Goal: Information Seeking & Learning: Find specific page/section

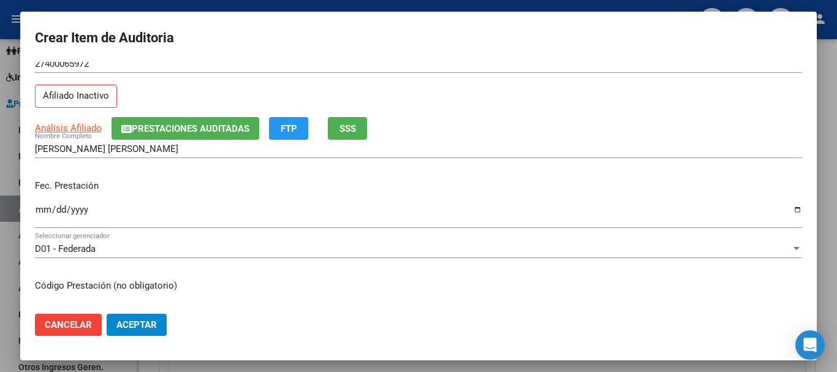
scroll to position [61, 0]
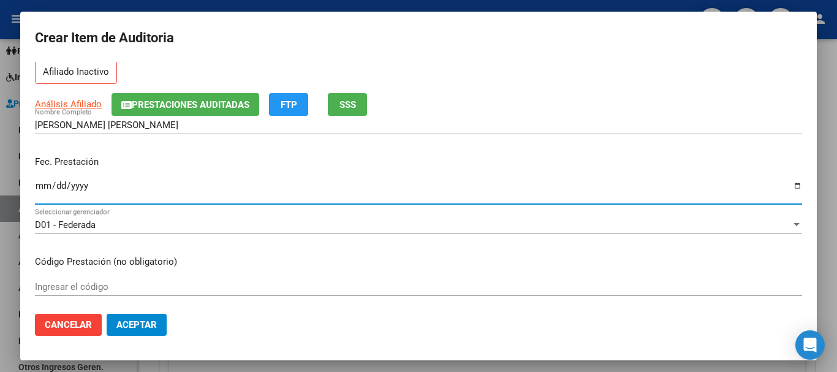
click at [86, 187] on input "Ingresar la fecha" at bounding box center [418, 191] width 767 height 20
type input "[DATE]"
click at [146, 287] on input "Ingresar el código" at bounding box center [418, 286] width 767 height 11
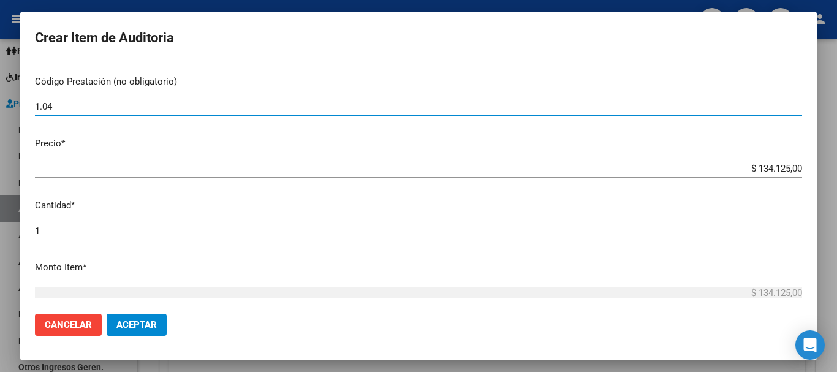
scroll to position [245, 0]
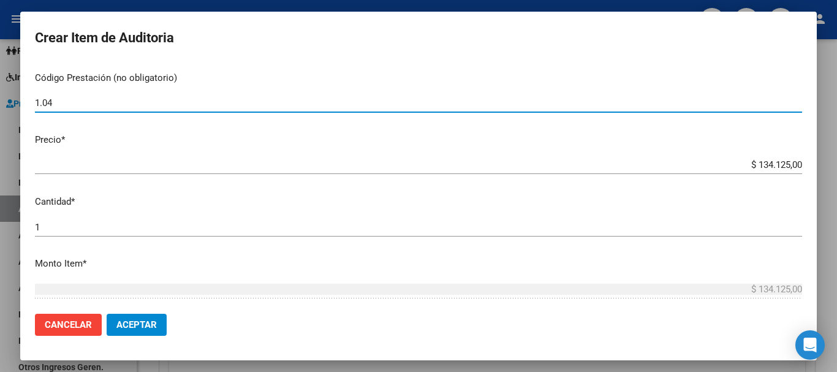
type input "1.04"
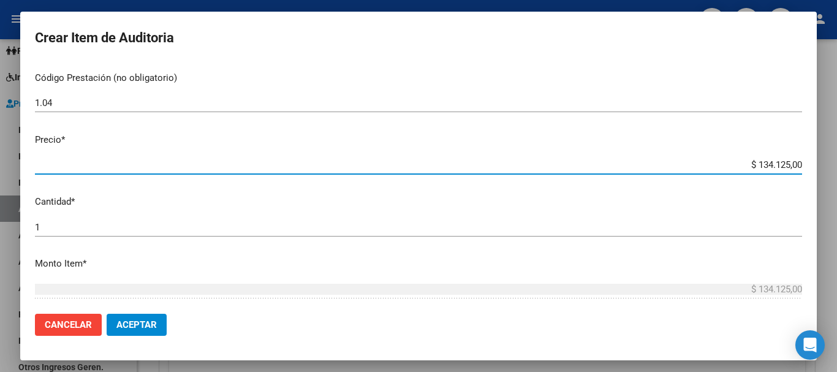
drag, startPoint x: 747, startPoint y: 164, endPoint x: 824, endPoint y: 164, distance: 76.6
click at [824, 164] on div "Crear Item de Auditoria 40006597 Nro Documento 27400065972 CUIL Afiliado Inacti…" at bounding box center [418, 186] width 837 height 372
type input "$ 0,01"
type input "$ 0,19"
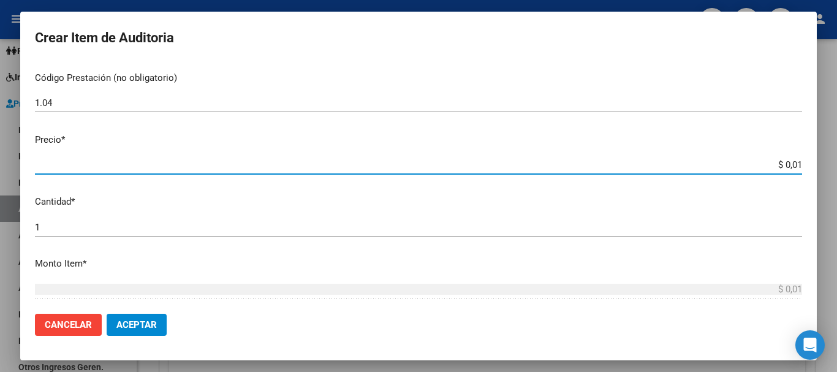
type input "$ 0,19"
type input "$ 1,99"
type input "$ 19,99"
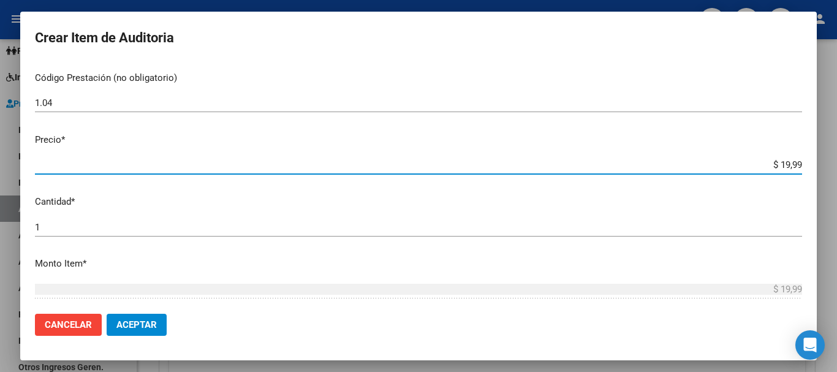
type input "$ 199,90"
type input "$ 1.999,00"
type input "$ 19.990,00"
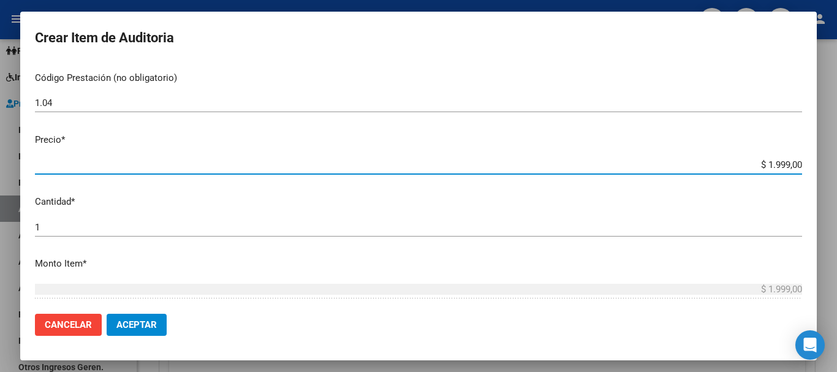
type input "$ 19.990,00"
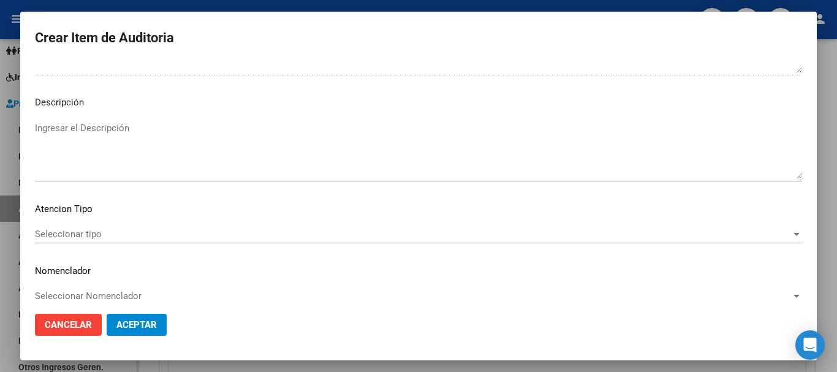
scroll to position [755, 0]
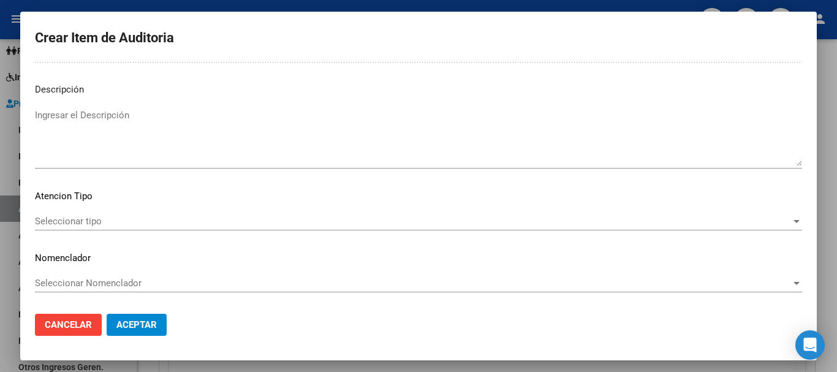
click at [773, 224] on span "Seleccionar tipo" at bounding box center [413, 221] width 756 height 11
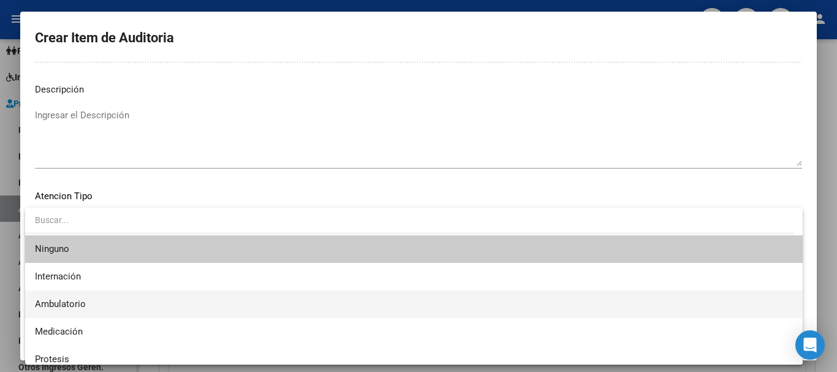
click at [94, 301] on span "Ambulatorio" at bounding box center [414, 304] width 758 height 28
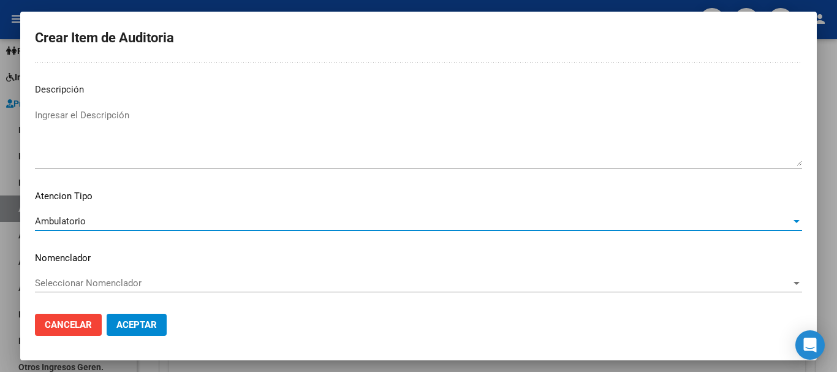
click at [133, 324] on span "Aceptar" at bounding box center [136, 324] width 40 height 11
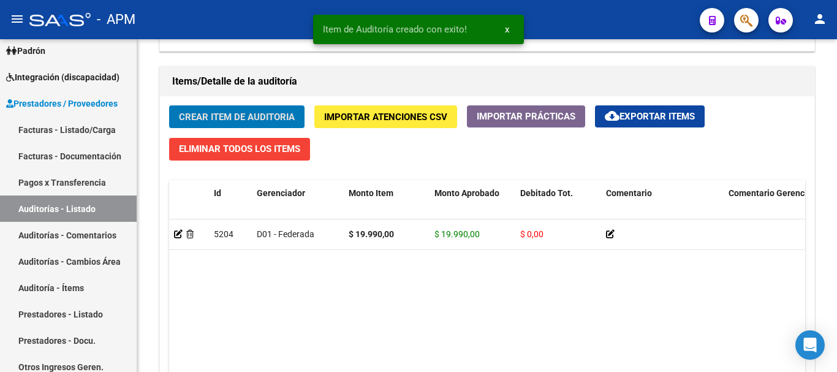
scroll to position [858, 0]
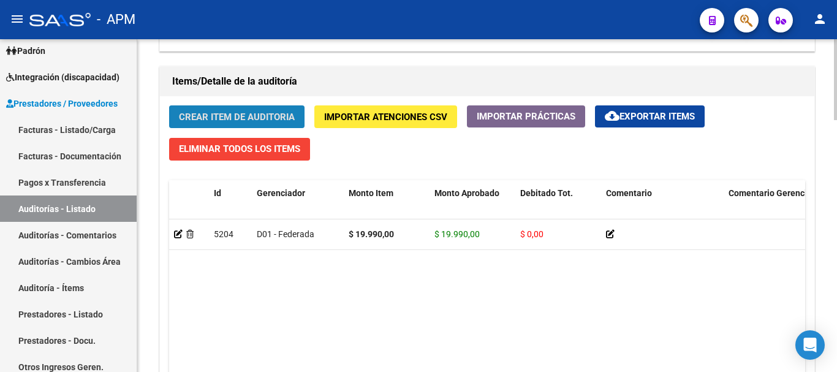
click at [292, 112] on span "Crear Item de Auditoria" at bounding box center [237, 116] width 116 height 11
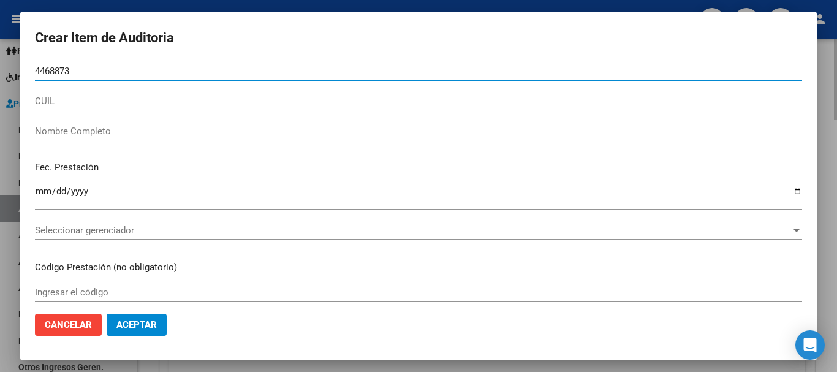
type input "44688739"
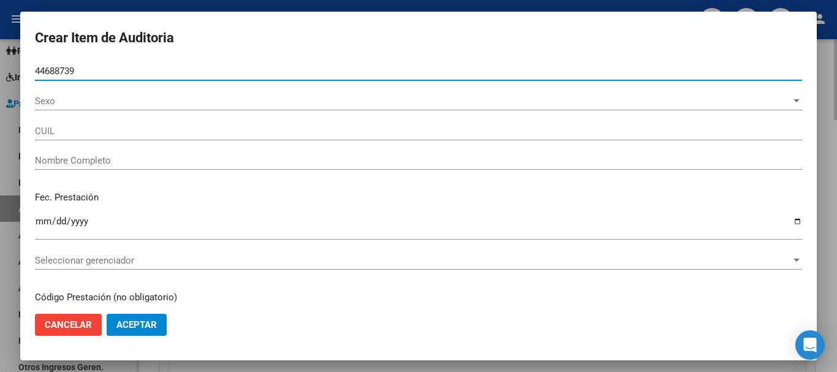
type input "23446887394"
type input "[PERSON_NAME]"
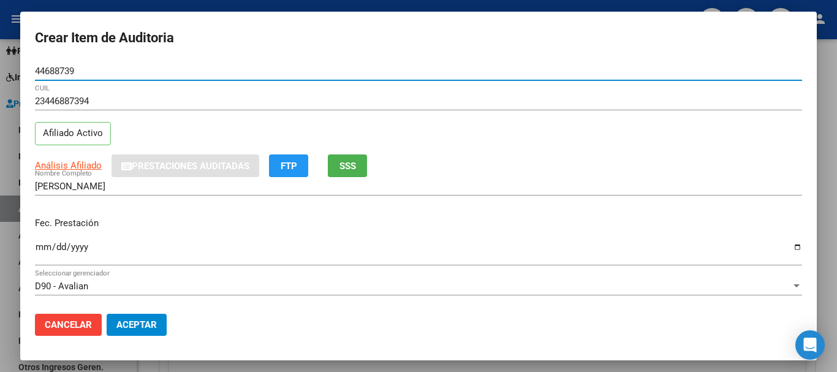
type input "44688739"
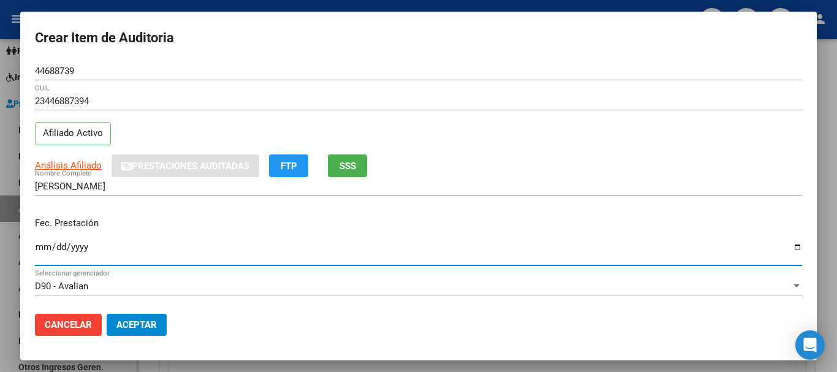
click at [44, 249] on input "Ingresar la fecha" at bounding box center [418, 252] width 767 height 20
type input "[DATE]"
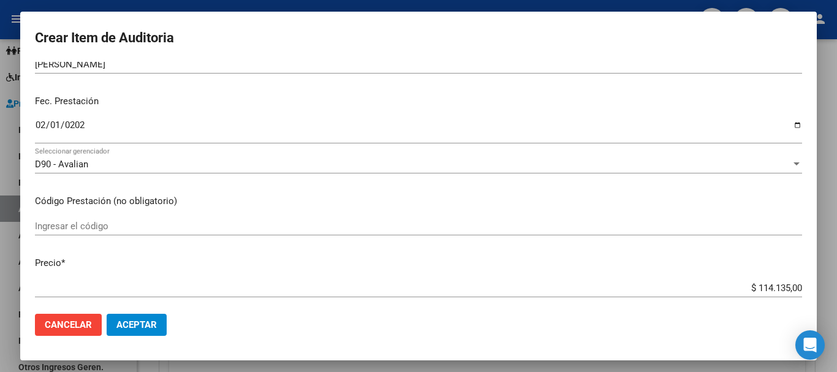
scroll to position [122, 0]
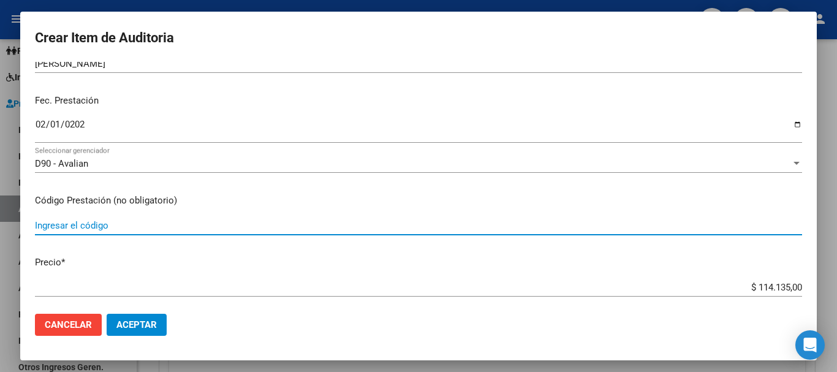
click at [99, 225] on input "Ingresar el código" at bounding box center [418, 225] width 767 height 11
type input "1.07"
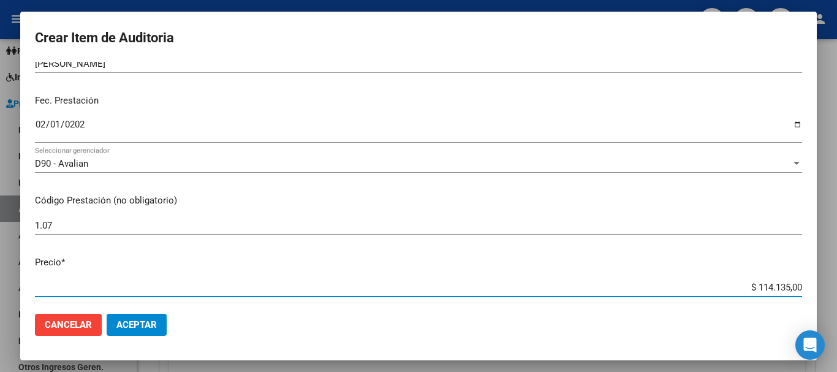
drag, startPoint x: 744, startPoint y: 286, endPoint x: 813, endPoint y: 286, distance: 69.2
click at [813, 286] on mat-dialog-content "44688739 Nro Documento 23446887394 CUIL Afiliado Activo Análisis Afiliado Prest…" at bounding box center [418, 183] width 796 height 242
type input "$ 0,03"
type input "$ 0,38"
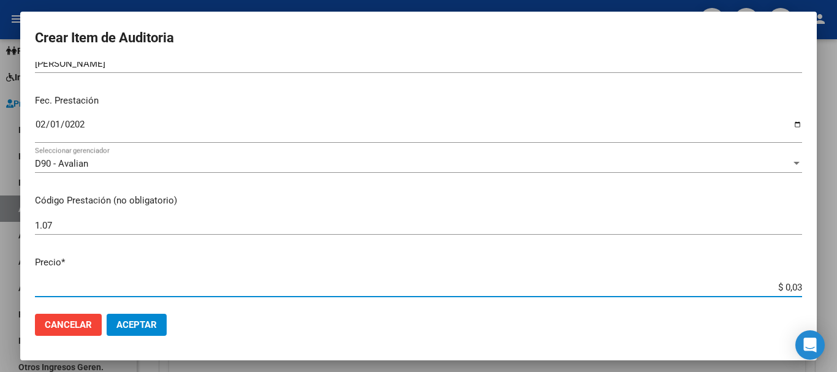
type input "$ 0,38"
type input "$ 3,80"
type input "$ 38,04"
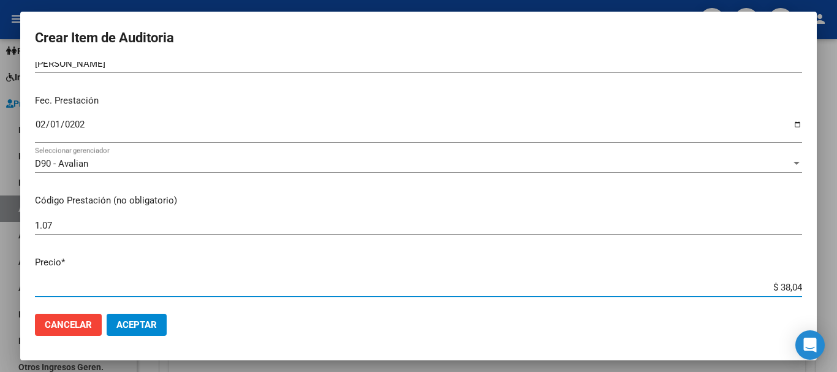
type input "$ 380,45"
type input "$ 3.804,50"
type input "$ 38.045,00"
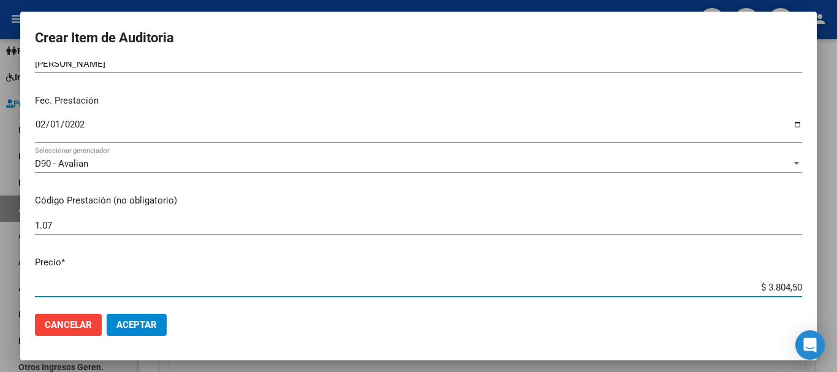
type input "$ 38.045,00"
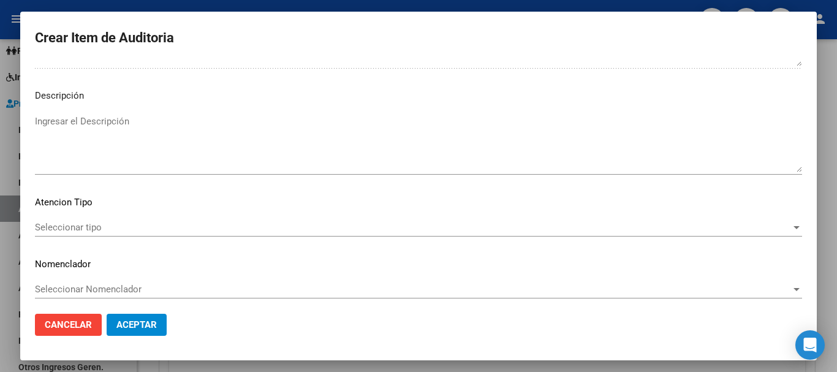
scroll to position [755, 0]
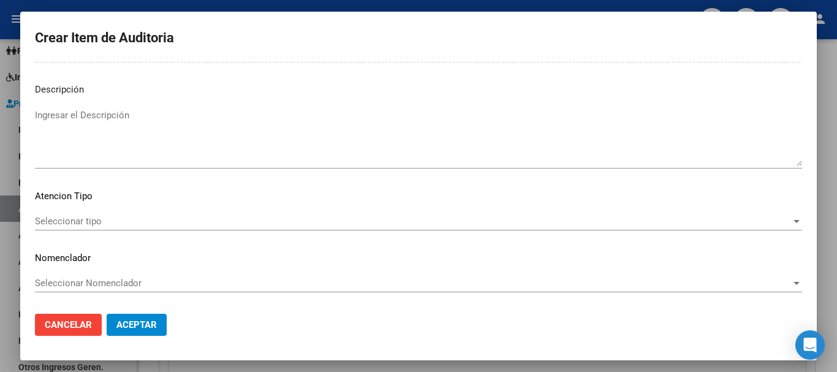
click at [720, 224] on span "Seleccionar tipo" at bounding box center [413, 221] width 756 height 11
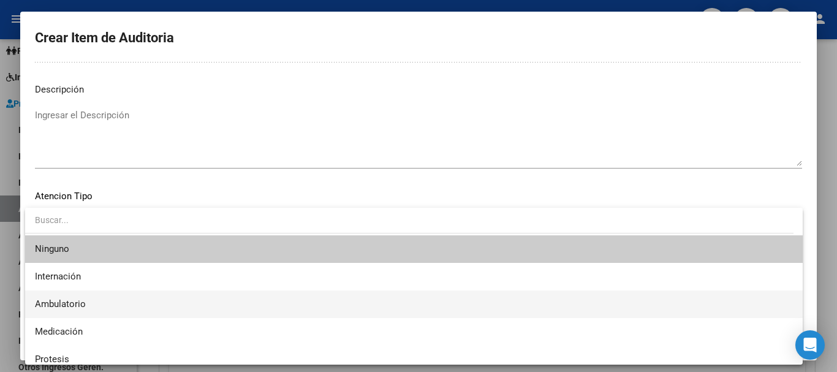
click at [198, 291] on span "Ambulatorio" at bounding box center [414, 304] width 758 height 28
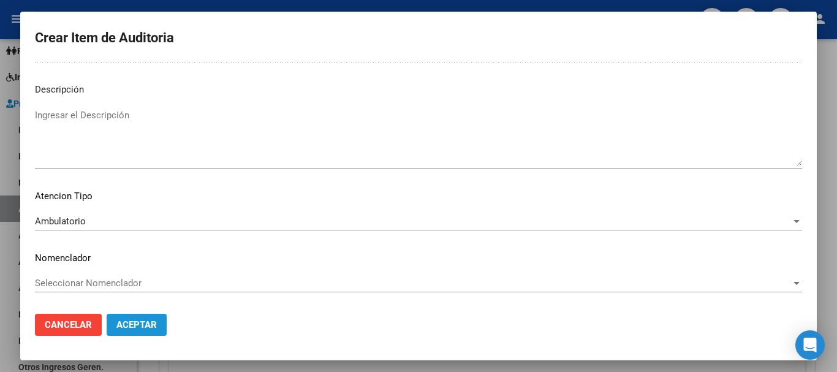
click at [142, 319] on span "Aceptar" at bounding box center [136, 324] width 40 height 11
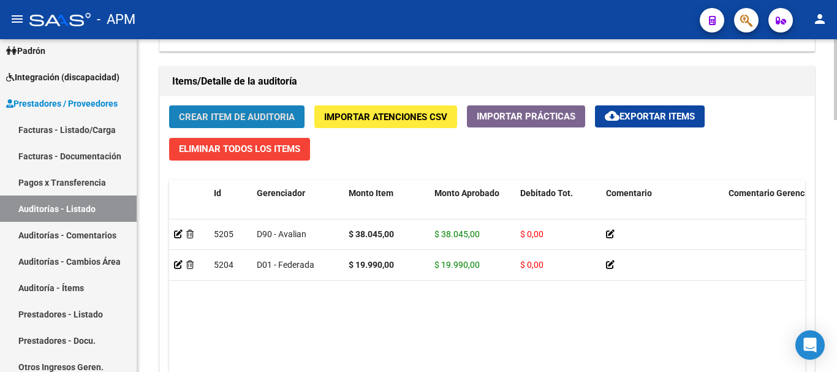
click at [241, 116] on span "Crear Item de Auditoria" at bounding box center [237, 116] width 116 height 11
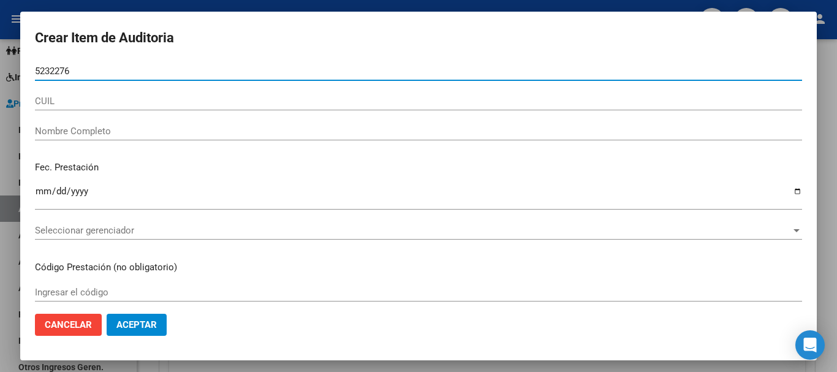
type input "52322768"
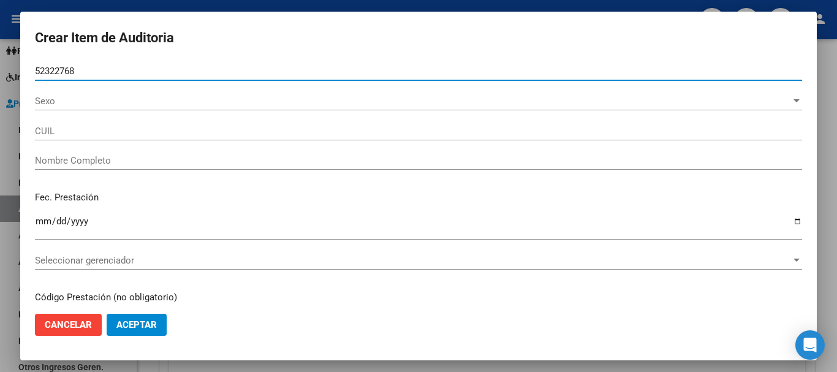
type input "20523227689"
type input "[PERSON_NAME]"
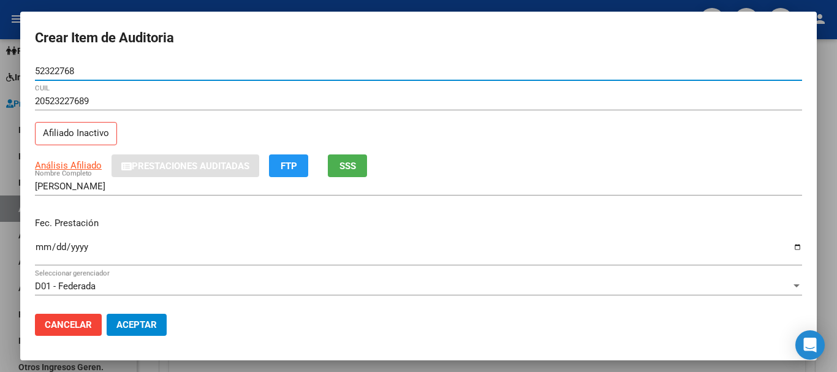
type input "52322768"
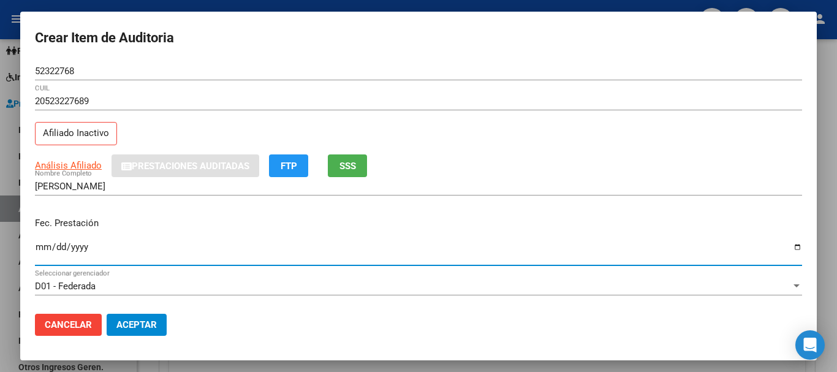
click at [47, 247] on input "Ingresar la fecha" at bounding box center [418, 252] width 767 height 20
click at [54, 246] on input "Ingresar la fecha" at bounding box center [418, 252] width 767 height 20
type input "[DATE]"
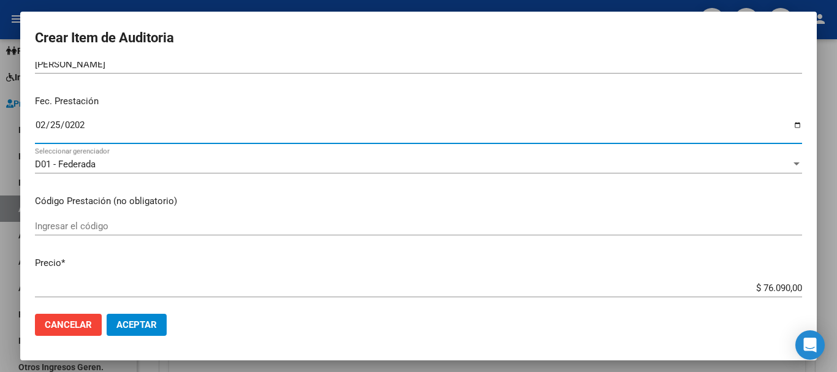
scroll to position [122, 0]
click at [90, 219] on div "Ingresar el código" at bounding box center [418, 225] width 767 height 18
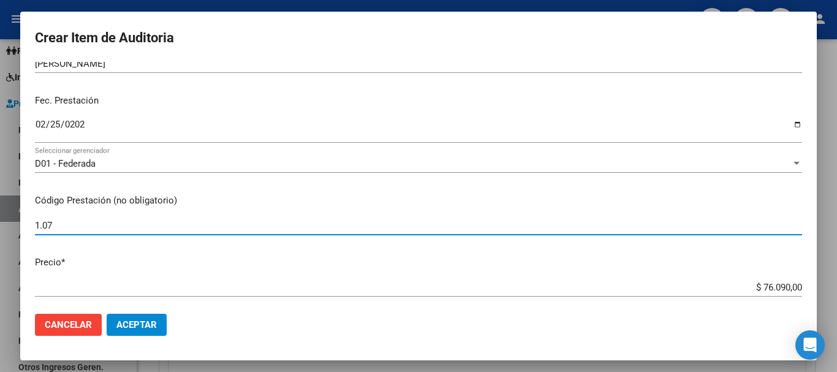
type input "1.07"
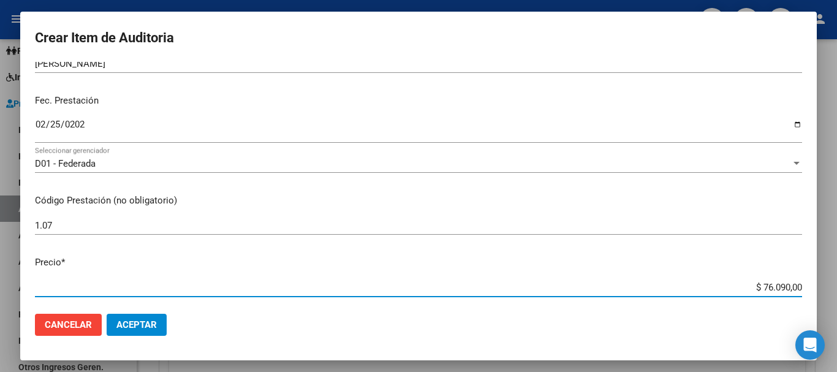
drag, startPoint x: 750, startPoint y: 287, endPoint x: 817, endPoint y: 288, distance: 66.8
click at [817, 288] on div "Crear Item de Auditoria 52322768 Nro Documento 20523227689 CUIL Afiliado Inacti…" at bounding box center [418, 186] width 837 height 372
type input "$ 0,03"
type input "$ 0,38"
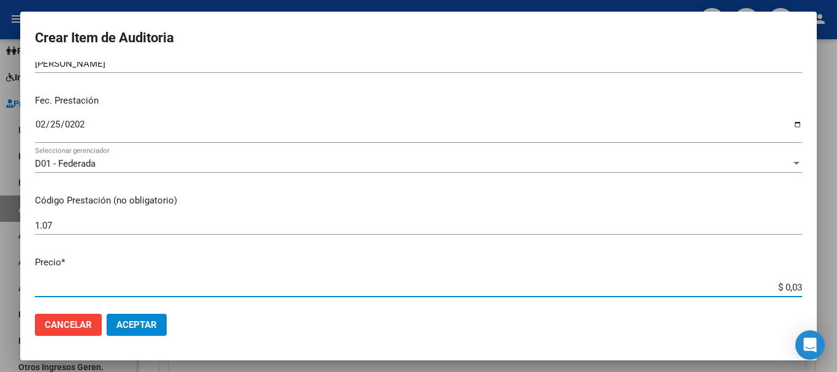
type input "$ 0,38"
type input "$ 3,80"
type input "$ 38,04"
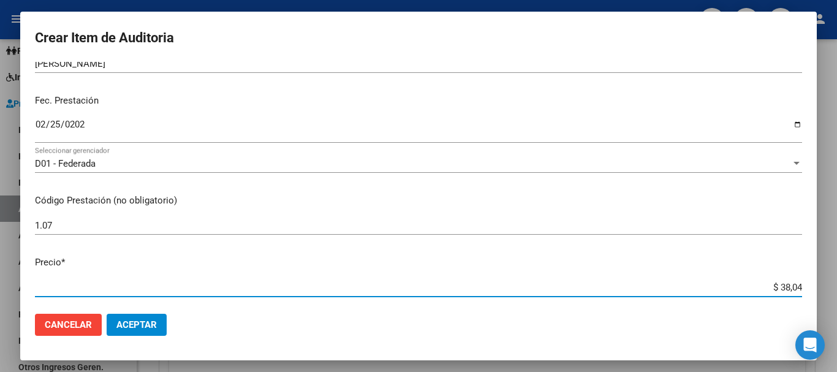
type input "$ 380,45"
type input "$ 3.804,50"
type input "$ 38.045,00"
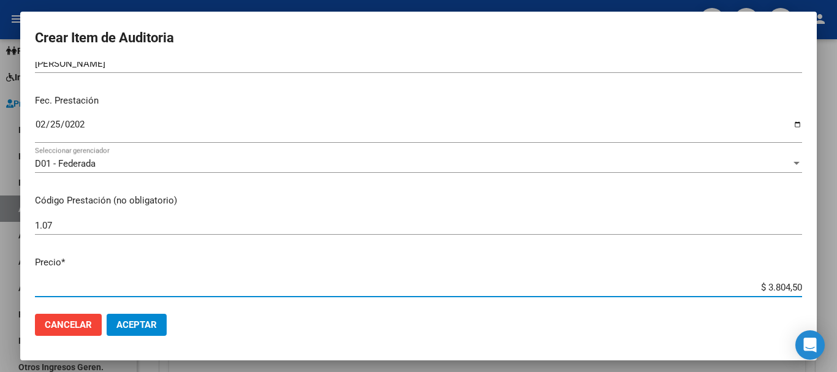
type input "$ 38.045,00"
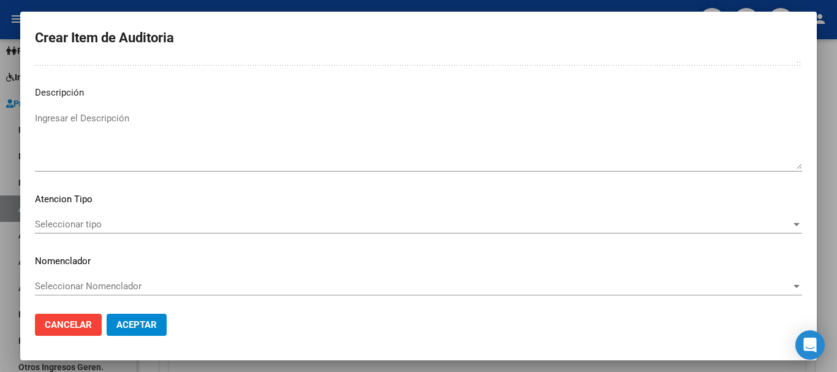
scroll to position [755, 0]
click at [721, 227] on div "Seleccionar tipo Seleccionar tipo" at bounding box center [418, 221] width 767 height 18
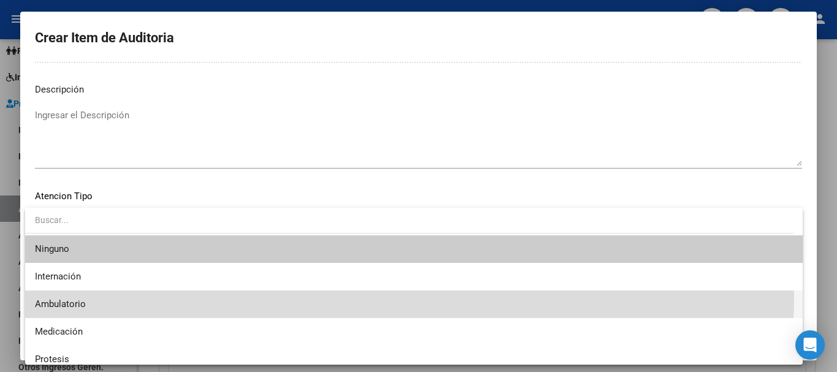
click at [225, 295] on span "Ambulatorio" at bounding box center [414, 304] width 758 height 28
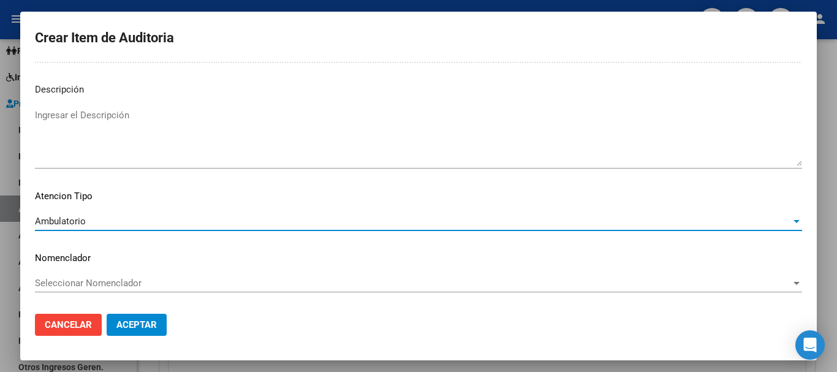
click at [149, 317] on button "Aceptar" at bounding box center [137, 325] width 60 height 22
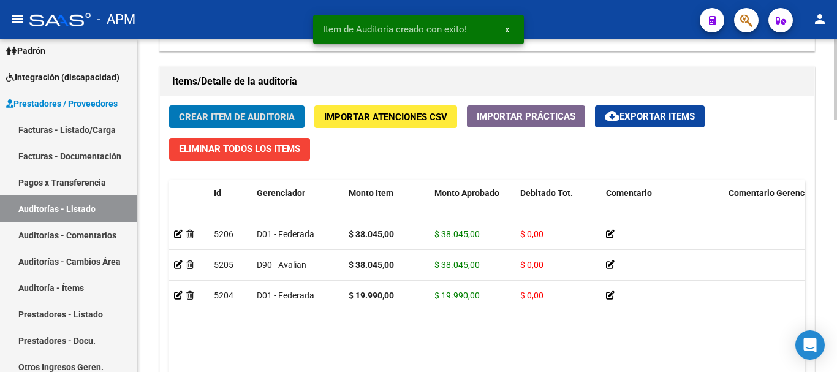
click at [243, 118] on span "Crear Item de Auditoria" at bounding box center [237, 116] width 116 height 11
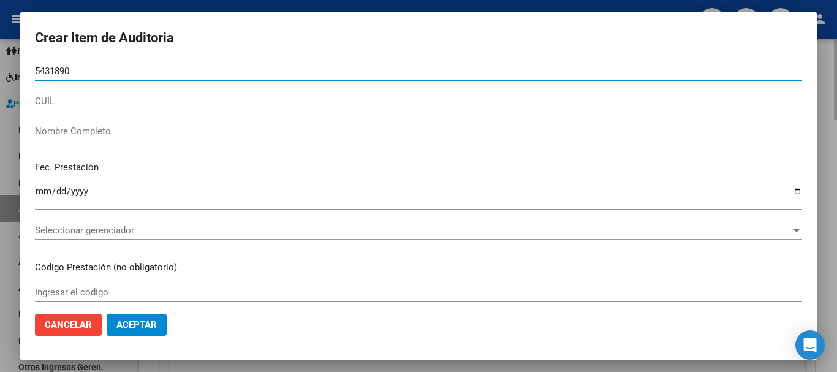
type input "54318909"
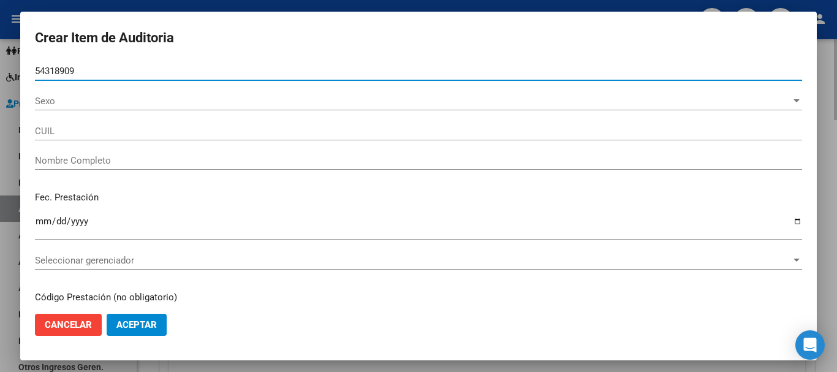
type input "20543189090"
type input "[PERSON_NAME] [PERSON_NAME]"
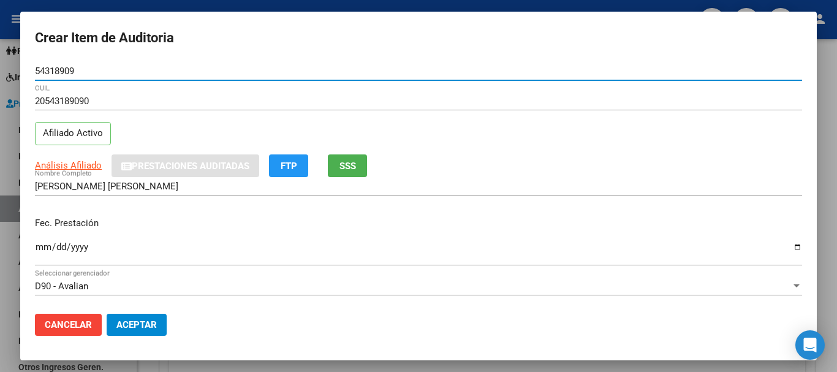
type input "54318909"
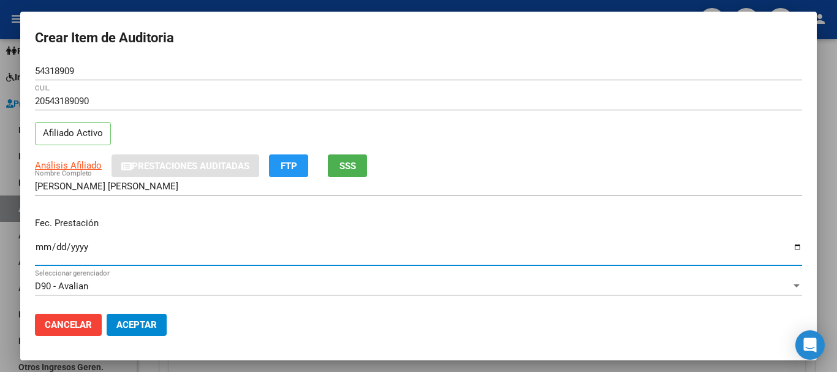
click at [40, 247] on input "Ingresar la fecha" at bounding box center [418, 252] width 767 height 20
type input "[DATE]"
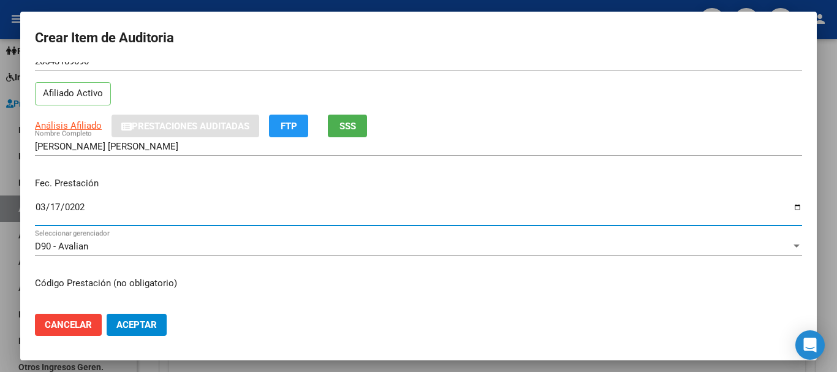
scroll to position [61, 0]
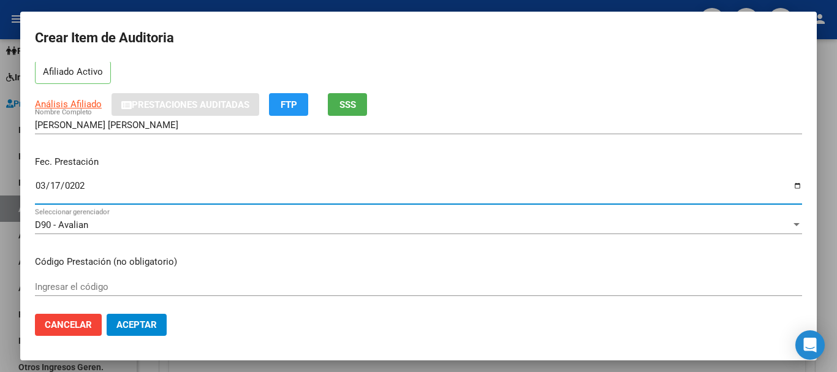
click at [94, 281] on input "Ingresar el código" at bounding box center [418, 286] width 767 height 11
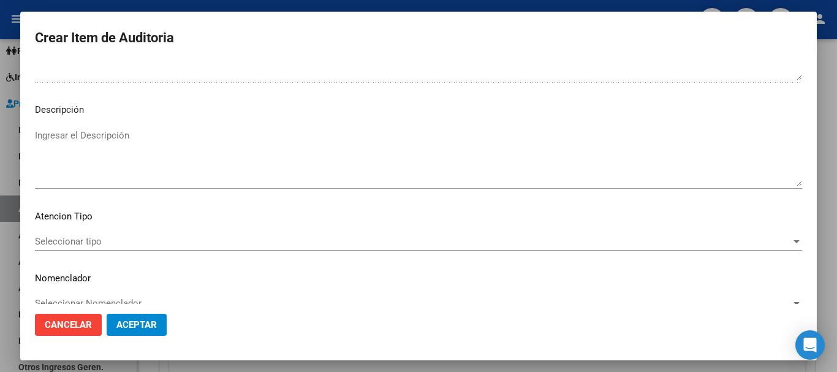
scroll to position [755, 0]
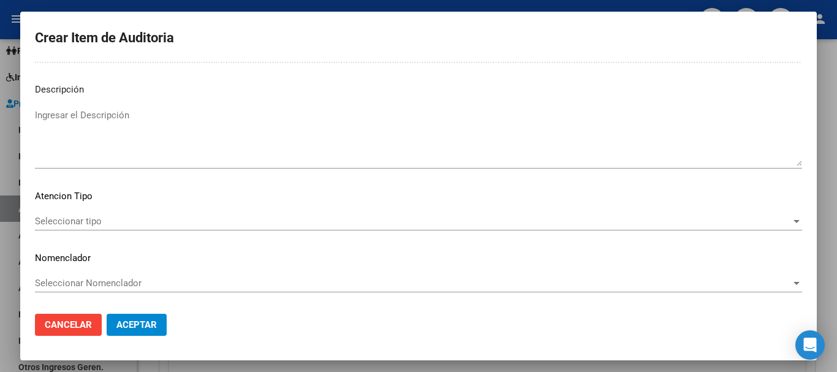
type input "1.07"
click at [774, 227] on div "Seleccionar tipo Seleccionar tipo" at bounding box center [418, 221] width 767 height 18
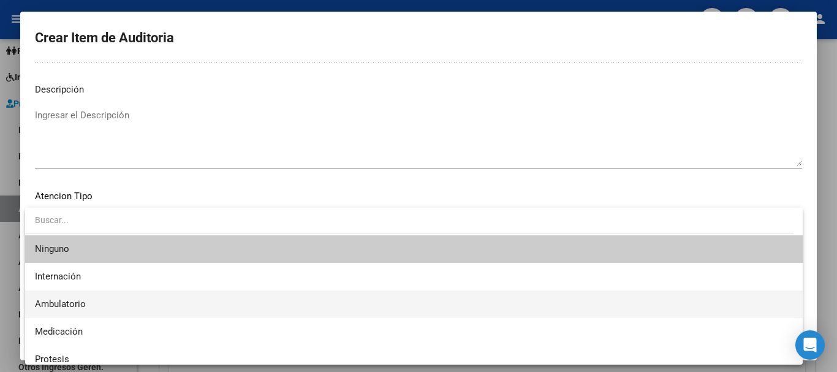
click at [165, 311] on span "Ambulatorio" at bounding box center [414, 304] width 758 height 28
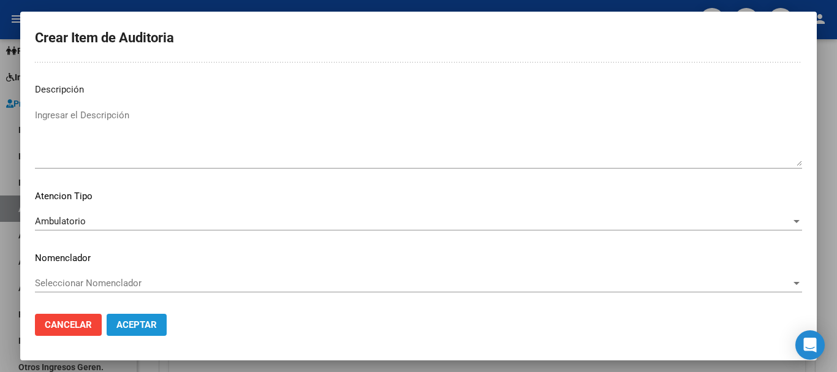
click at [139, 325] on span "Aceptar" at bounding box center [136, 324] width 40 height 11
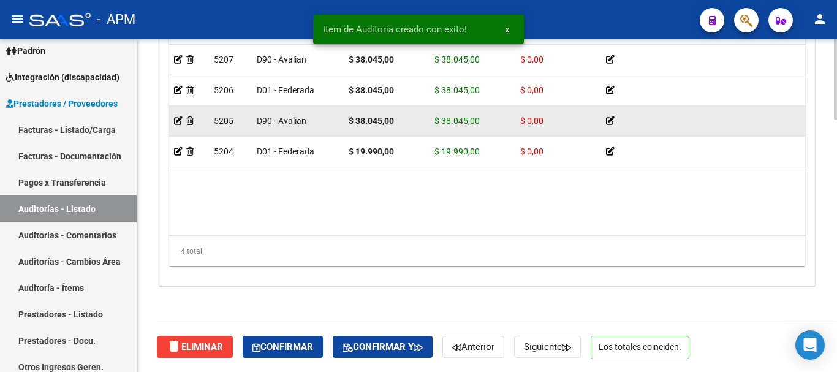
scroll to position [1033, 0]
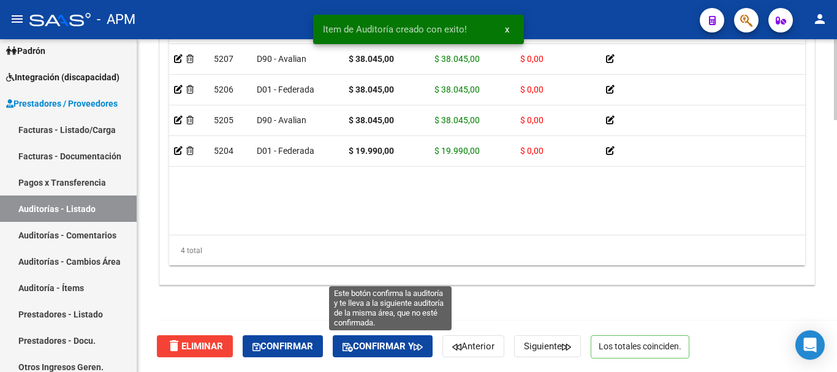
click at [378, 344] on span "Confirmar y" at bounding box center [382, 346] width 80 height 11
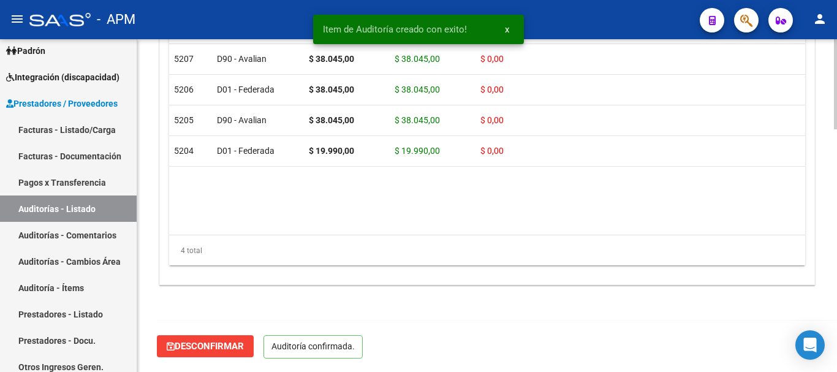
scroll to position [895, 0]
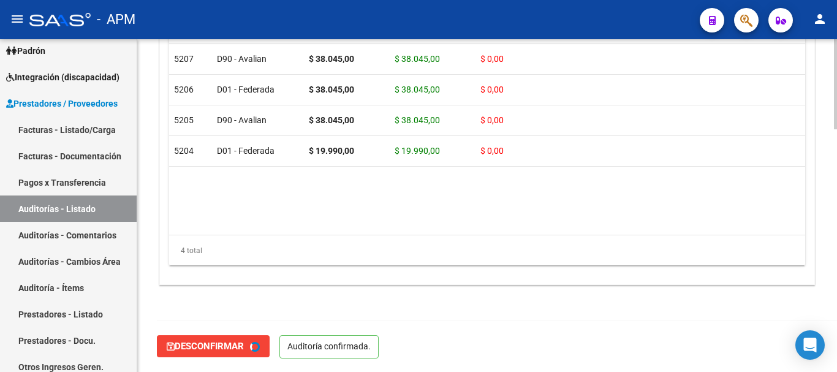
type input "202508"
click at [73, 55] on link "Padrón" at bounding box center [68, 50] width 137 height 26
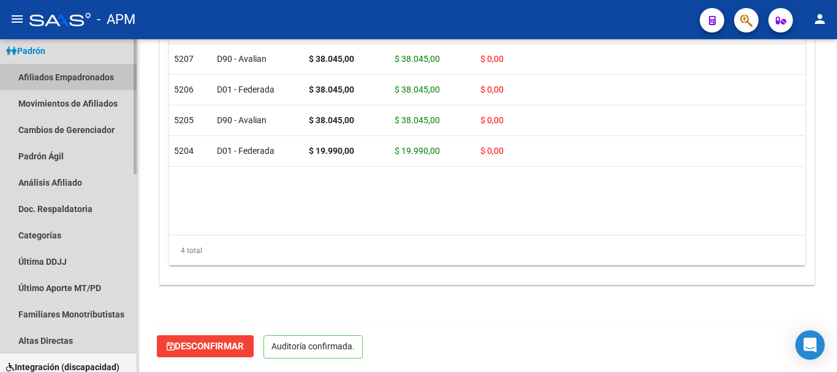
click at [72, 70] on link "Afiliados Empadronados" at bounding box center [68, 77] width 137 height 26
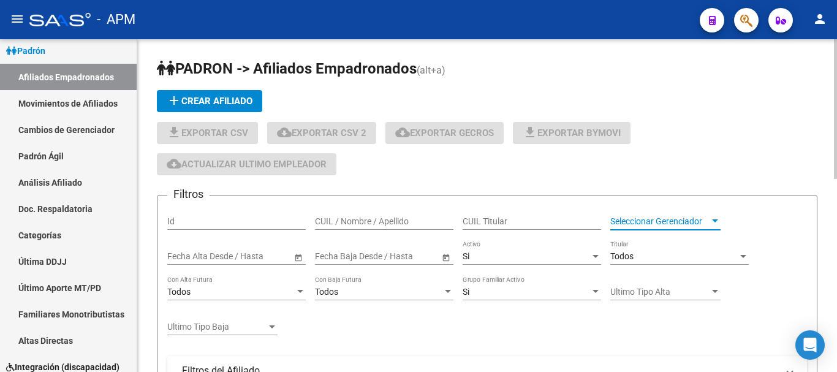
click at [705, 217] on span "Seleccionar Gerenciador" at bounding box center [659, 221] width 99 height 10
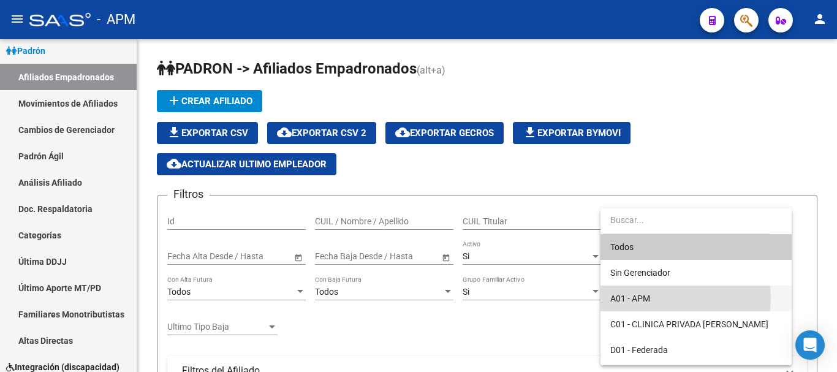
click at [668, 297] on span "A01 - APM" at bounding box center [695, 298] width 171 height 26
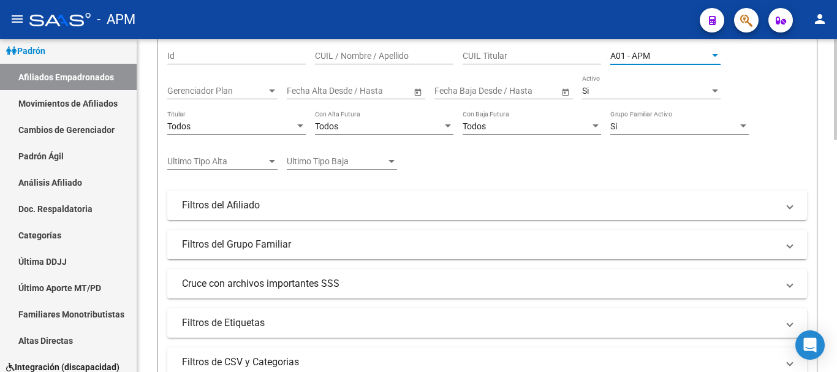
scroll to position [184, 0]
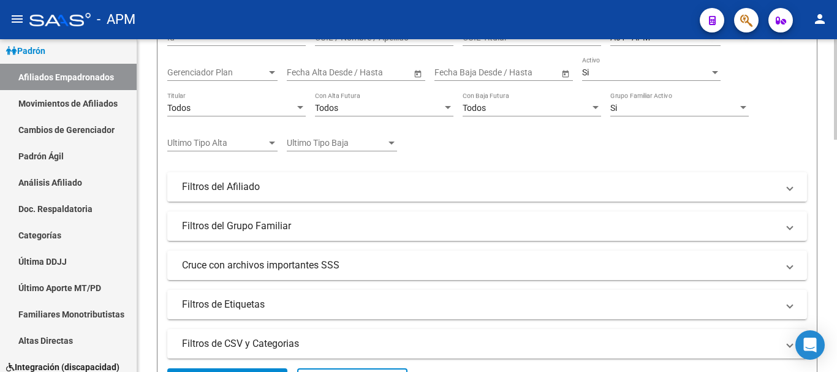
click at [562, 190] on mat-panel-title "Filtros del Afiliado" at bounding box center [479, 186] width 595 height 13
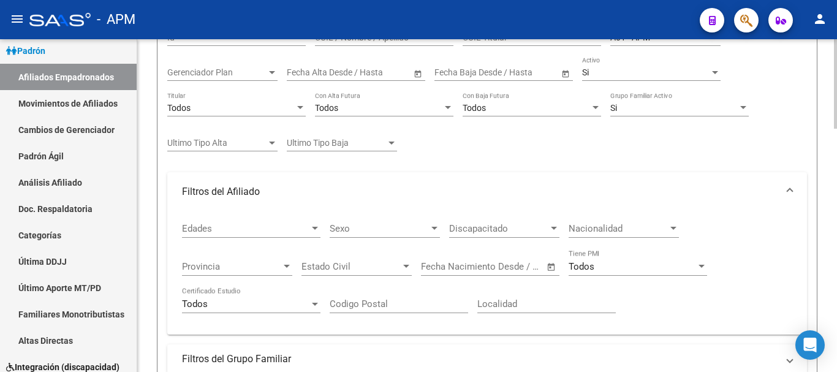
click at [312, 232] on div at bounding box center [314, 229] width 11 height 10
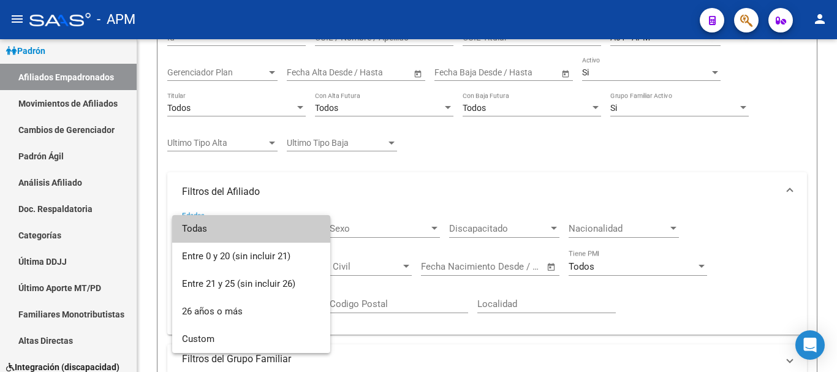
click at [819, 252] on div at bounding box center [418, 186] width 837 height 372
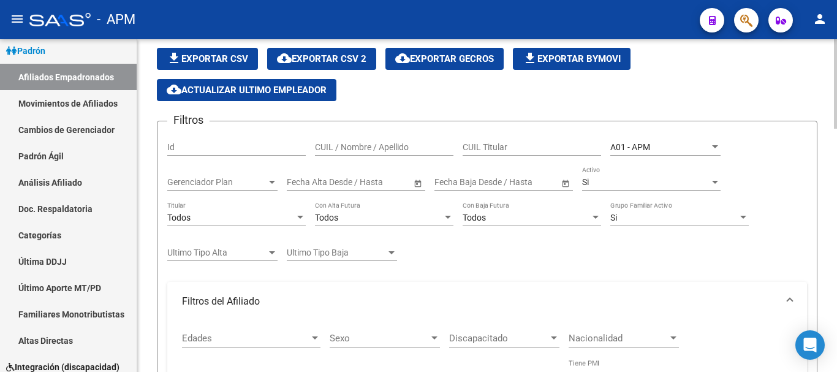
scroll to position [107, 0]
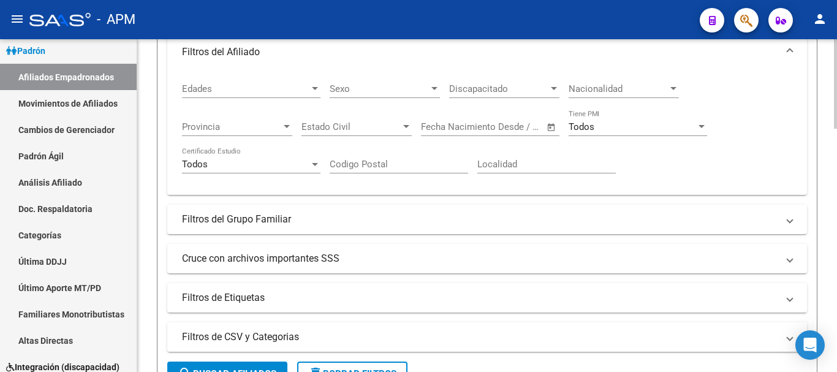
scroll to position [352, 0]
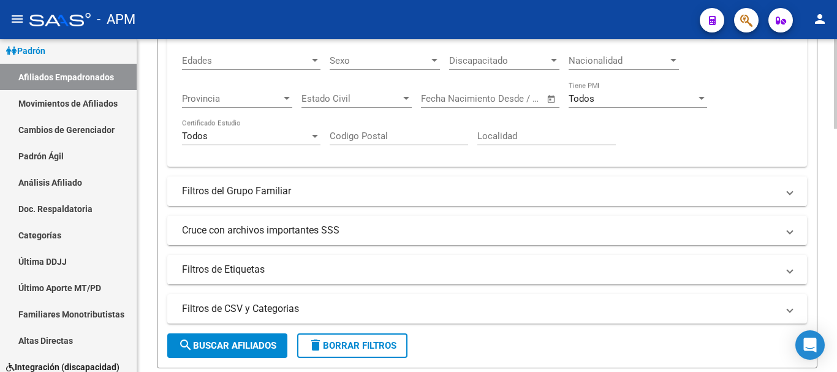
click at [784, 194] on span "Filtros del Grupo Familiar" at bounding box center [484, 190] width 605 height 13
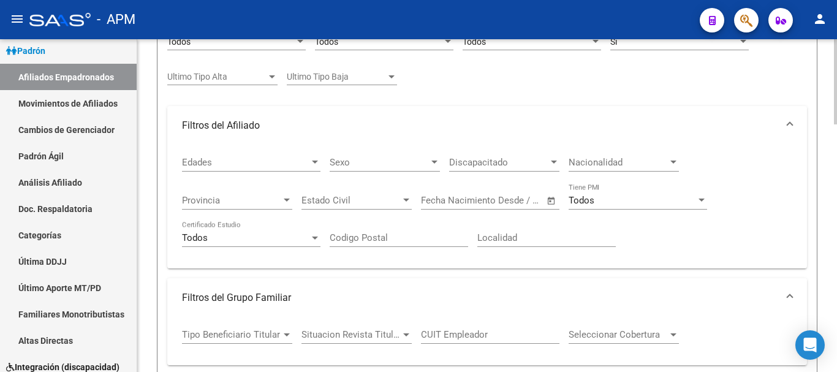
scroll to position [229, 0]
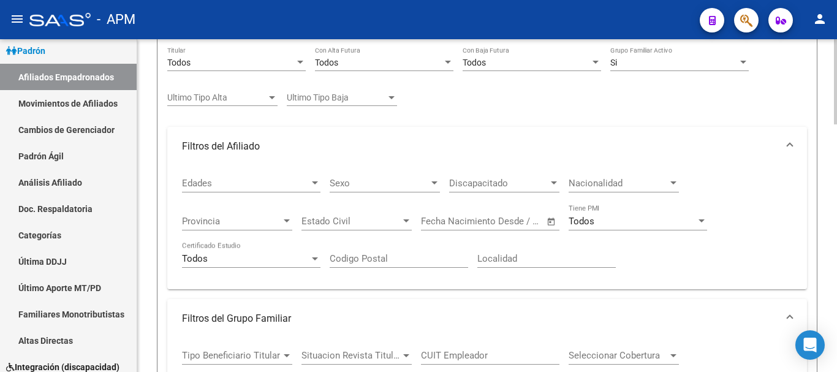
click at [313, 185] on div at bounding box center [314, 183] width 11 height 10
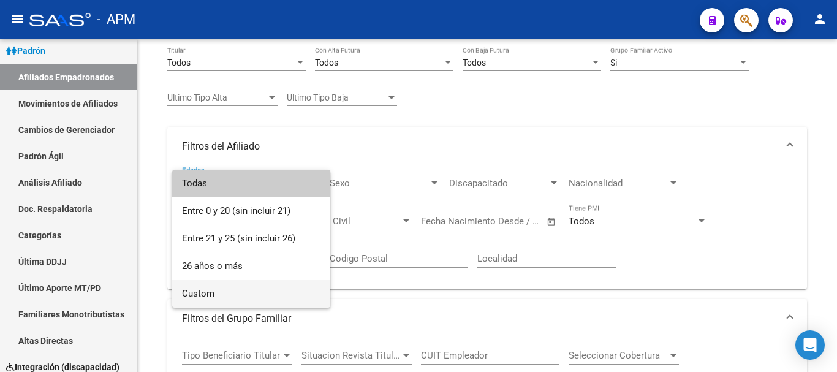
click at [257, 292] on span "Custom" at bounding box center [251, 294] width 138 height 28
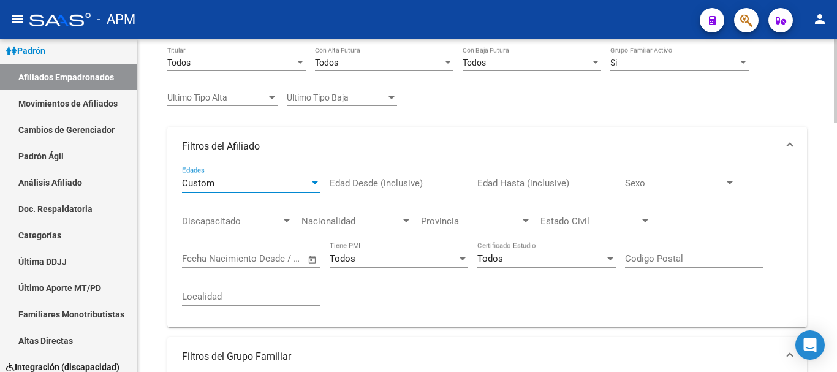
click at [356, 184] on input "Edad Desde (inclusive)" at bounding box center [399, 183] width 138 height 11
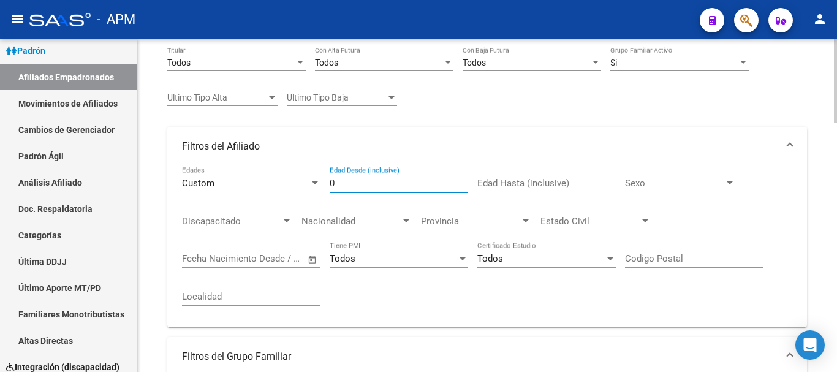
type input "0"
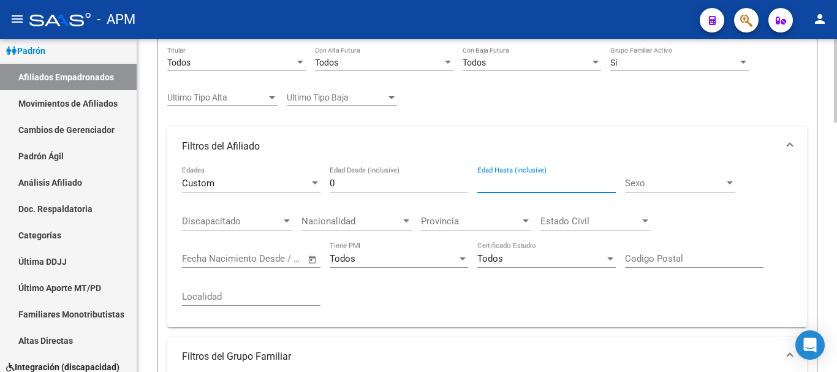
click at [518, 178] on input "Edad Hasta (inclusive)" at bounding box center [546, 183] width 138 height 11
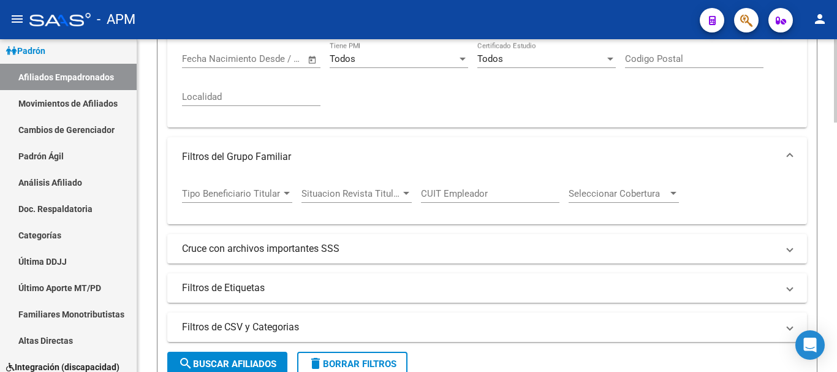
scroll to position [490, 0]
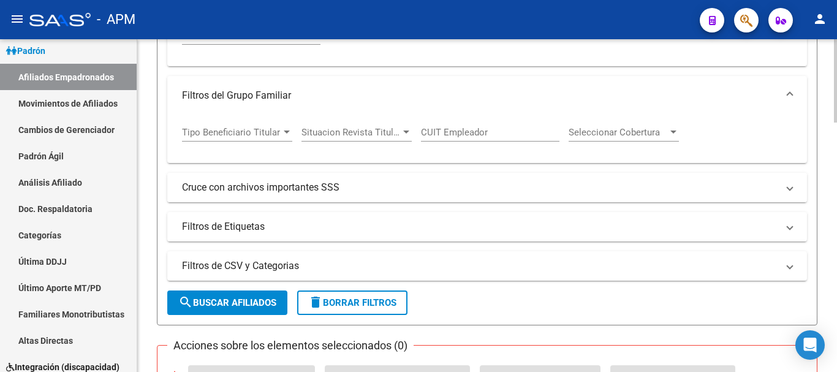
type input "49"
click at [508, 190] on mat-panel-title "Cruce con archivos importantes SSS" at bounding box center [479, 187] width 595 height 13
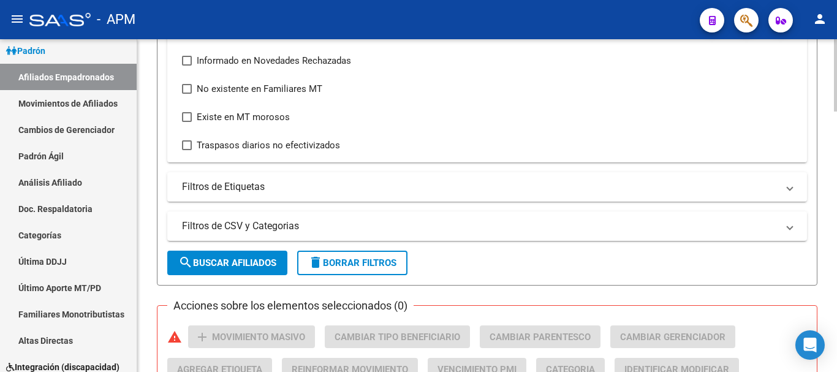
scroll to position [735, 0]
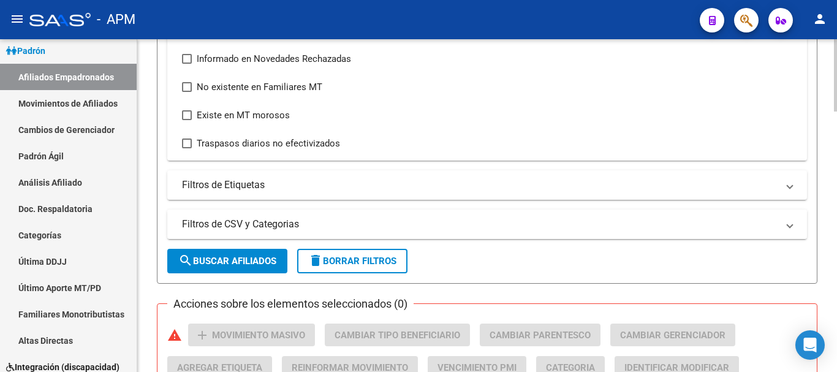
click at [512, 230] on mat-panel-title "Filtros de CSV y Categorias" at bounding box center [479, 223] width 595 height 13
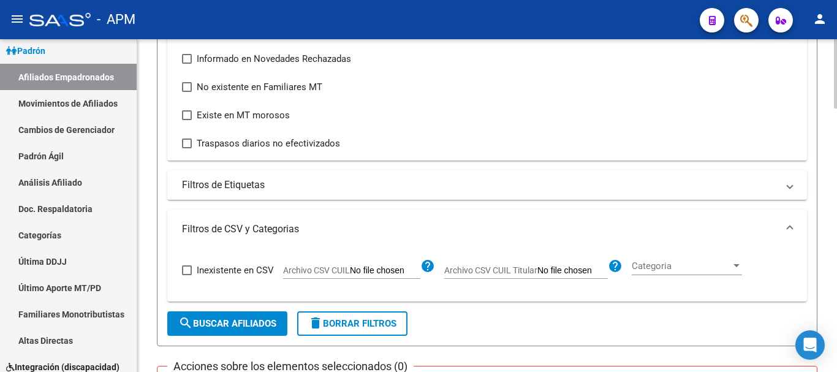
scroll to position [857, 0]
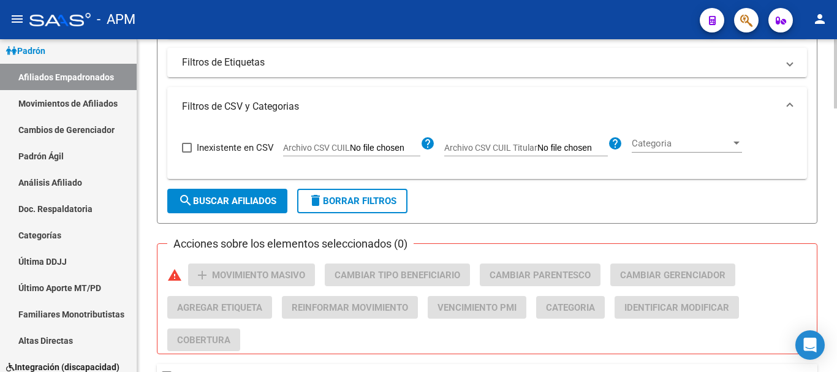
click at [235, 197] on span "search Buscar Afiliados" at bounding box center [227, 200] width 98 height 11
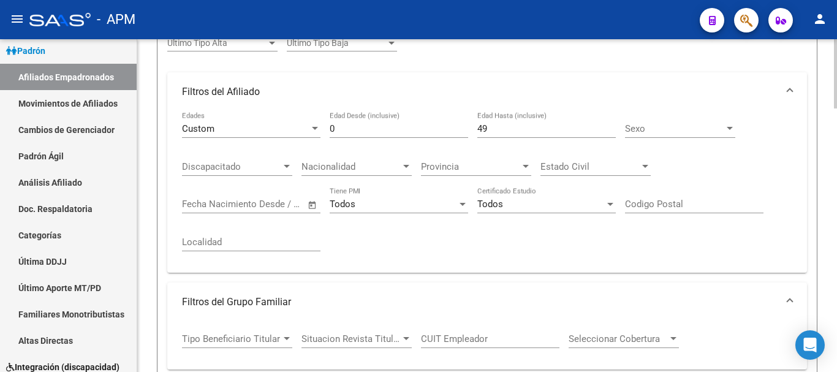
scroll to position [287, 0]
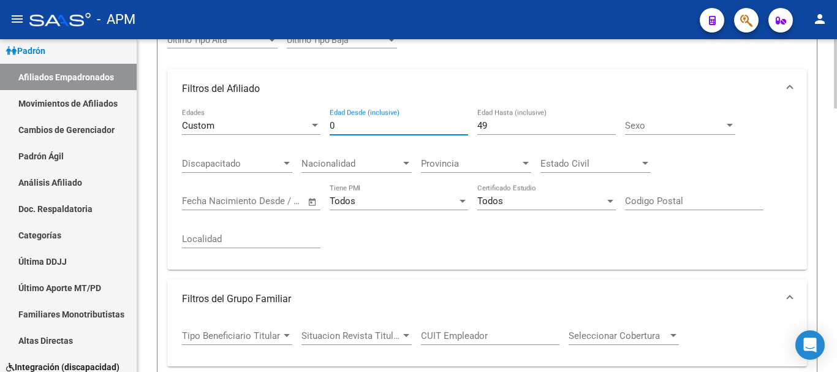
click at [356, 130] on input "0" at bounding box center [399, 125] width 138 height 11
type input "50"
click at [494, 127] on input "49" at bounding box center [546, 125] width 138 height 11
type input "4"
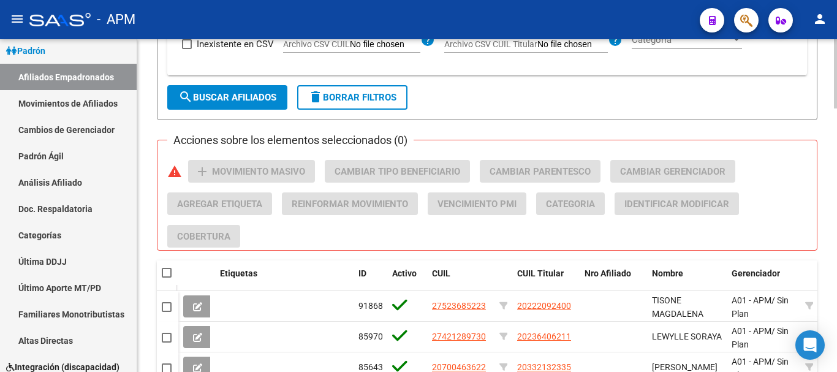
scroll to position [960, 0]
click at [261, 101] on span "search Buscar Afiliados" at bounding box center [227, 97] width 98 height 11
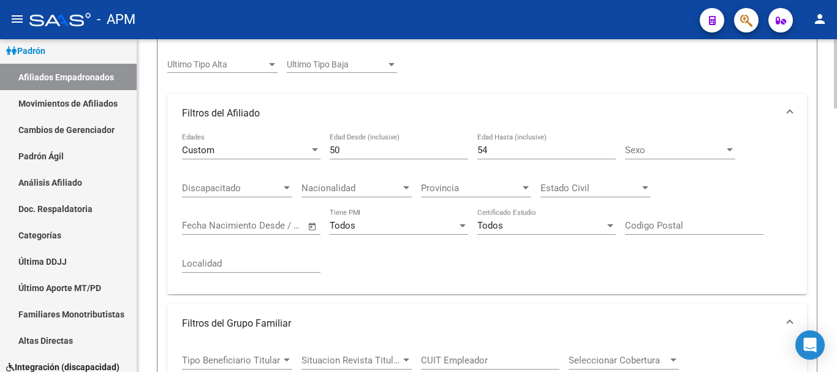
scroll to position [225, 0]
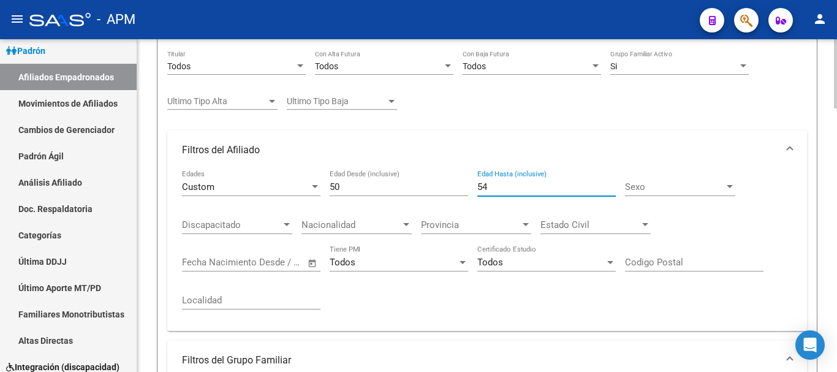
click at [494, 187] on input "54" at bounding box center [546, 186] width 138 height 11
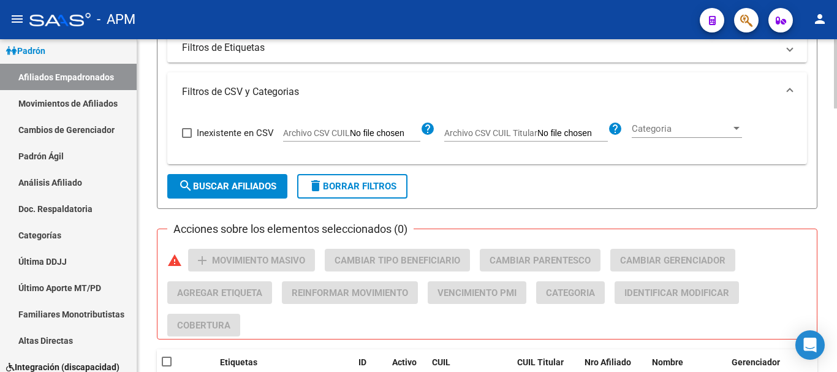
scroll to position [899, 0]
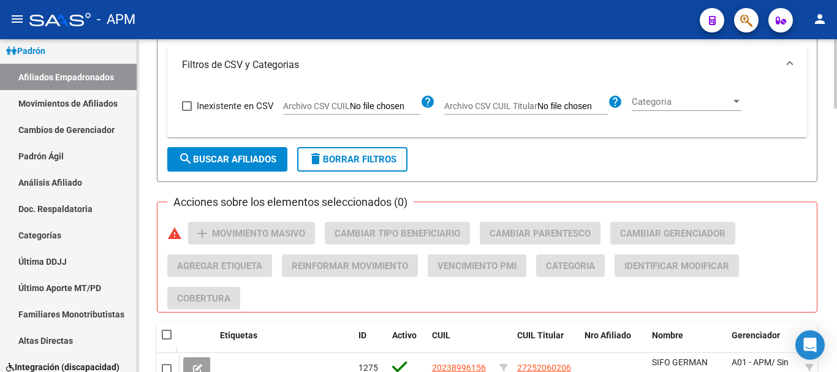
type input "55"
click at [258, 155] on span "search Buscar Afiliados" at bounding box center [227, 159] width 98 height 11
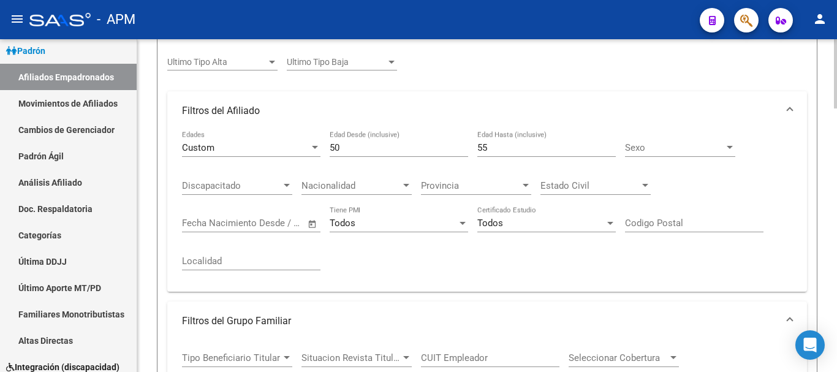
scroll to position [225, 0]
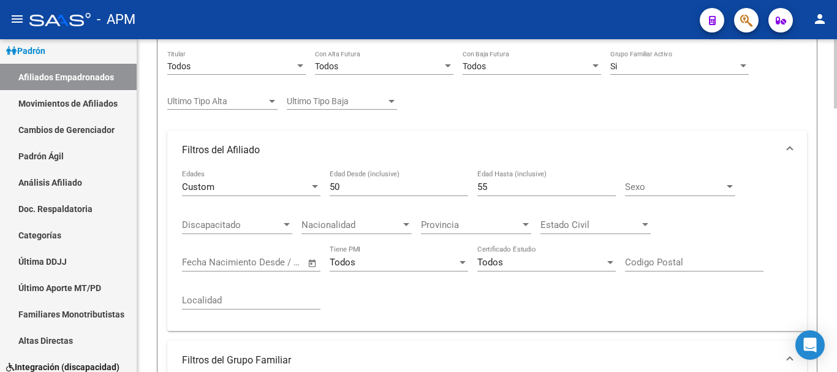
click at [353, 184] on input "50" at bounding box center [399, 186] width 138 height 11
type input "56"
click at [489, 187] on input "55" at bounding box center [546, 186] width 138 height 11
type input "5"
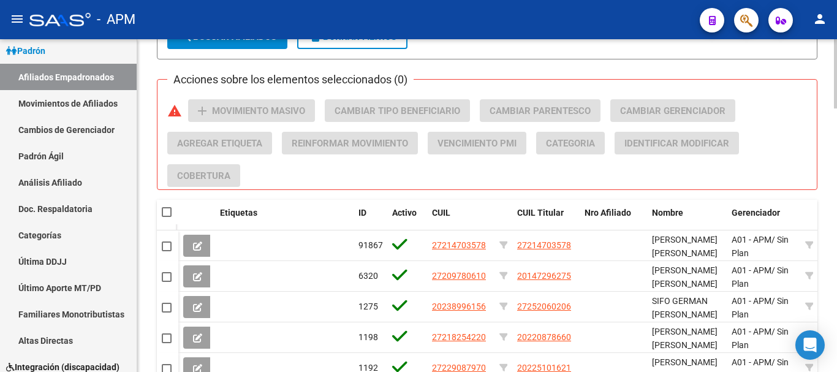
type input "59"
click at [248, 42] on span "search Buscar Afiliados" at bounding box center [227, 36] width 98 height 11
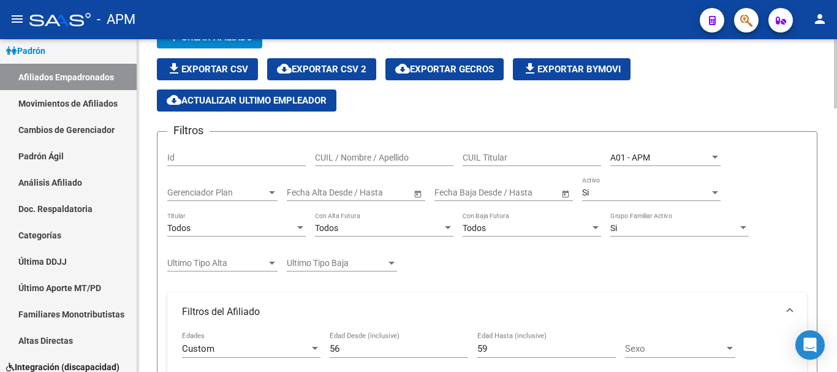
scroll to position [42, 0]
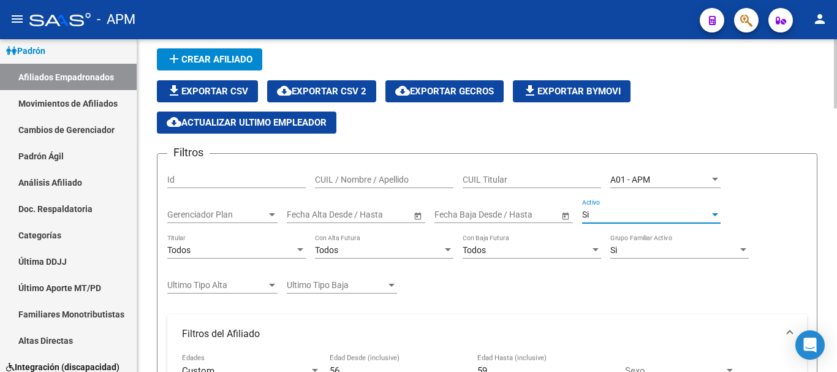
click at [677, 219] on div "Si" at bounding box center [645, 214] width 127 height 10
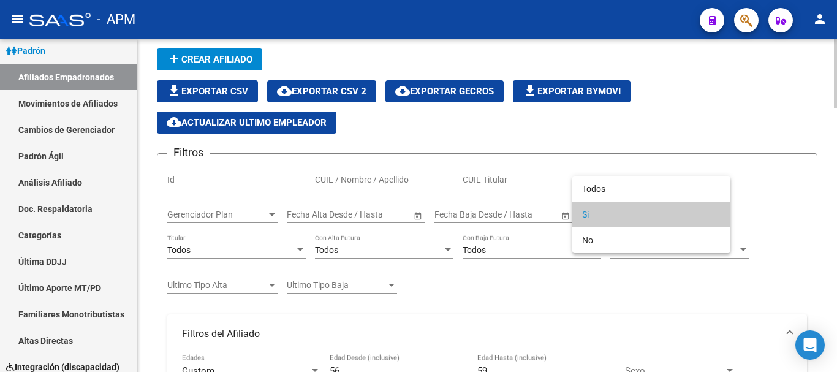
click at [677, 219] on span "Si" at bounding box center [651, 214] width 138 height 26
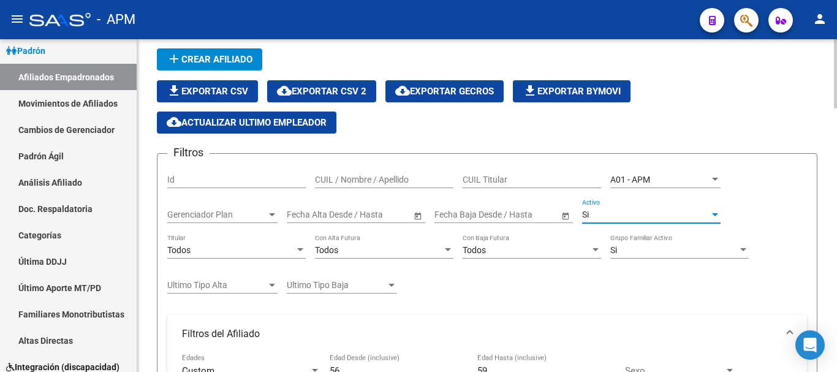
scroll to position [103, 0]
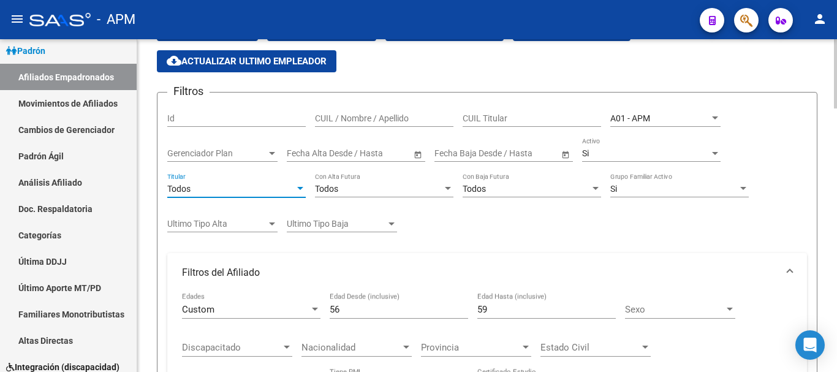
click at [278, 186] on div "Todos" at bounding box center [230, 189] width 127 height 10
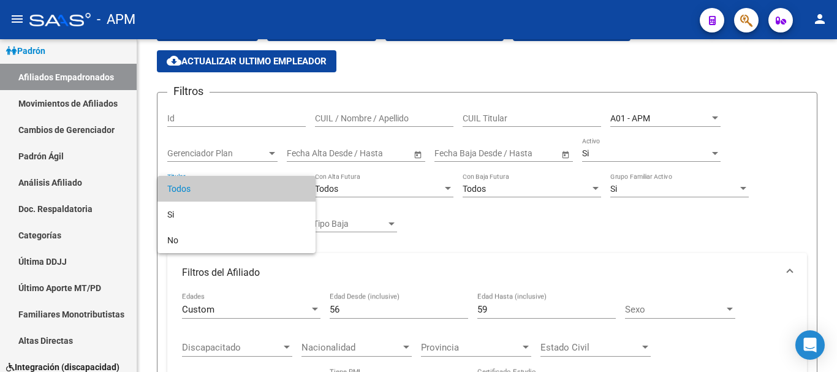
click at [412, 227] on div at bounding box center [418, 186] width 837 height 372
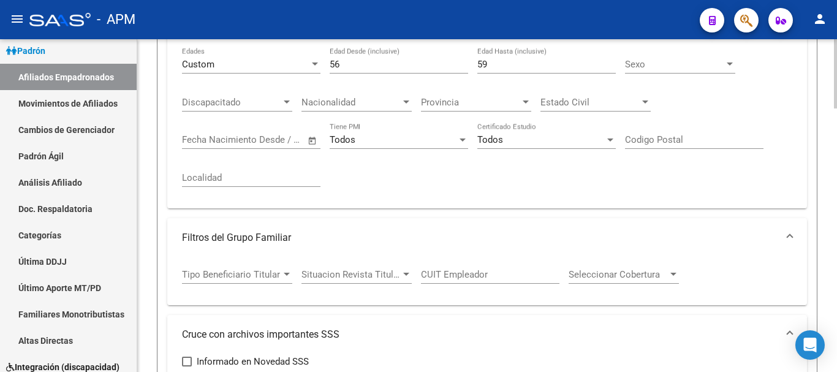
scroll to position [409, 0]
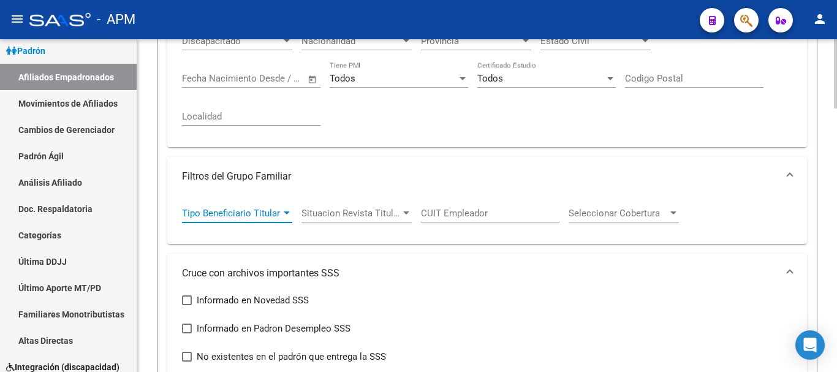
click at [287, 213] on div at bounding box center [287, 212] width 6 height 3
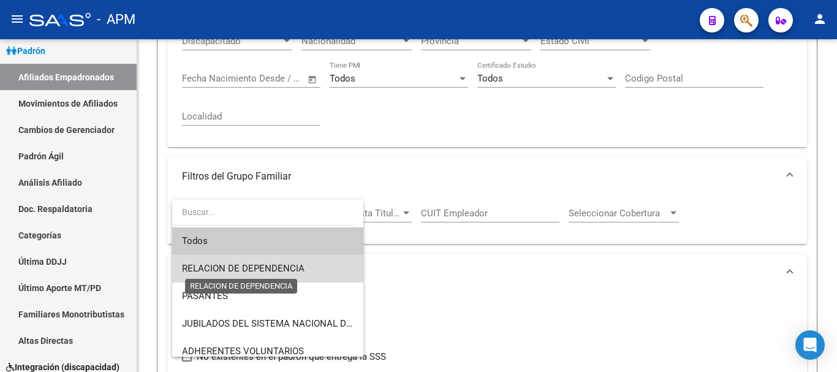
click at [281, 268] on span "RELACION DE DEPENDENCIA" at bounding box center [243, 268] width 122 height 11
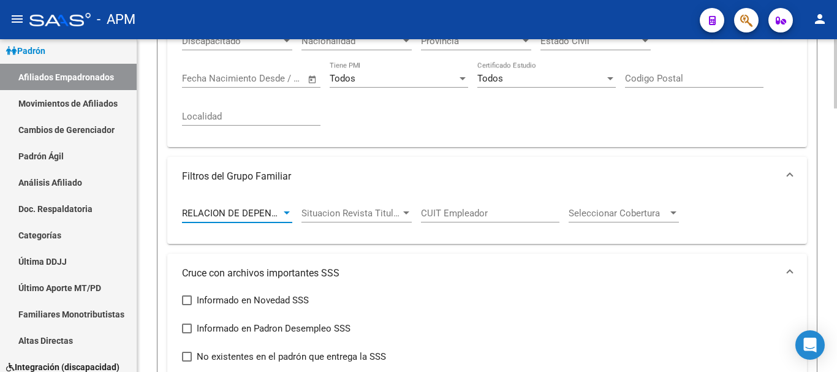
click at [285, 216] on div at bounding box center [286, 213] width 11 height 10
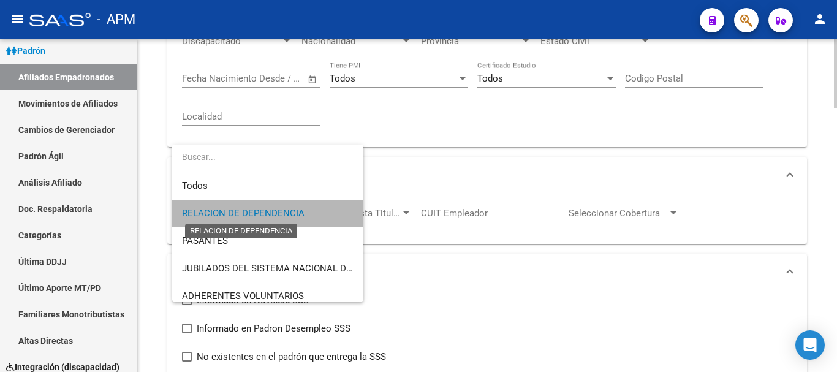
click at [285, 216] on span "RELACION DE DEPENDENCIA" at bounding box center [243, 213] width 122 height 11
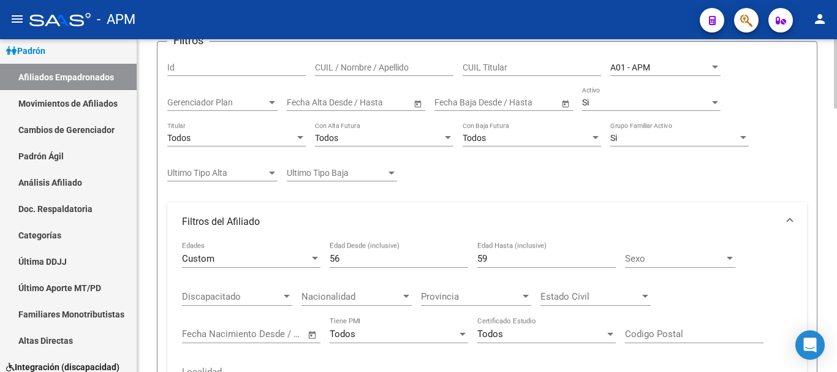
scroll to position [164, 0]
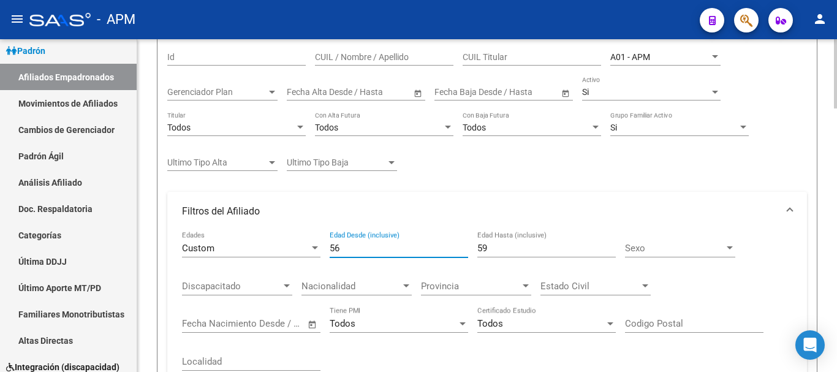
click at [350, 247] on input "56" at bounding box center [399, 248] width 138 height 11
type input "5"
type input "0"
click at [500, 241] on div "59 Edad Hasta (inclusive)" at bounding box center [546, 244] width 138 height 26
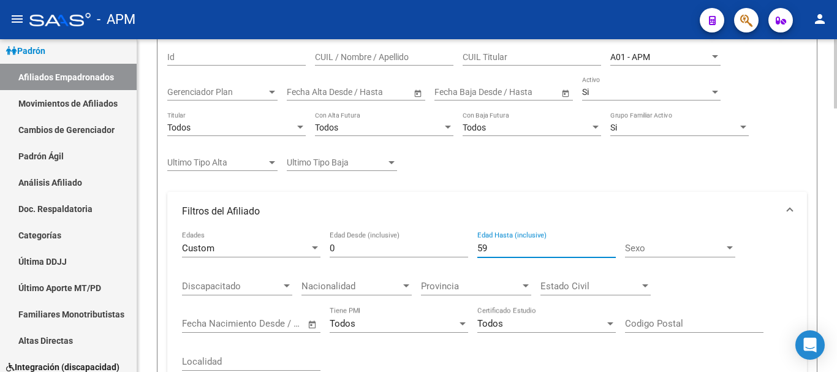
type input "5"
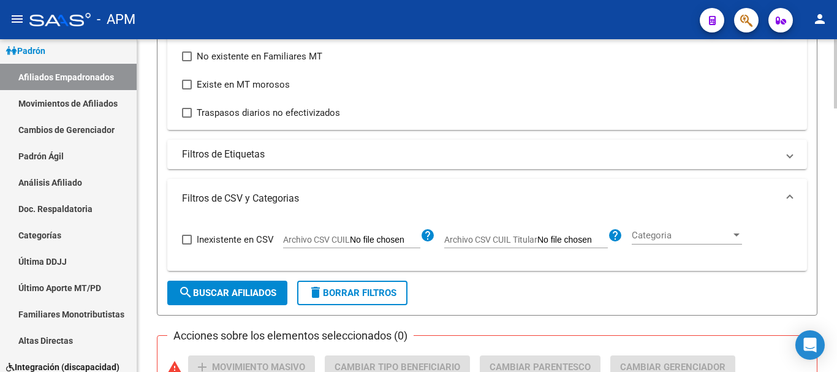
scroll to position [777, 0]
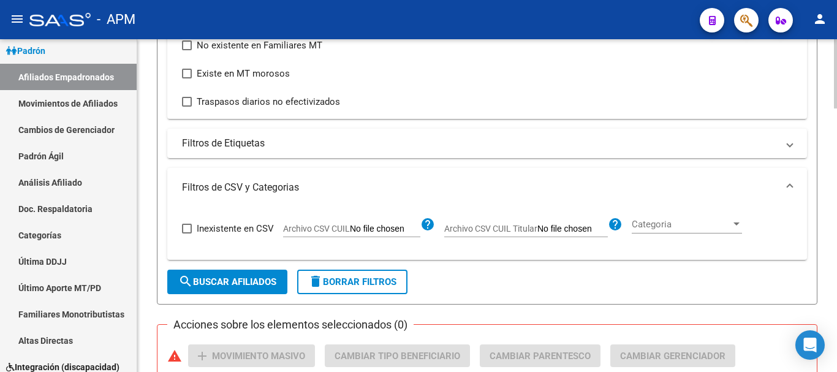
type input "49"
click at [264, 279] on span "search Buscar Afiliados" at bounding box center [227, 281] width 98 height 11
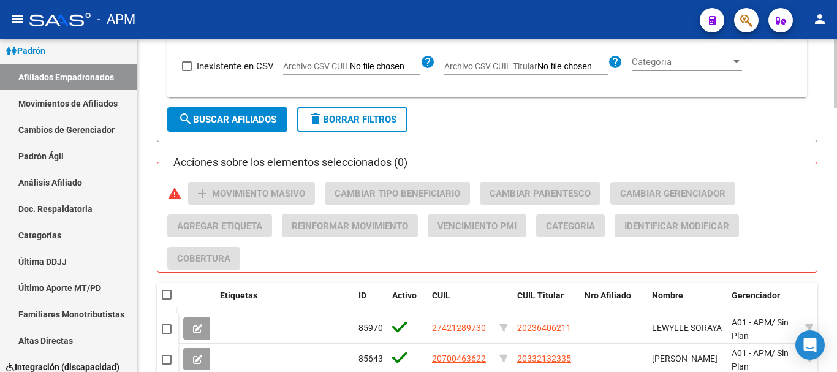
scroll to position [838, 0]
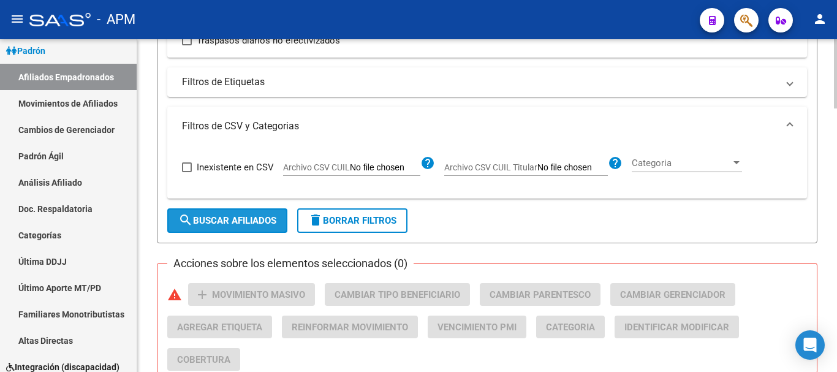
click at [225, 225] on span "search Buscar Afiliados" at bounding box center [227, 220] width 98 height 11
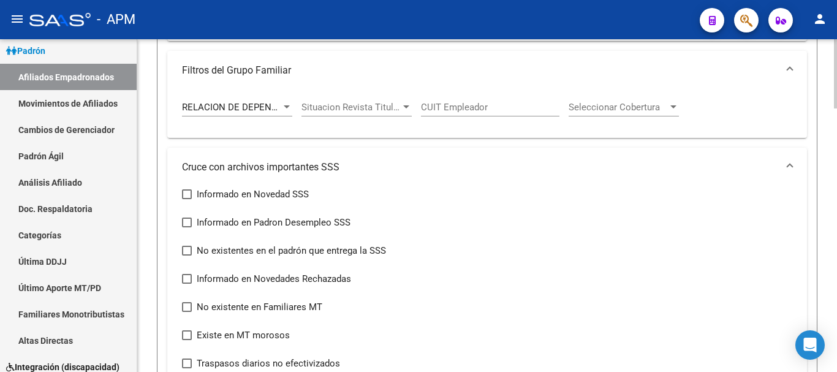
scroll to position [409, 0]
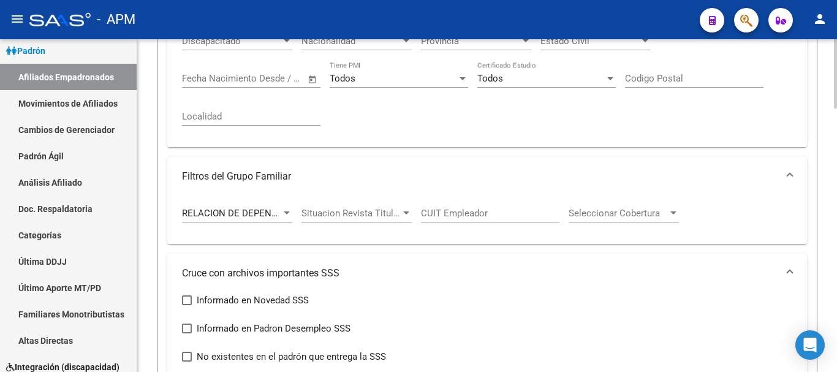
click at [285, 214] on div at bounding box center [287, 212] width 6 height 3
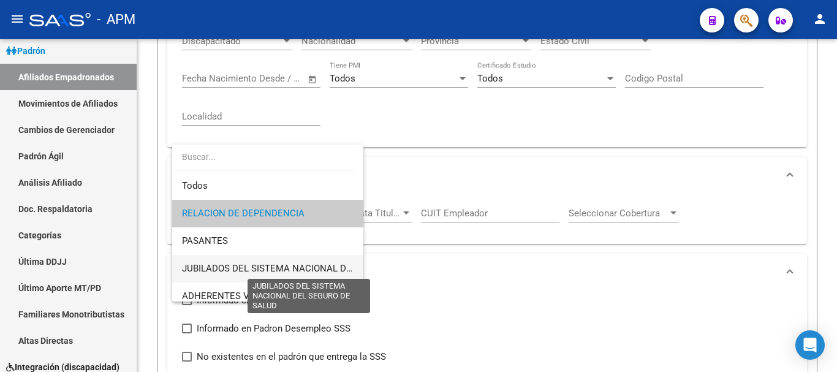
click at [290, 266] on span "JUBILADOS DEL SISTEMA NACIONAL DEL SEGURO DE SALUD" at bounding box center [310, 268] width 257 height 11
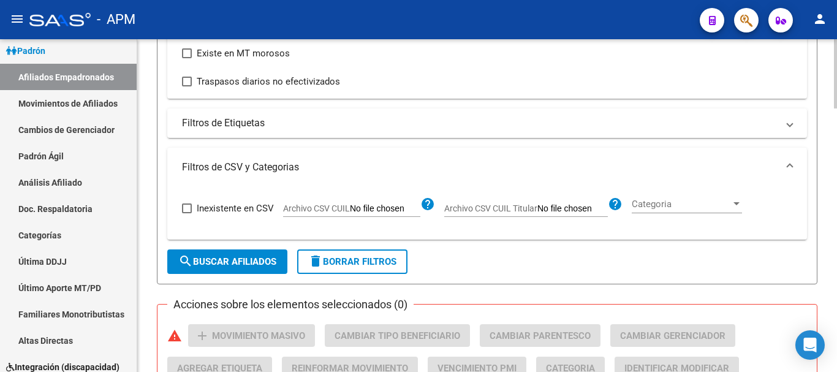
scroll to position [899, 0]
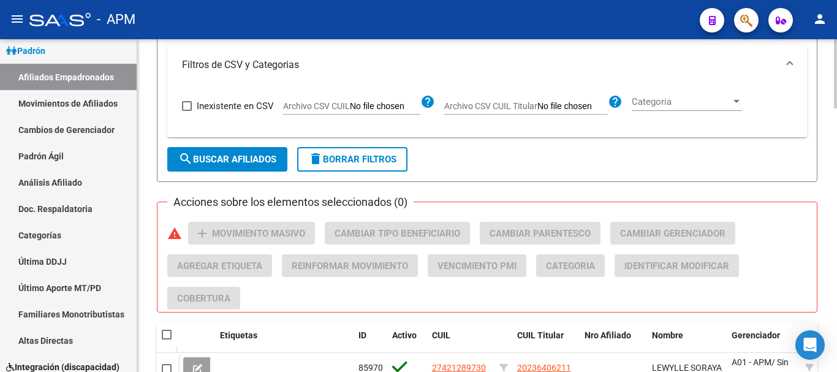
click at [261, 164] on span "search Buscar Afiliados" at bounding box center [227, 159] width 98 height 11
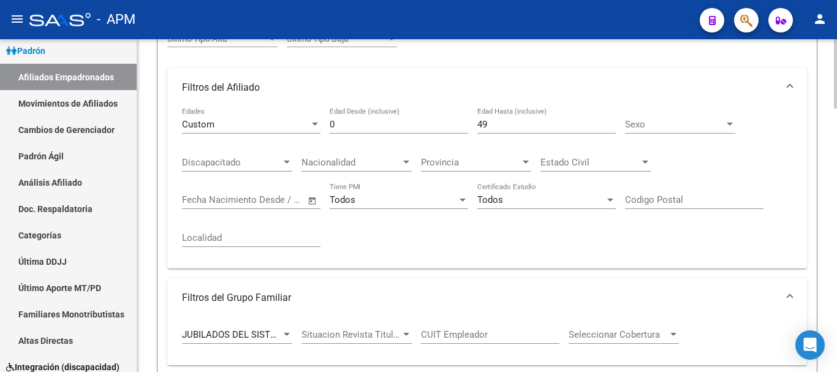
scroll to position [287, 0]
click at [372, 127] on input "0" at bounding box center [399, 125] width 138 height 11
type input "50"
click at [505, 127] on input "49" at bounding box center [546, 125] width 138 height 11
type input "4"
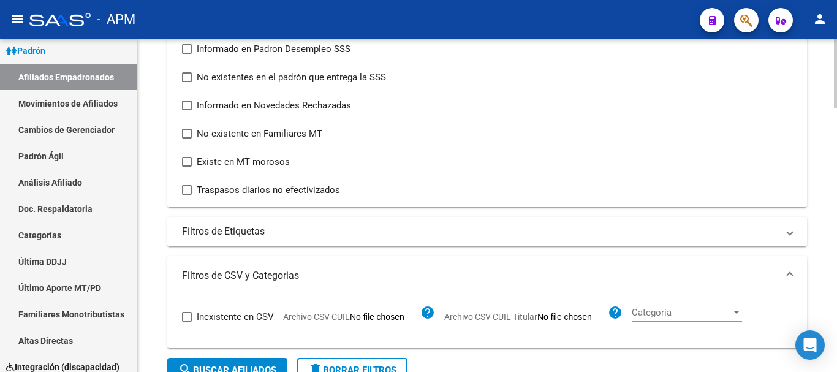
scroll to position [899, 0]
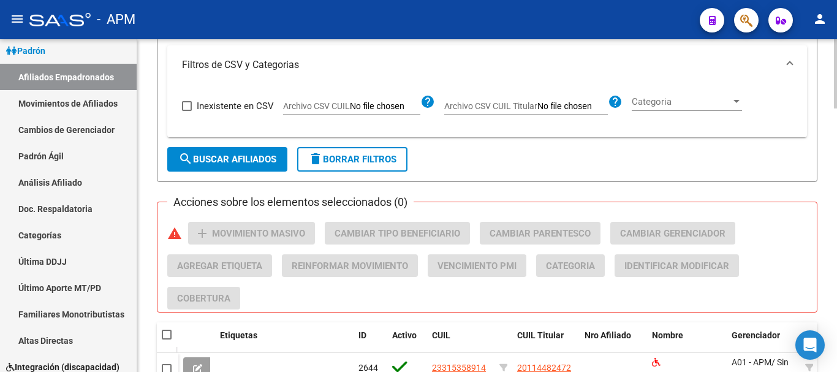
type input "55"
click at [252, 157] on span "search Buscar Afiliados" at bounding box center [227, 159] width 98 height 11
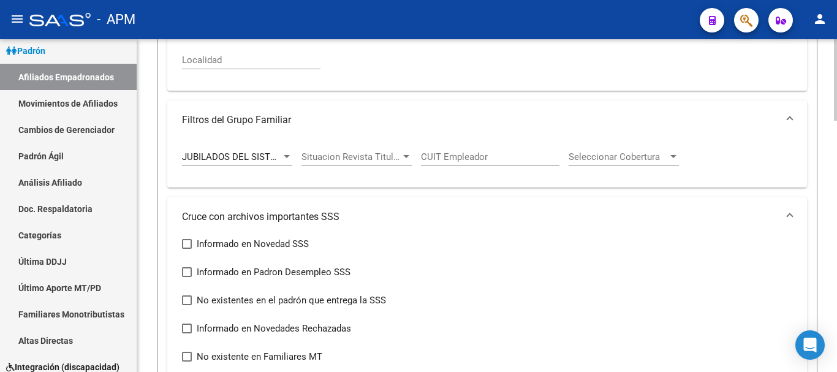
scroll to position [470, 0]
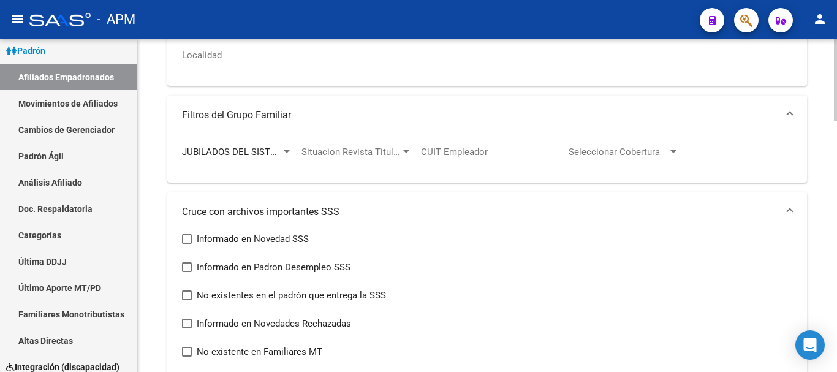
click at [282, 154] on div at bounding box center [286, 152] width 11 height 10
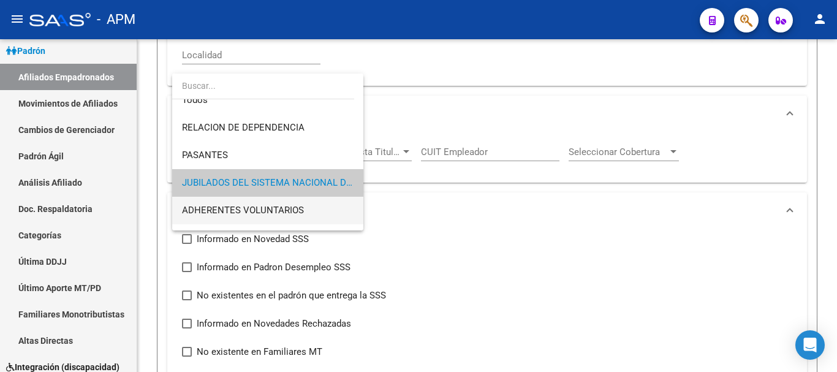
scroll to position [0, 0]
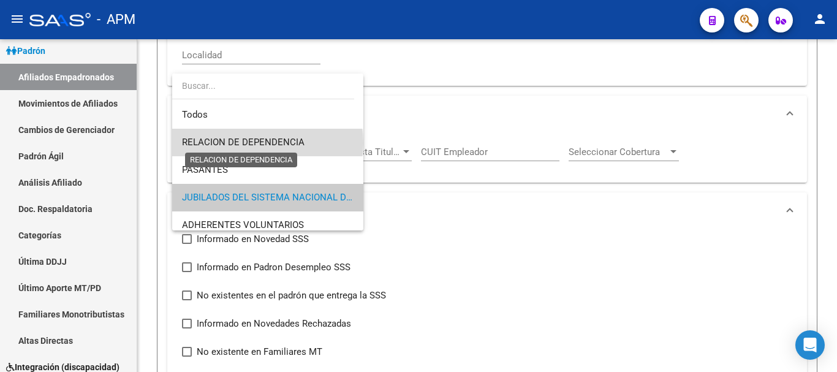
click at [267, 143] on span "RELACION DE DEPENDENCIA" at bounding box center [243, 142] width 122 height 11
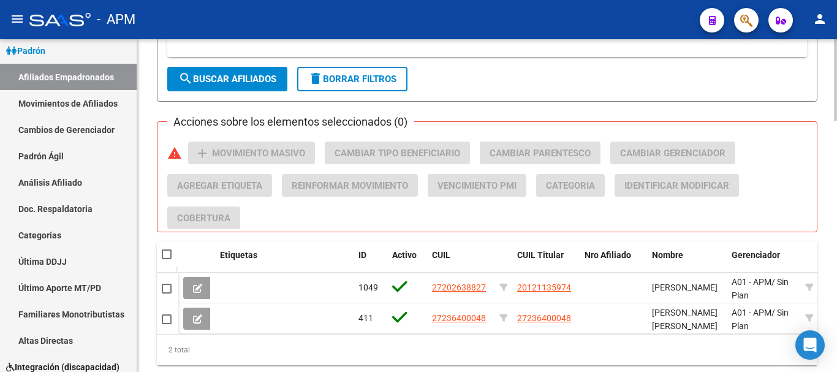
scroll to position [960, 0]
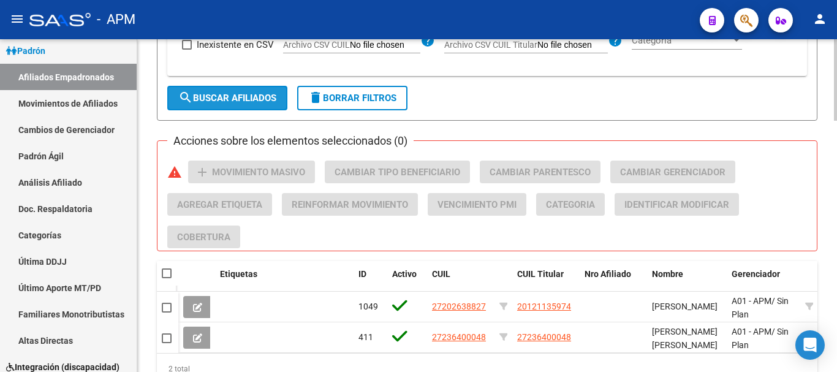
click at [238, 94] on span "search Buscar Afiliados" at bounding box center [227, 97] width 98 height 11
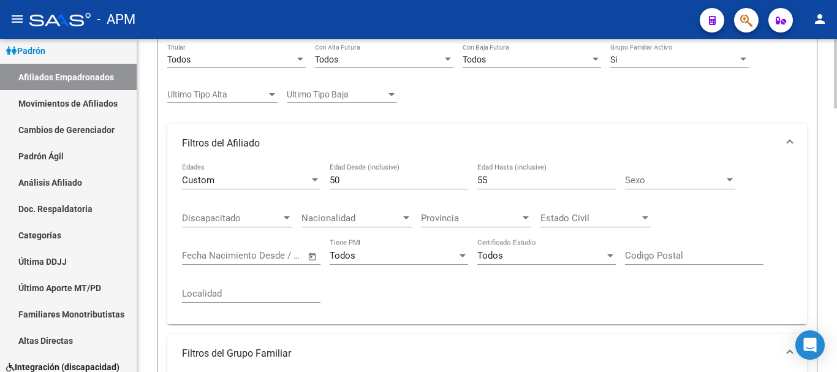
scroll to position [225, 0]
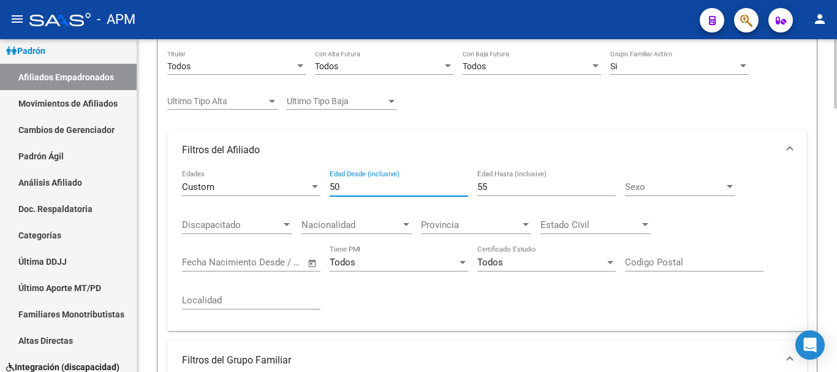
click at [358, 186] on input "50" at bounding box center [399, 186] width 138 height 11
type input "56"
click at [497, 184] on input "55" at bounding box center [546, 186] width 138 height 11
type input "5"
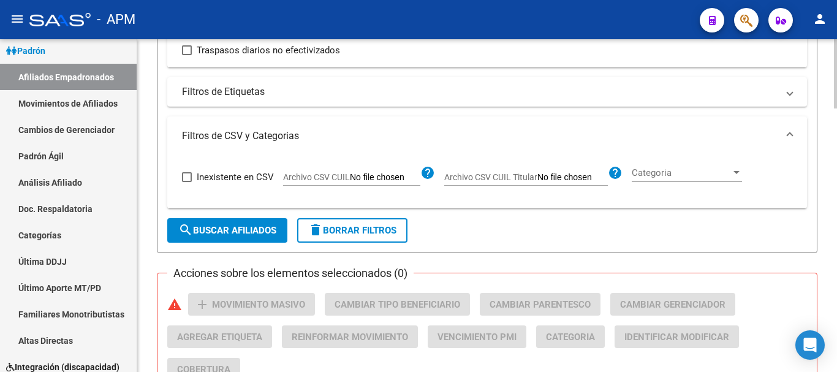
scroll to position [899, 0]
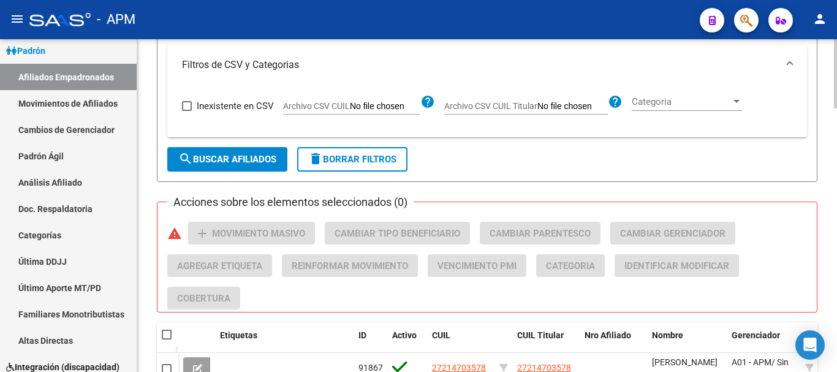
type input "59"
click at [269, 154] on span "search Buscar Afiliados" at bounding box center [227, 159] width 98 height 11
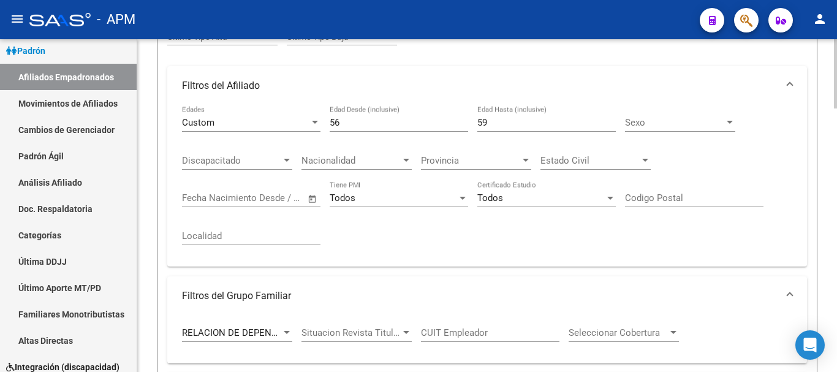
scroll to position [287, 0]
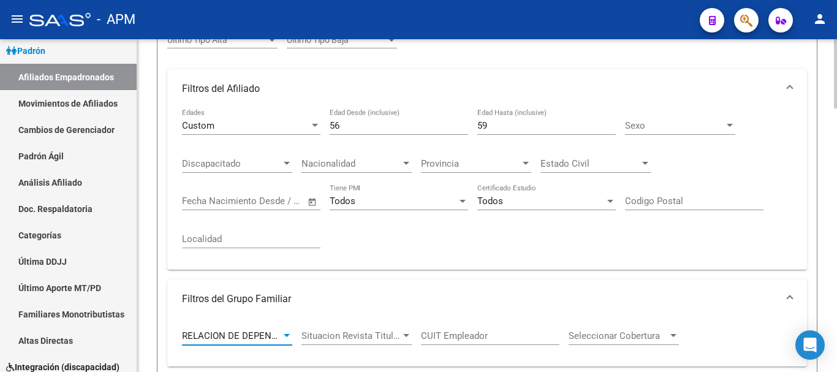
click at [283, 340] on div at bounding box center [286, 336] width 11 height 10
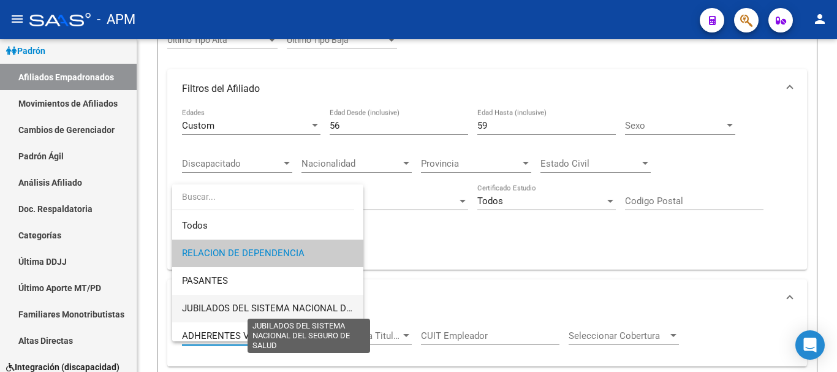
click at [285, 307] on span "JUBILADOS DEL SISTEMA NACIONAL DEL SEGURO DE SALUD" at bounding box center [310, 308] width 257 height 11
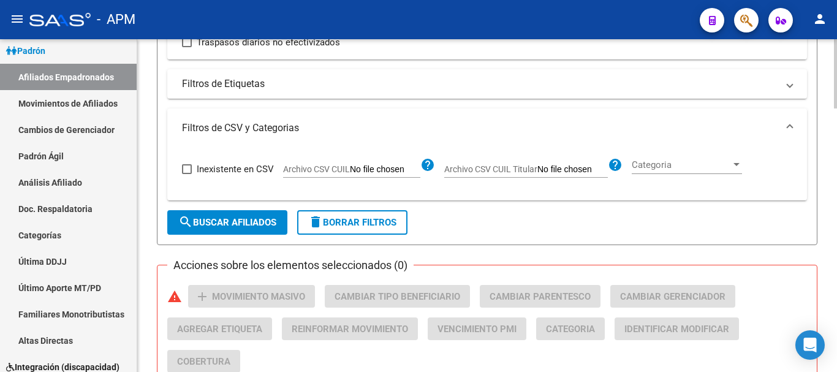
scroll to position [838, 0]
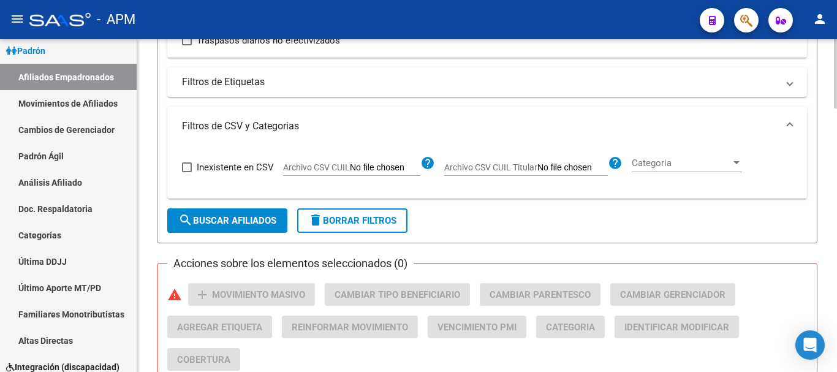
click at [276, 225] on span "search Buscar Afiliados" at bounding box center [227, 220] width 98 height 11
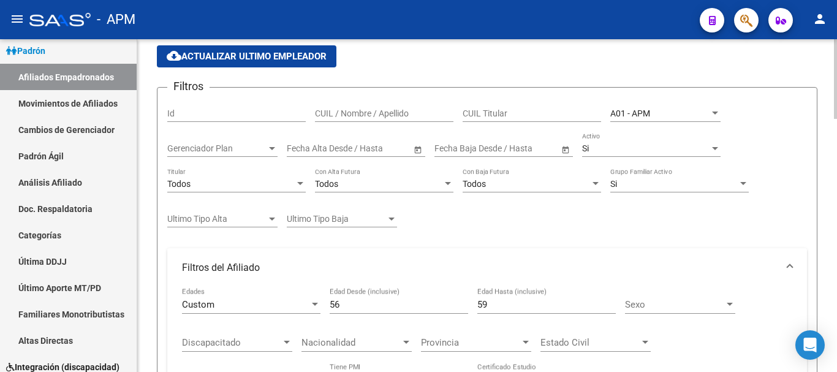
scroll to position [134, 0]
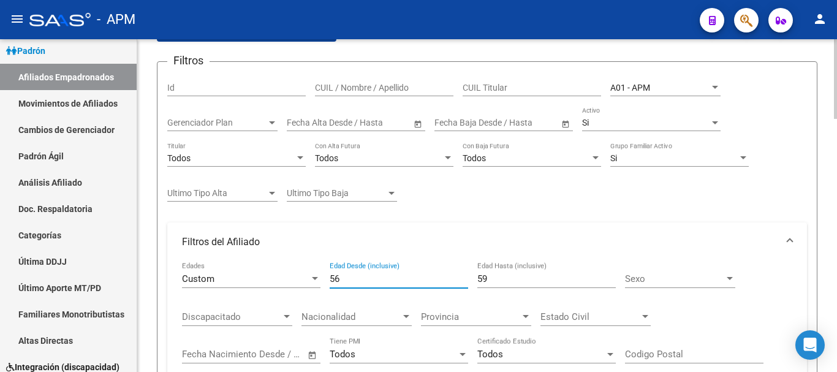
click at [339, 274] on input "56" at bounding box center [399, 278] width 138 height 11
type input "5"
type input "61"
click at [490, 277] on input "59" at bounding box center [546, 278] width 138 height 11
type input "5"
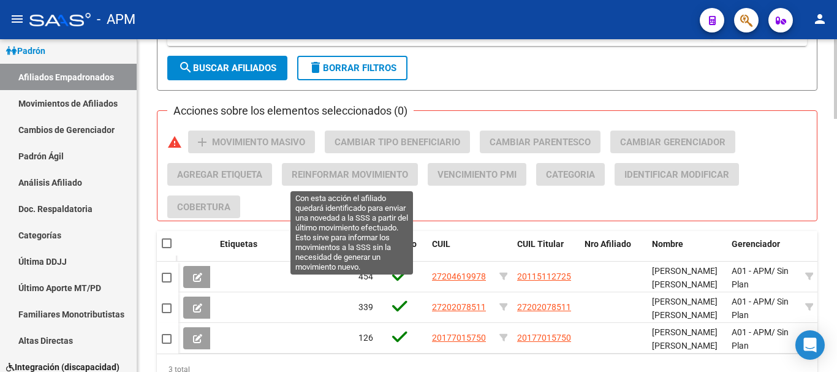
scroll to position [991, 0]
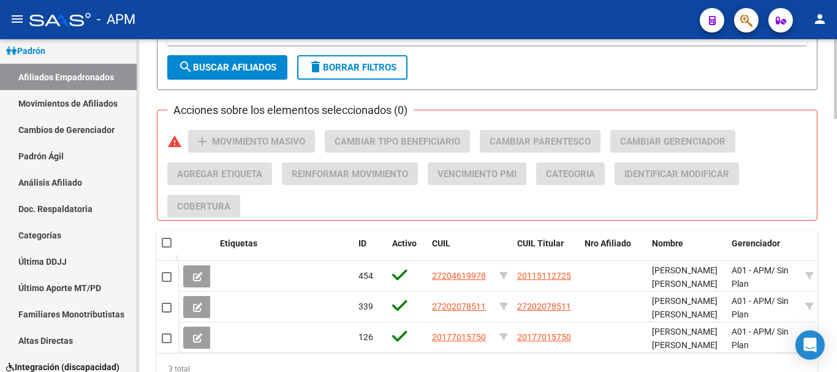
type input "63"
click at [252, 61] on button "search Buscar Afiliados" at bounding box center [227, 67] width 120 height 24
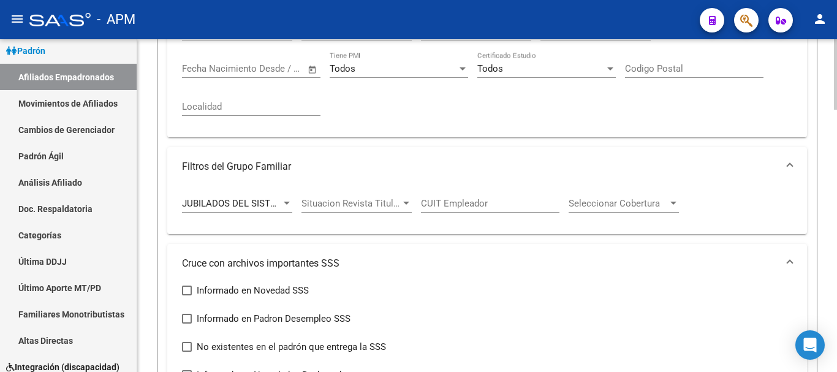
scroll to position [440, 0]
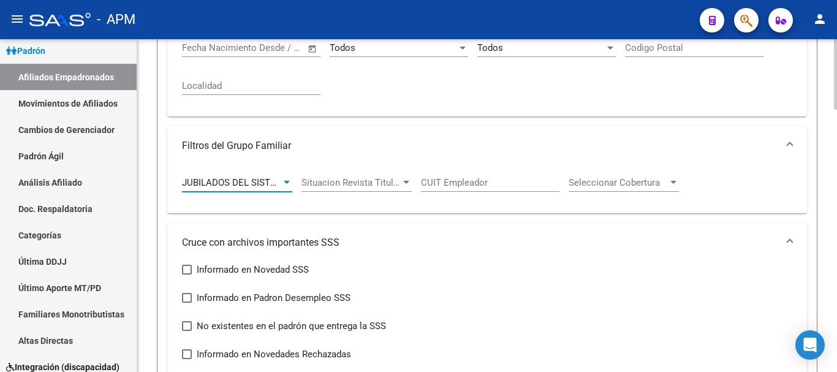
click at [284, 179] on div at bounding box center [286, 183] width 11 height 10
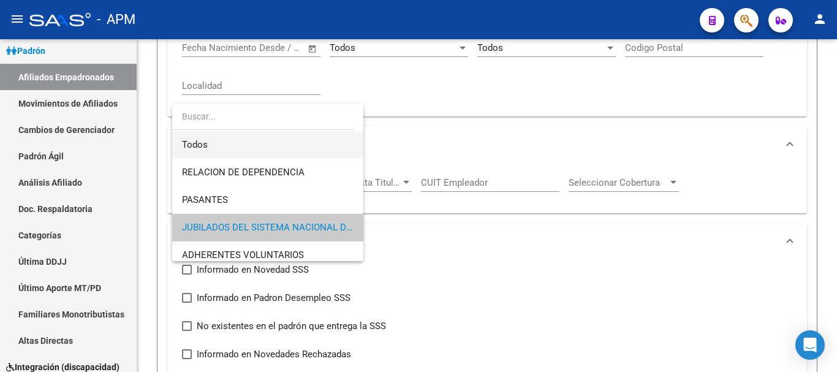
scroll to position [0, 0]
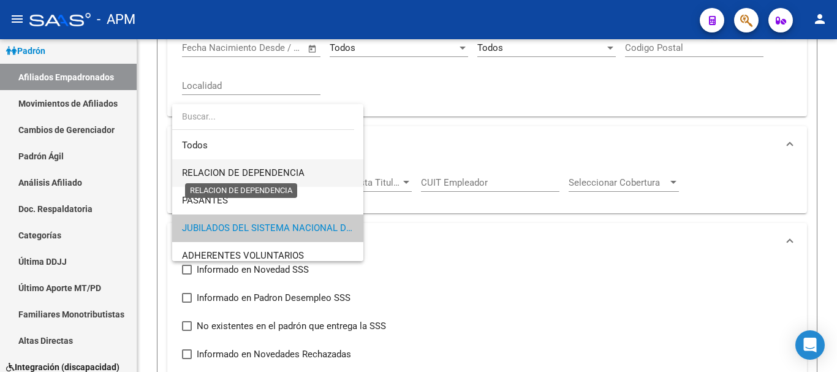
click at [254, 167] on span "RELACION DE DEPENDENCIA" at bounding box center [243, 172] width 122 height 11
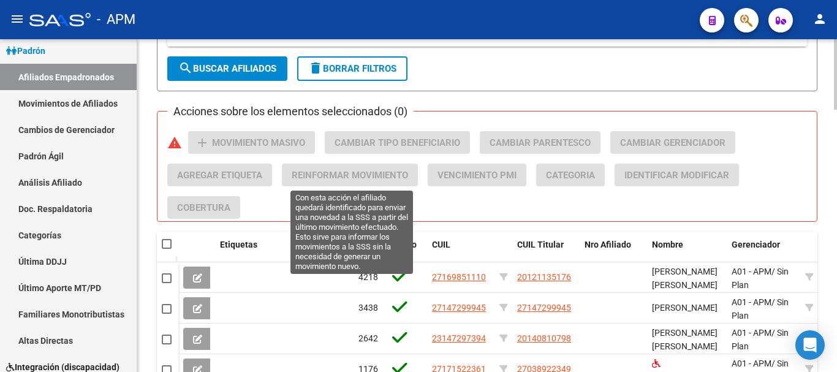
scroll to position [991, 0]
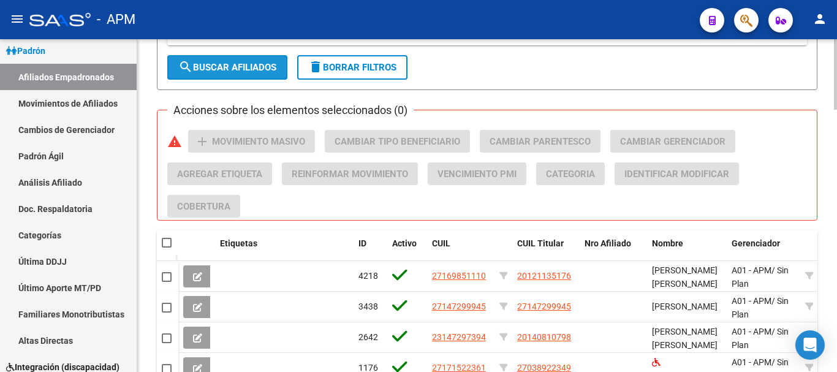
click at [264, 70] on span "search Buscar Afiliados" at bounding box center [227, 67] width 98 height 11
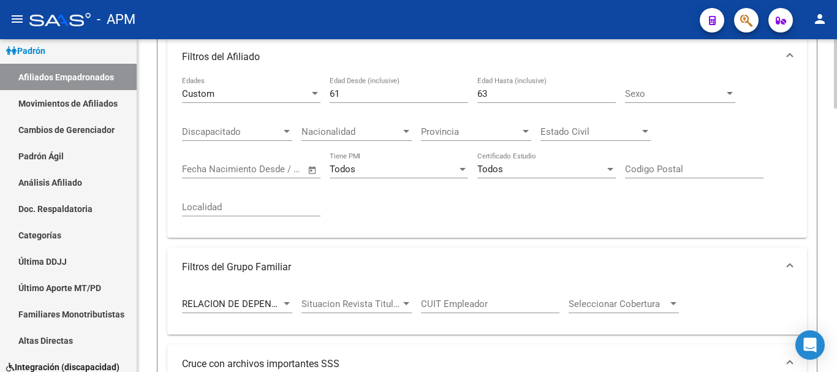
scroll to position [287, 0]
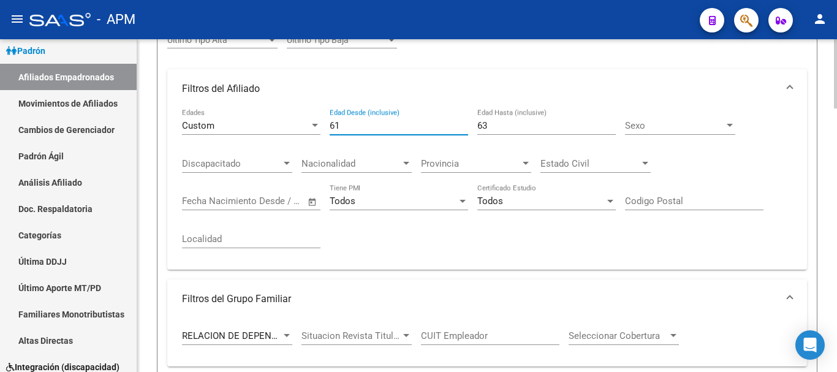
click at [343, 124] on input "61" at bounding box center [399, 125] width 138 height 11
type input "65"
click at [494, 121] on input "63" at bounding box center [546, 125] width 138 height 11
type input "6"
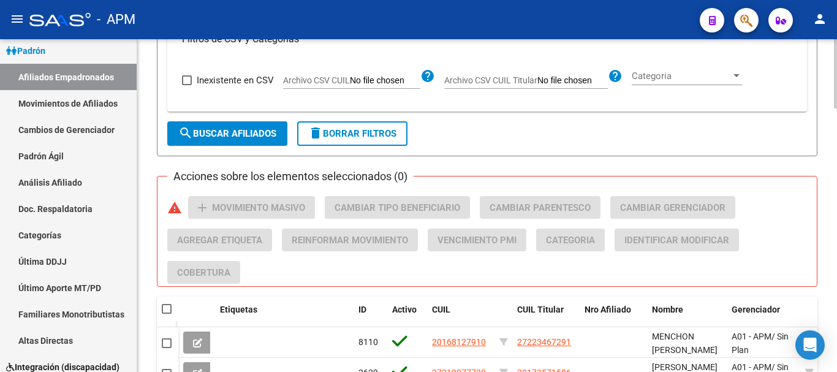
scroll to position [919, 0]
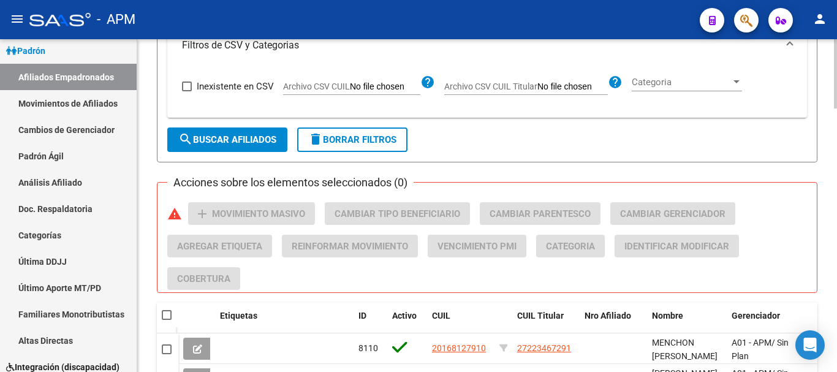
type input "100"
click at [269, 142] on span "search Buscar Afiliados" at bounding box center [227, 139] width 98 height 11
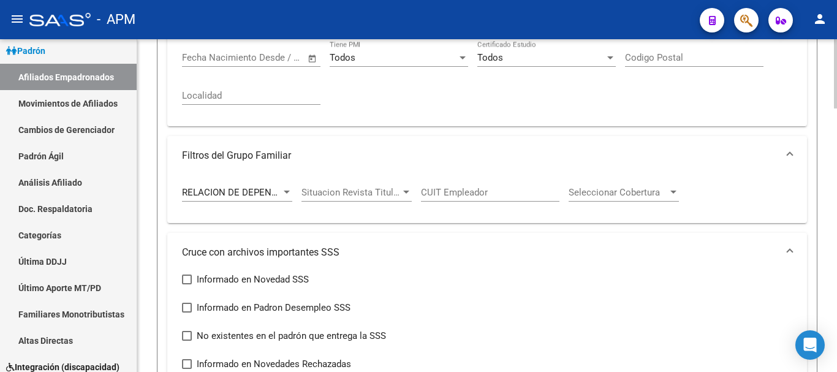
scroll to position [409, 0]
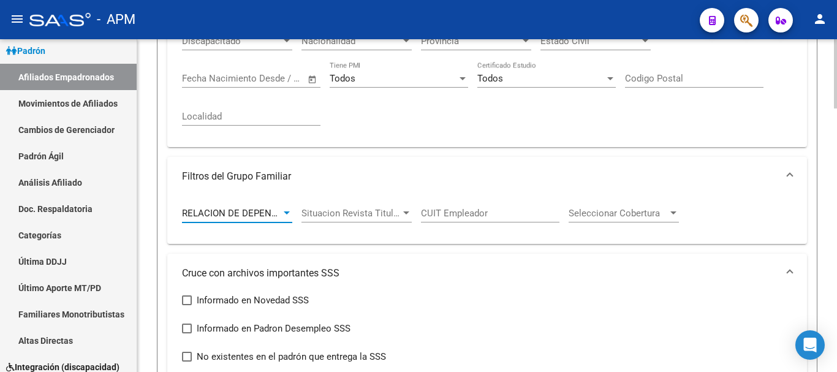
click at [284, 211] on div at bounding box center [286, 213] width 11 height 10
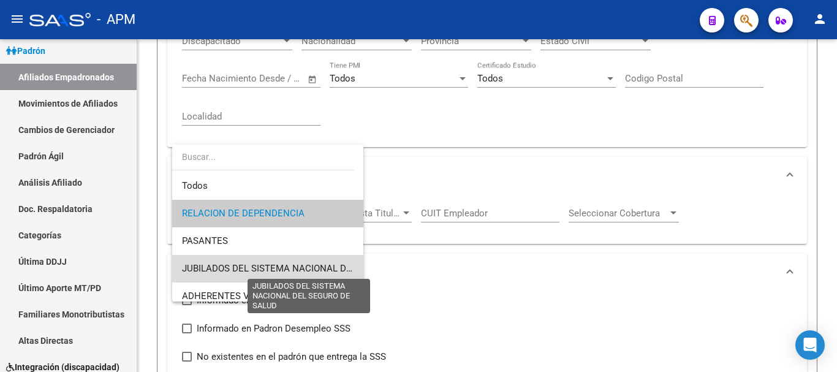
click at [290, 271] on span "JUBILADOS DEL SISTEMA NACIONAL DEL SEGURO DE SALUD" at bounding box center [310, 268] width 257 height 11
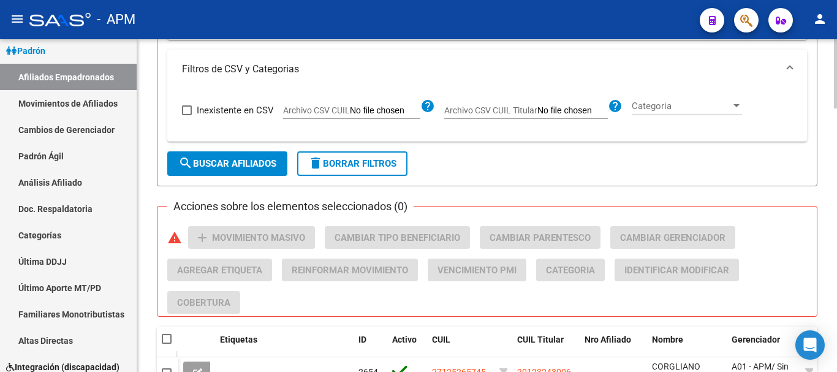
scroll to position [899, 0]
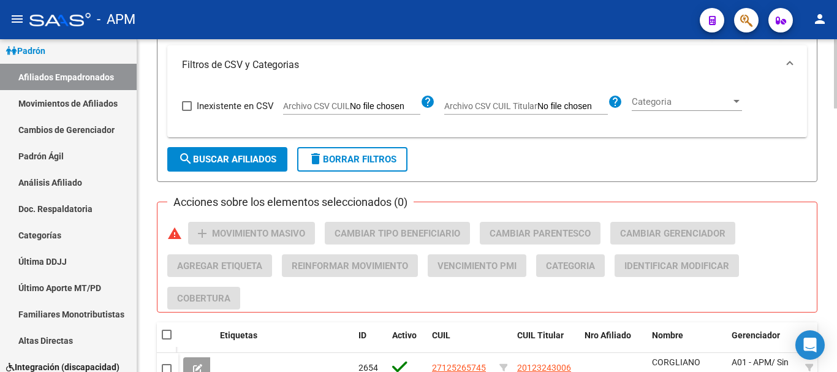
click at [227, 161] on span "search Buscar Afiliados" at bounding box center [227, 159] width 98 height 11
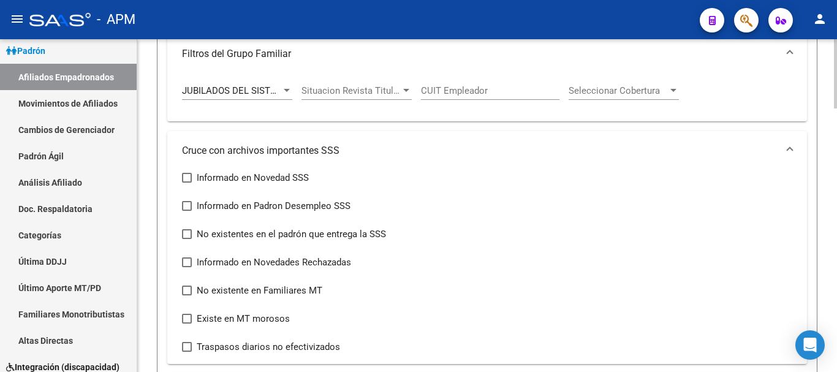
scroll to position [367, 0]
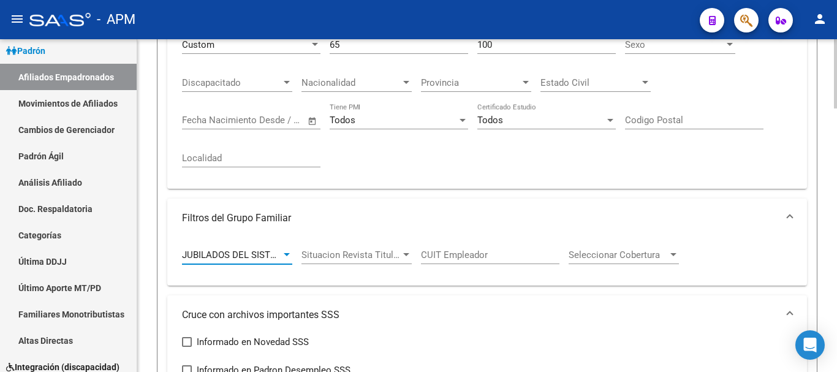
click at [287, 255] on div at bounding box center [287, 254] width 6 height 3
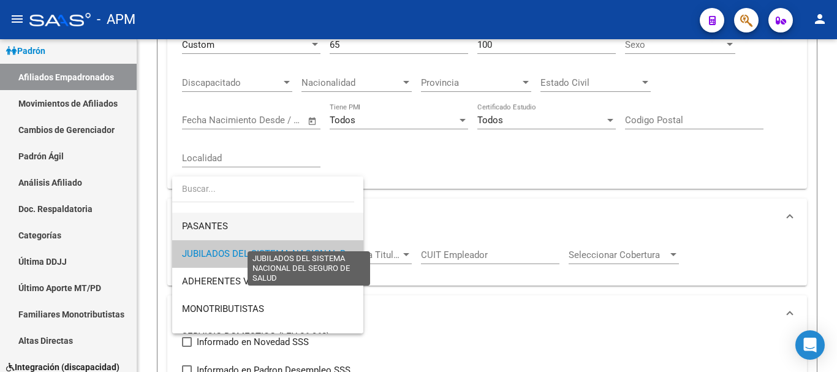
scroll to position [46, 0]
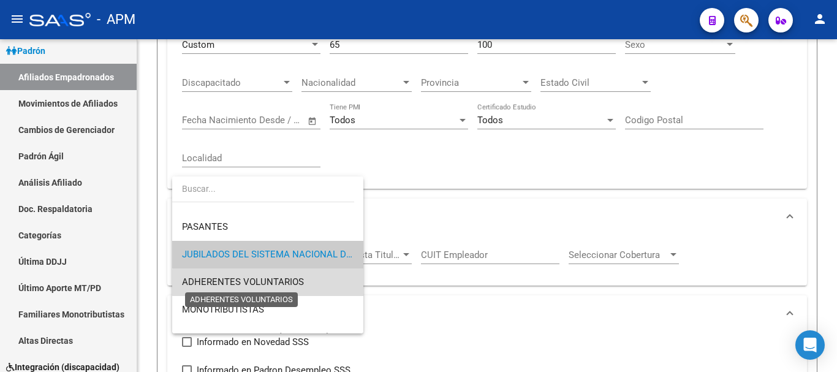
click at [296, 282] on span "ADHERENTES VOLUNTARIOS" at bounding box center [243, 281] width 122 height 11
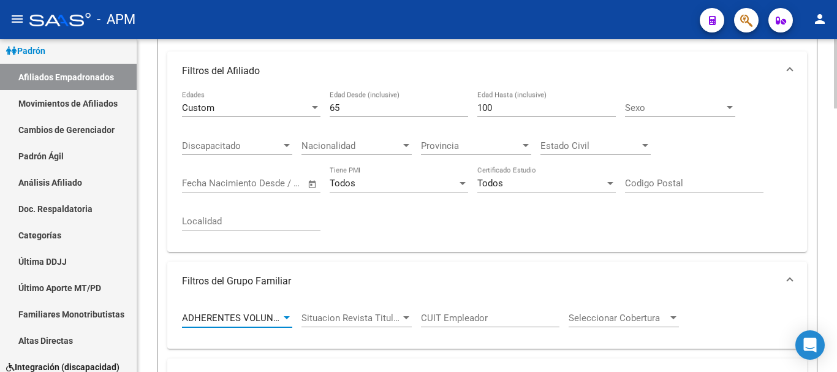
scroll to position [306, 0]
click at [355, 104] on input "65" at bounding box center [399, 105] width 138 height 11
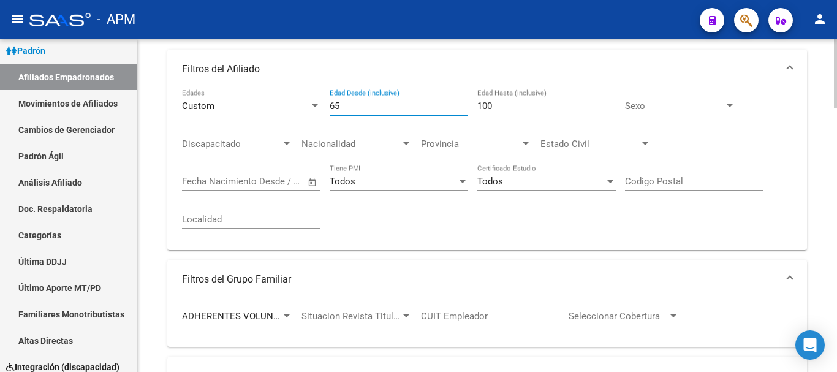
type input "6"
type input "0"
click at [495, 108] on input "100" at bounding box center [546, 105] width 138 height 11
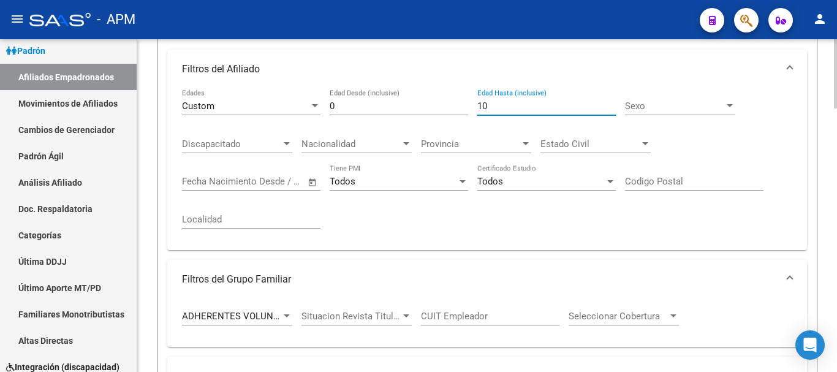
type input "1"
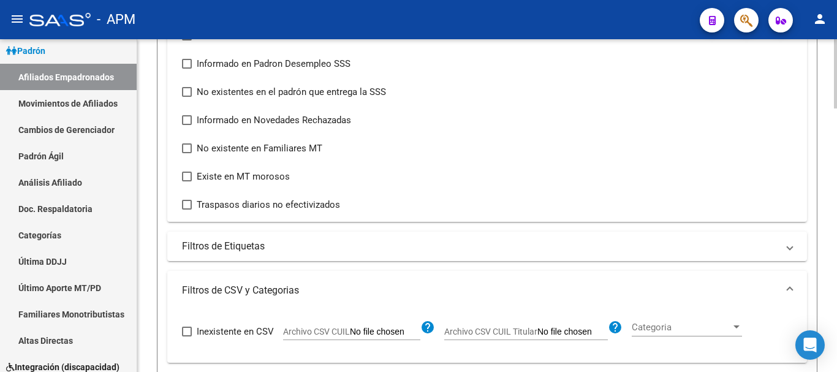
scroll to position [919, 0]
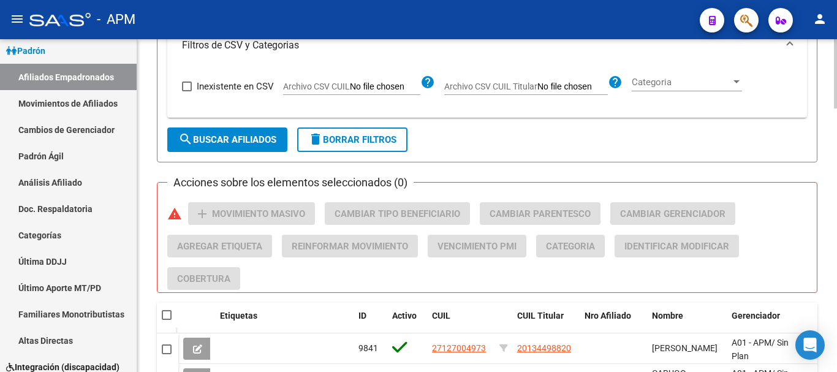
type input "48"
click at [266, 143] on span "search Buscar Afiliados" at bounding box center [227, 139] width 98 height 11
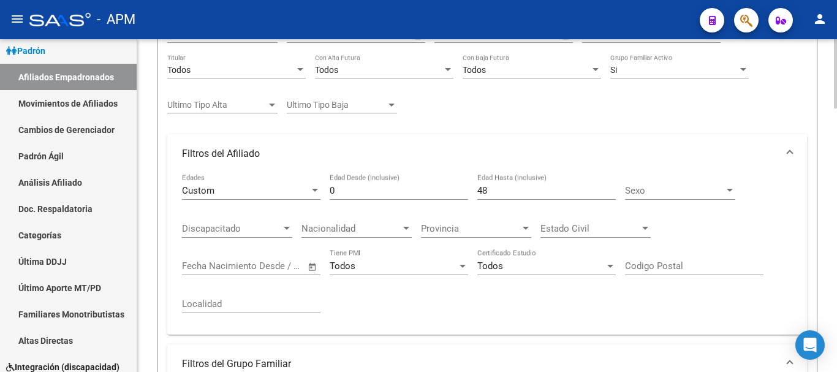
scroll to position [225, 0]
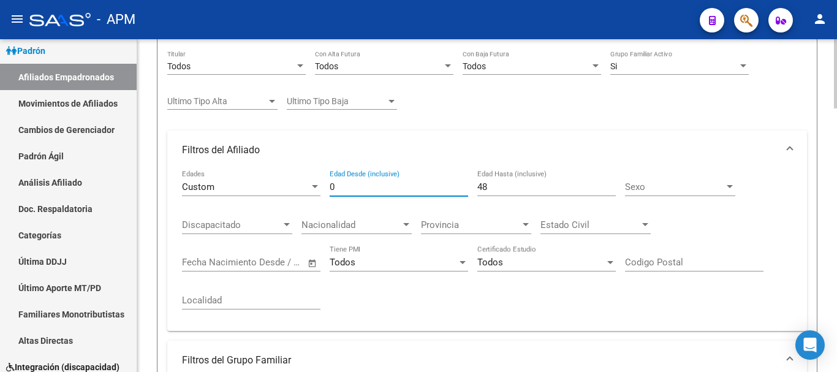
click at [340, 191] on input "0" at bounding box center [399, 186] width 138 height 11
type input "50"
click at [497, 186] on input "48" at bounding box center [546, 186] width 138 height 11
type input "4"
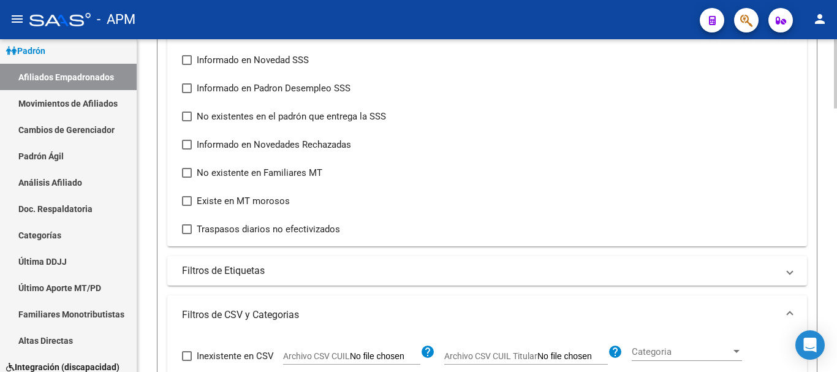
scroll to position [838, 0]
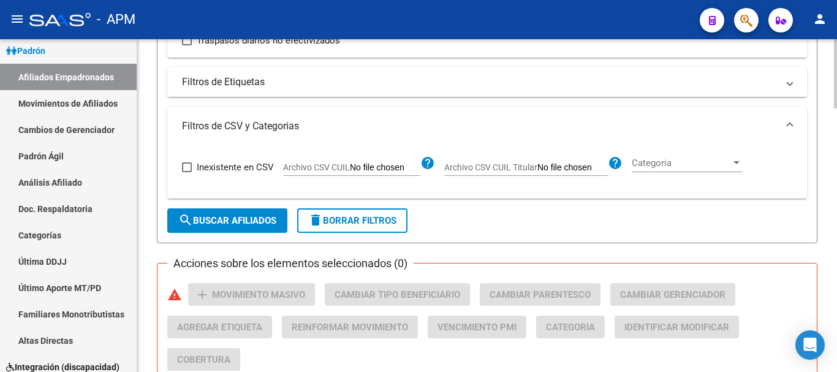
click at [225, 227] on button "search Buscar Afiliados" at bounding box center [227, 220] width 120 height 24
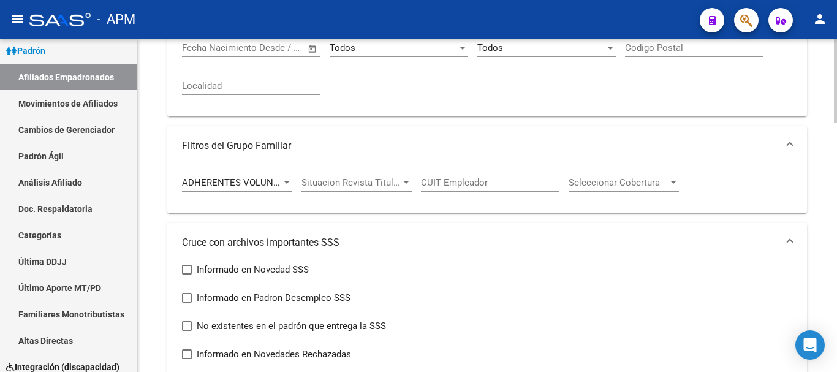
scroll to position [256, 0]
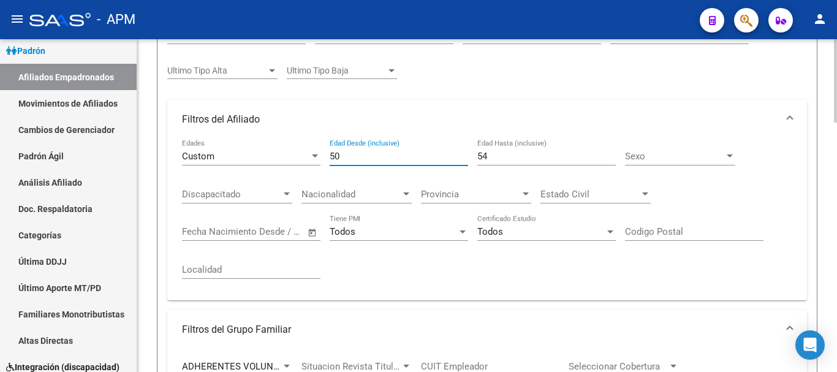
click at [360, 155] on input "50" at bounding box center [399, 156] width 138 height 11
click at [495, 159] on input "54" at bounding box center [546, 156] width 138 height 11
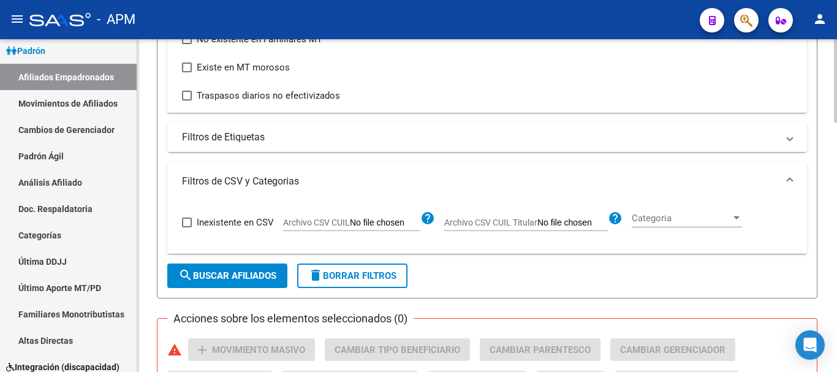
scroll to position [991, 0]
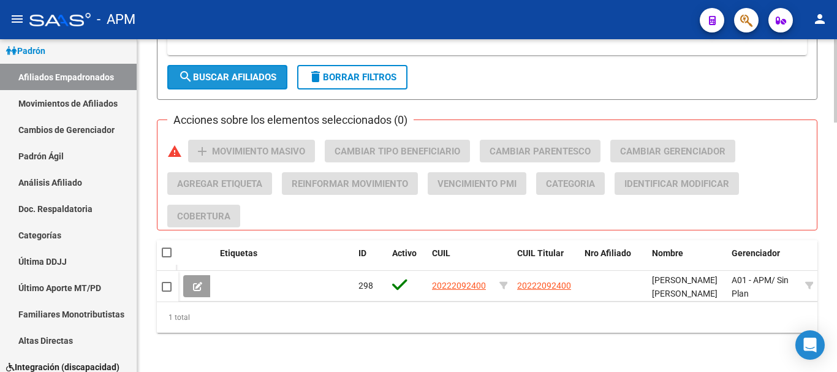
click at [243, 72] on span "search Buscar Afiliados" at bounding box center [227, 77] width 98 height 11
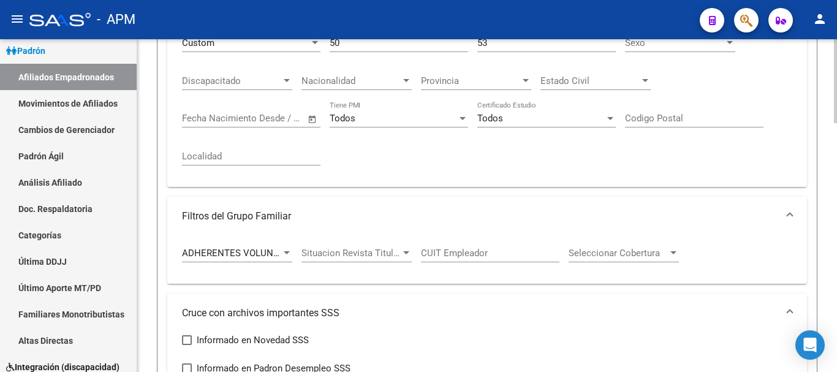
scroll to position [308, 0]
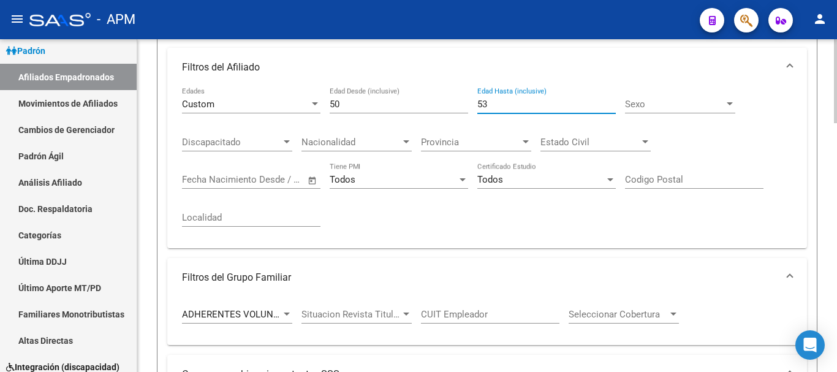
click at [500, 107] on input "53" at bounding box center [546, 104] width 138 height 11
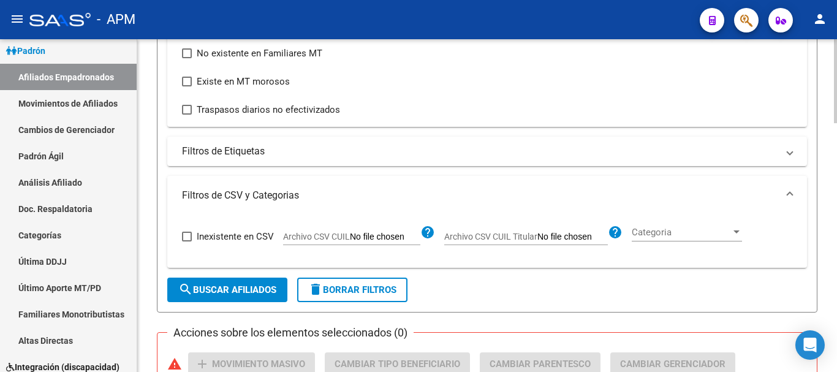
scroll to position [921, 0]
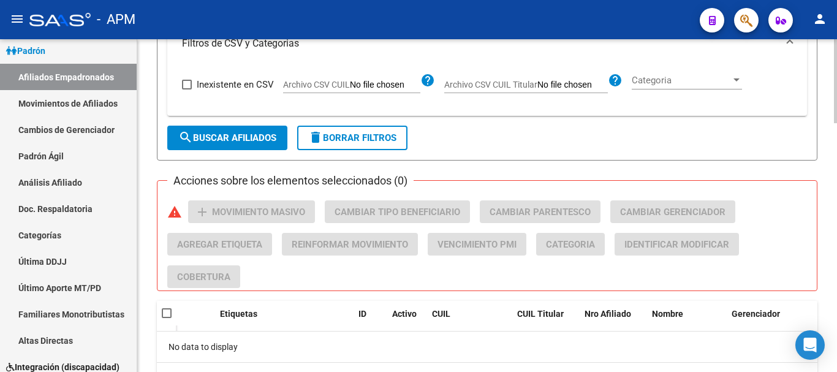
type input "55"
click at [250, 140] on span "search Buscar Afiliados" at bounding box center [227, 137] width 98 height 11
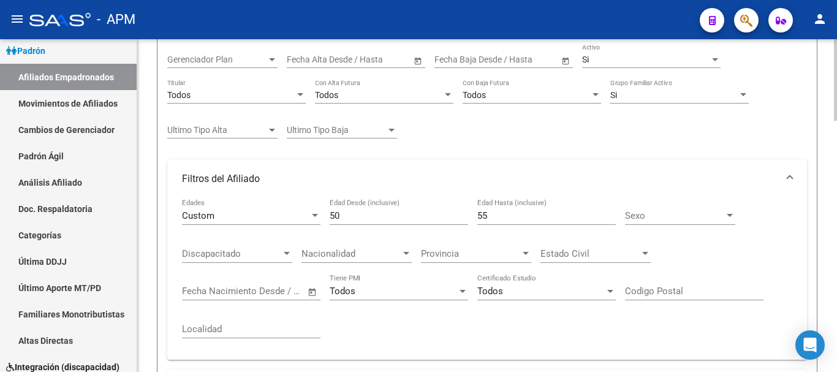
scroll to position [103, 0]
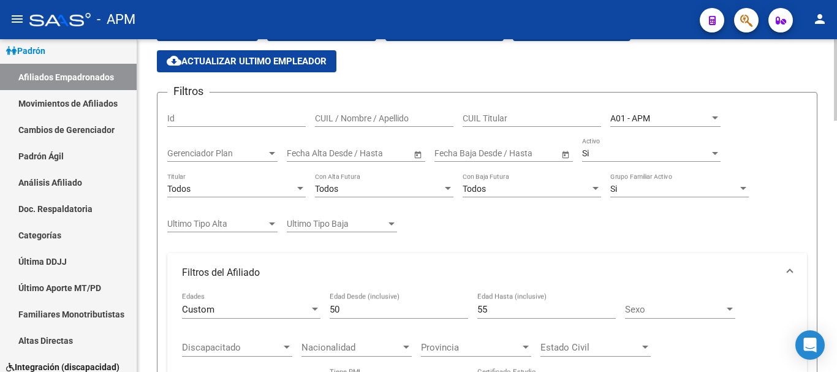
click at [345, 308] on input "50" at bounding box center [399, 309] width 138 height 11
type input "5"
type input "56"
click at [504, 308] on input "55" at bounding box center [546, 309] width 138 height 11
type input "5"
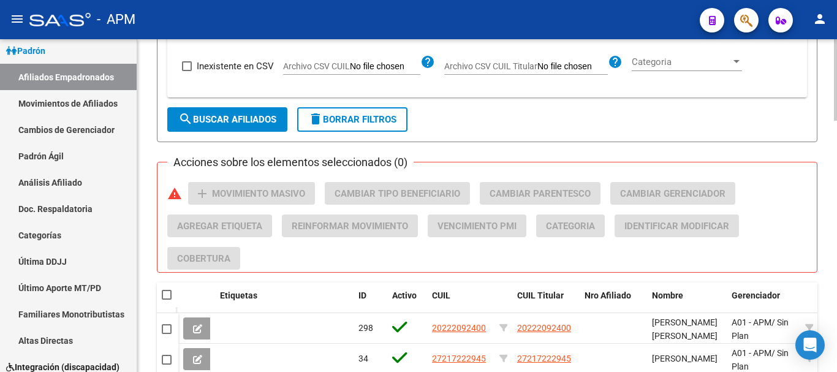
scroll to position [960, 0]
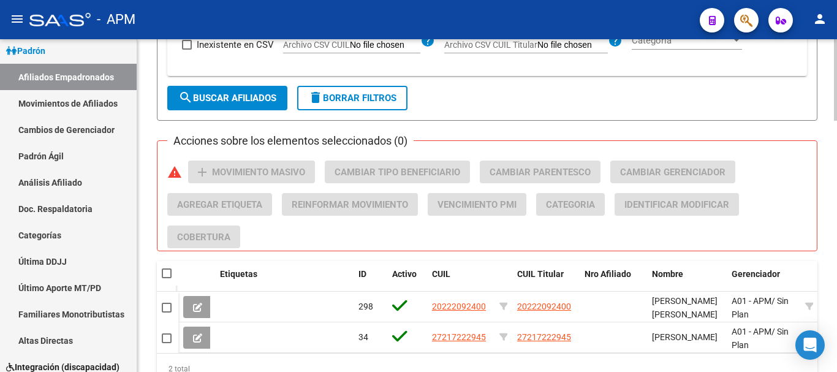
type input "59"
click at [252, 94] on span "search Buscar Afiliados" at bounding box center [227, 97] width 98 height 11
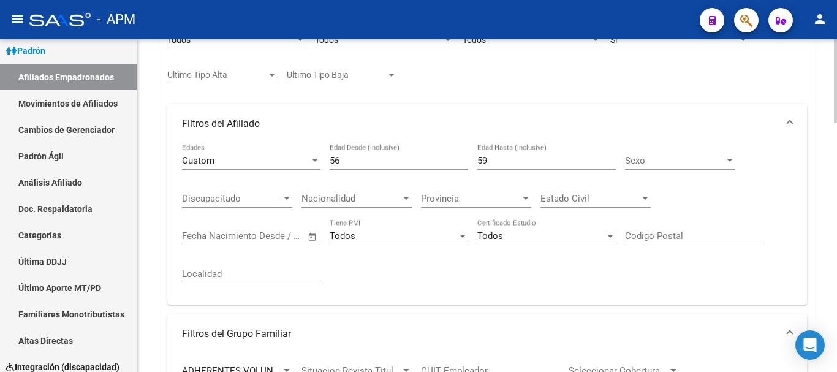
scroll to position [225, 0]
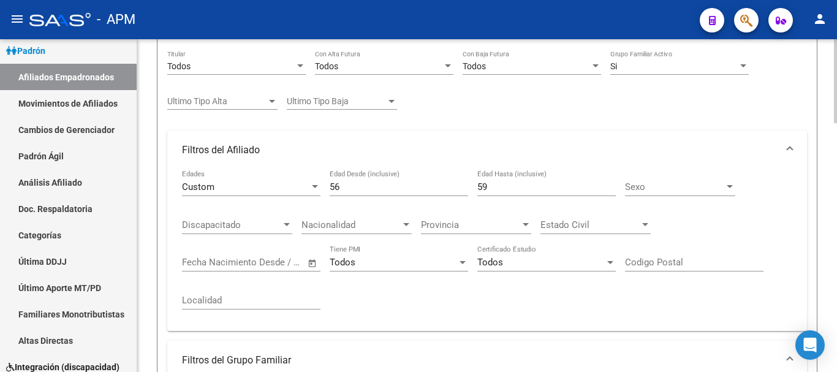
click at [344, 185] on input "56" at bounding box center [399, 186] width 138 height 11
type input "5"
type input "61"
click at [499, 182] on input "59" at bounding box center [546, 186] width 138 height 11
type input "5"
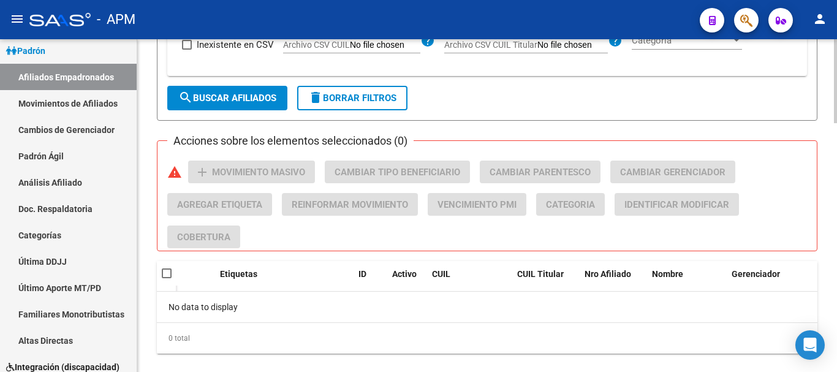
type input "62"
click at [263, 99] on span "search Buscar Afiliados" at bounding box center [227, 97] width 98 height 11
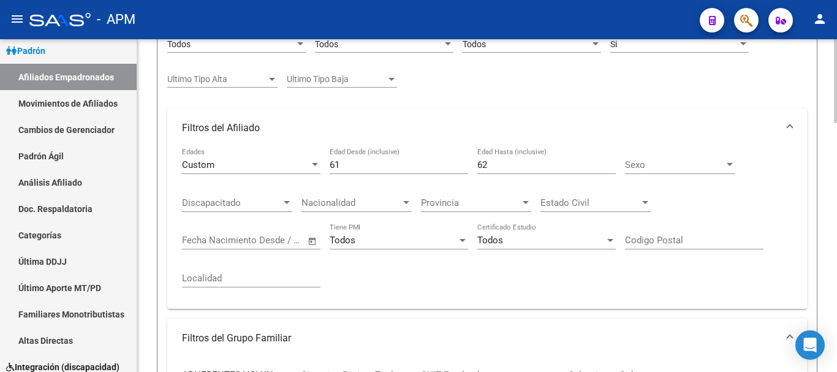
scroll to position [247, 0]
click at [346, 163] on input "61" at bounding box center [399, 165] width 138 height 11
type input "65"
click at [489, 168] on input "62" at bounding box center [546, 165] width 138 height 11
type input "6"
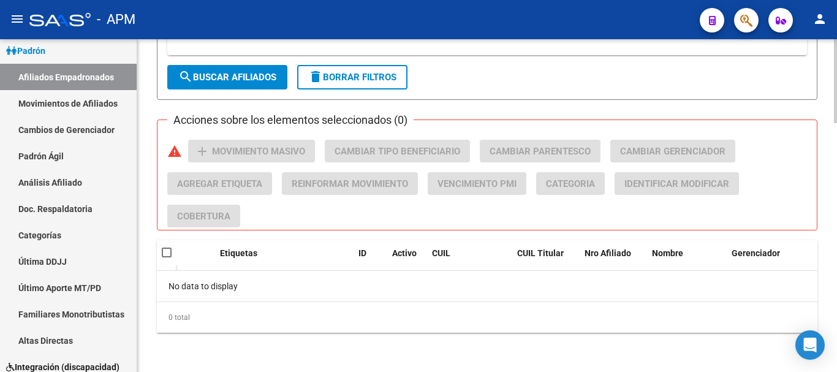
type input "100"
click at [269, 78] on span "search Buscar Afiliados" at bounding box center [227, 77] width 98 height 11
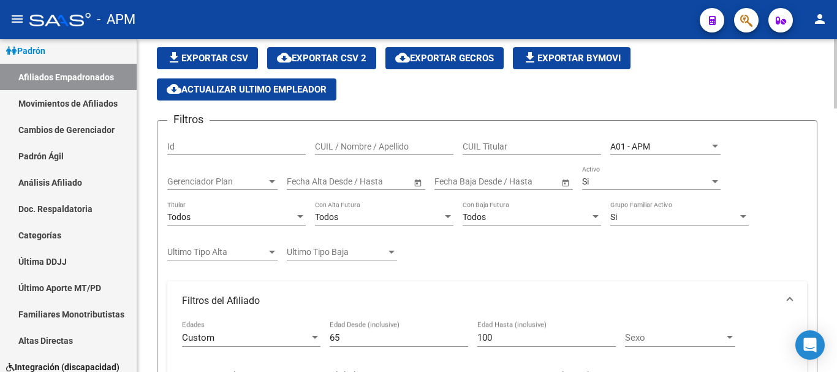
scroll to position [164, 0]
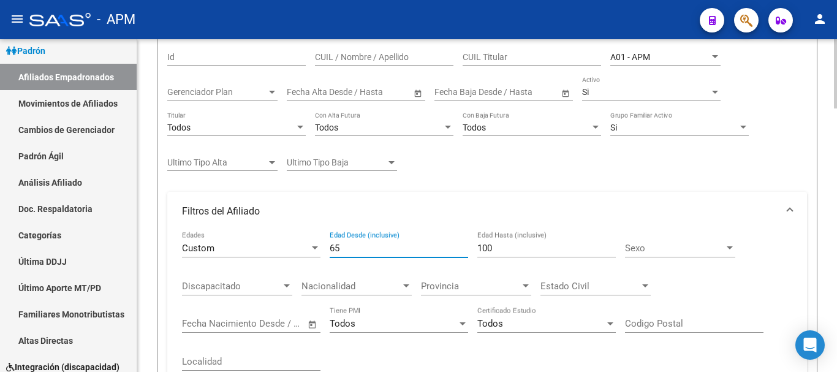
click at [357, 246] on input "65" at bounding box center [399, 248] width 138 height 11
type input "6"
click at [494, 250] on input "100" at bounding box center [546, 248] width 138 height 11
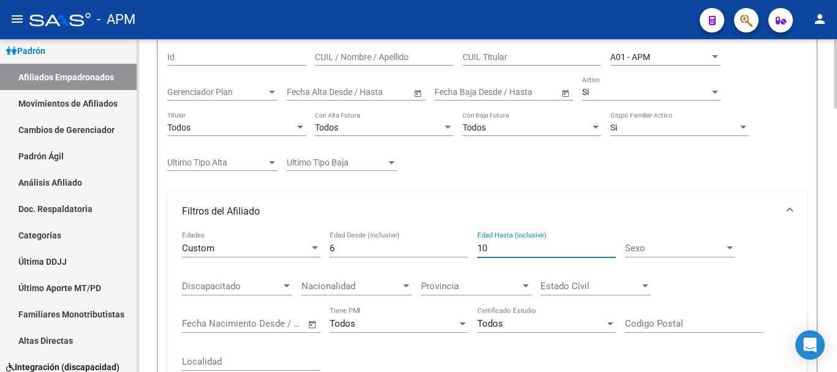
type input "1"
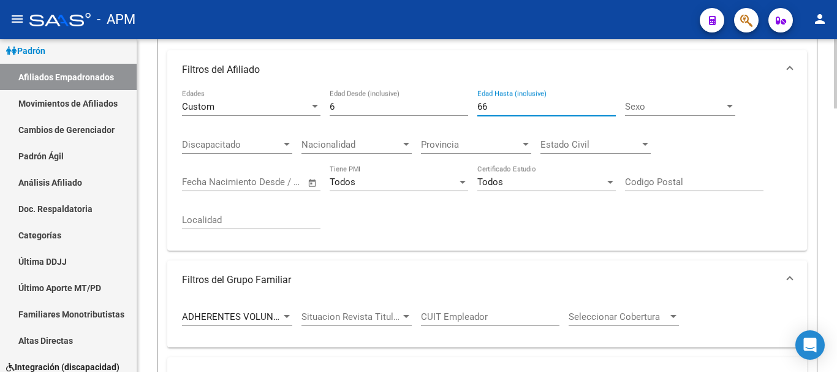
scroll to position [306, 0]
type input "66"
click at [282, 314] on div at bounding box center [286, 316] width 11 height 10
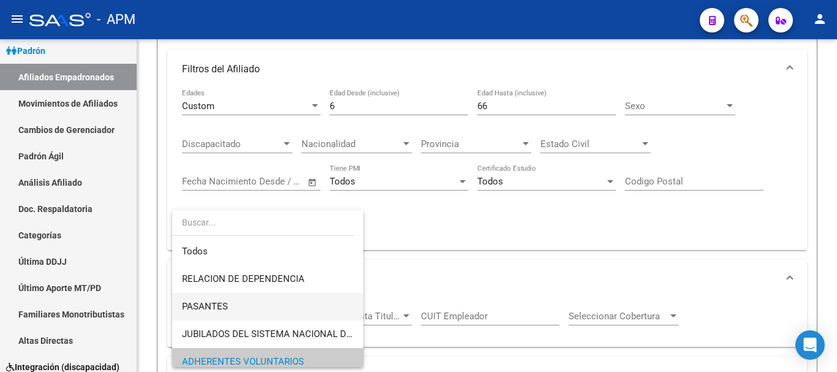
scroll to position [46, 0]
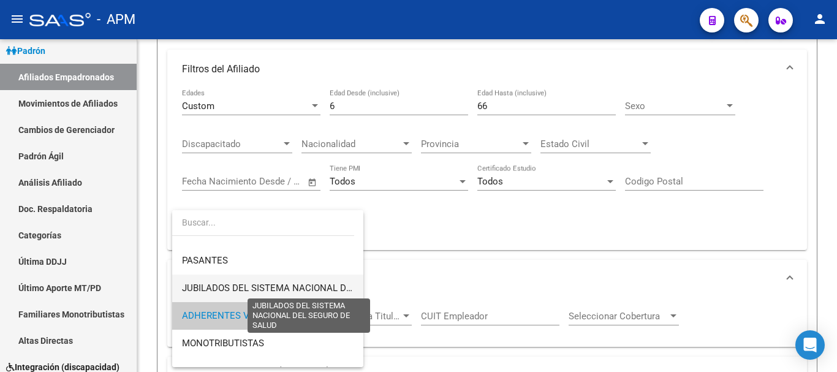
click at [277, 288] on span "JUBILADOS DEL SISTEMA NACIONAL DEL SEGURO DE SALUD" at bounding box center [310, 287] width 257 height 11
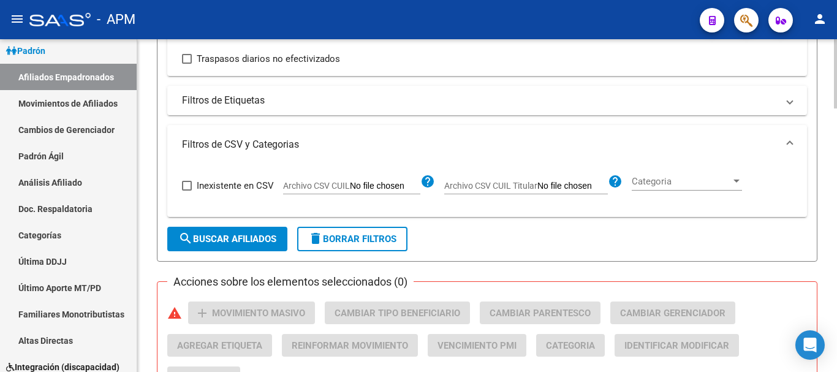
scroll to position [857, 0]
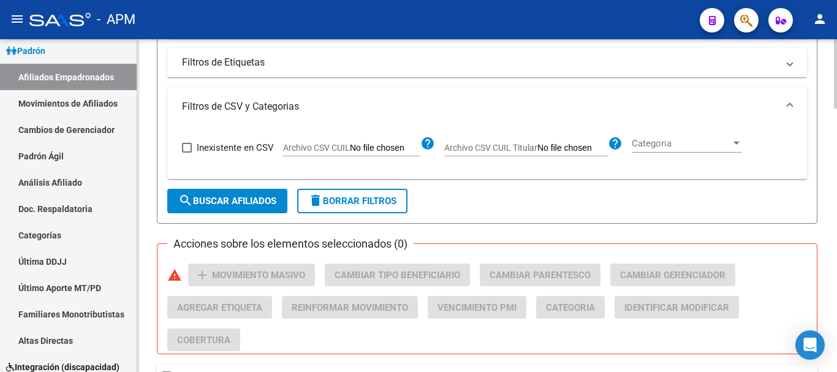
click at [268, 204] on span "search Buscar Afiliados" at bounding box center [227, 200] width 98 height 11
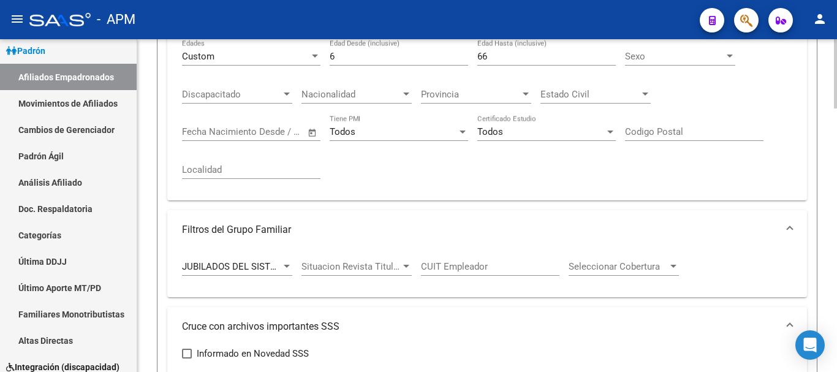
scroll to position [348, 0]
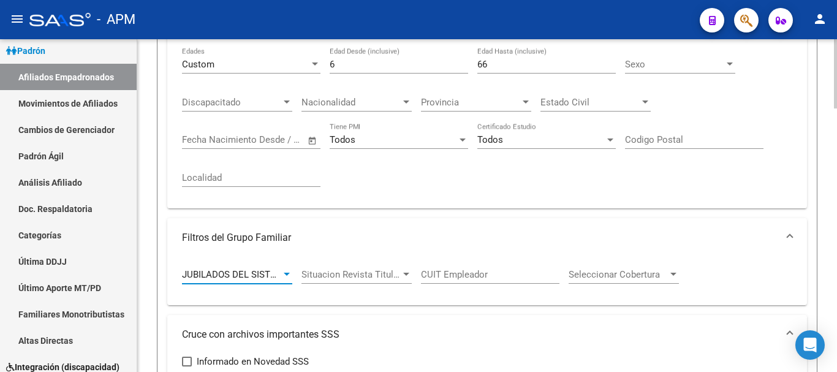
click at [283, 274] on div at bounding box center [286, 274] width 11 height 10
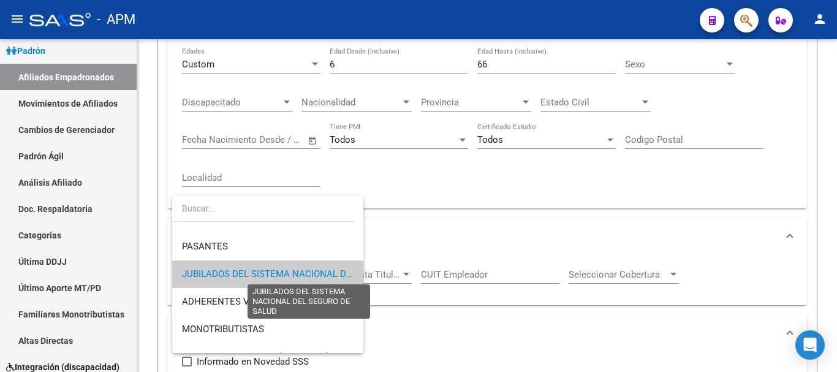
scroll to position [0, 0]
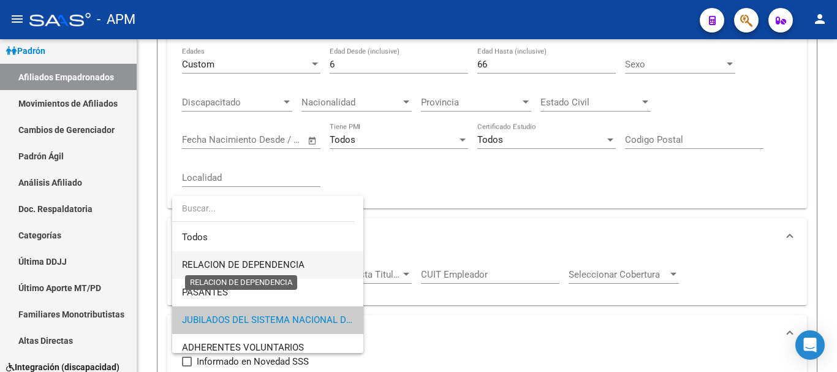
click at [271, 265] on span "RELACION DE DEPENDENCIA" at bounding box center [243, 264] width 122 height 11
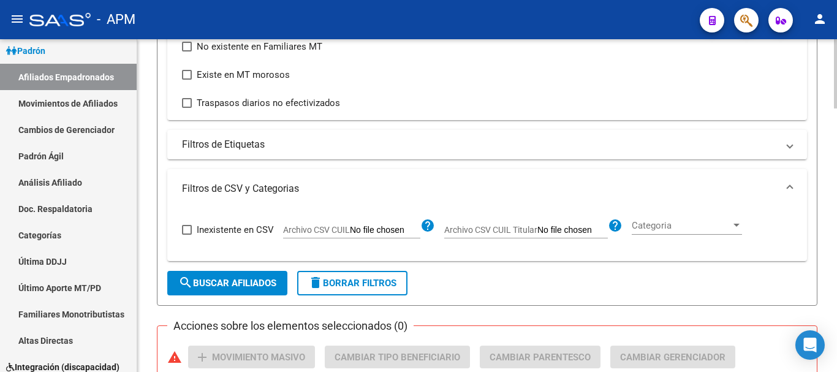
scroll to position [777, 0]
click at [239, 276] on span "search Buscar Afiliados" at bounding box center [227, 281] width 98 height 11
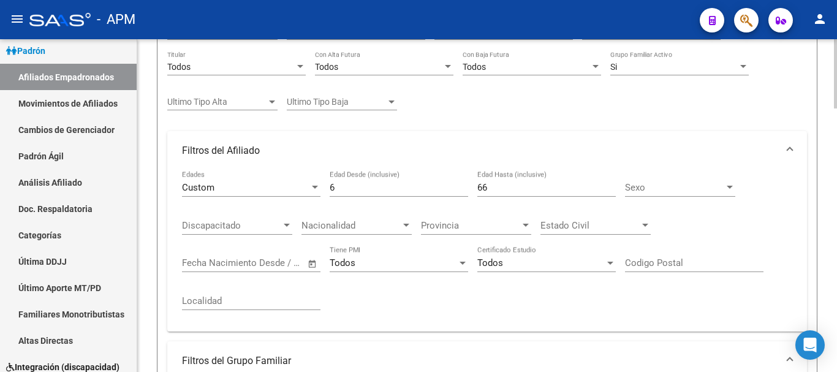
scroll to position [164, 0]
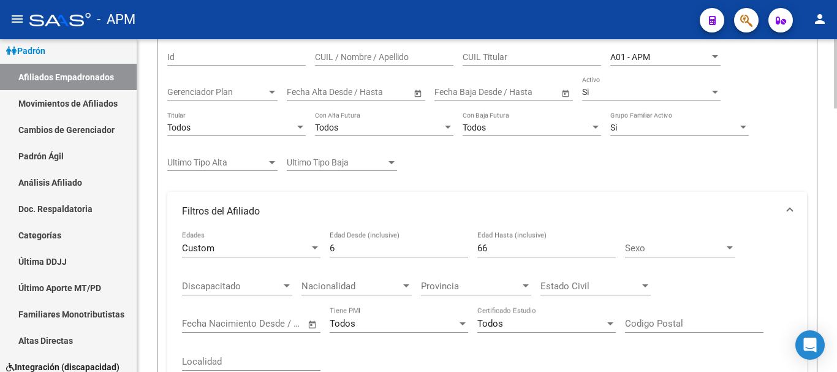
click at [349, 249] on input "6" at bounding box center [399, 248] width 138 height 11
type input "61"
click at [499, 246] on input "66" at bounding box center [546, 248] width 138 height 11
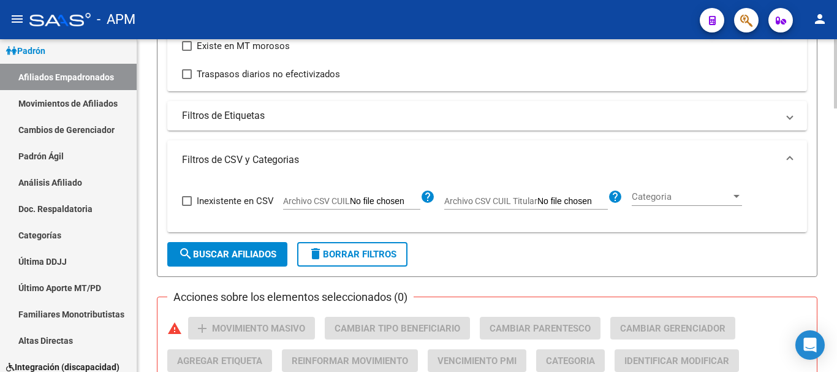
scroll to position [960, 0]
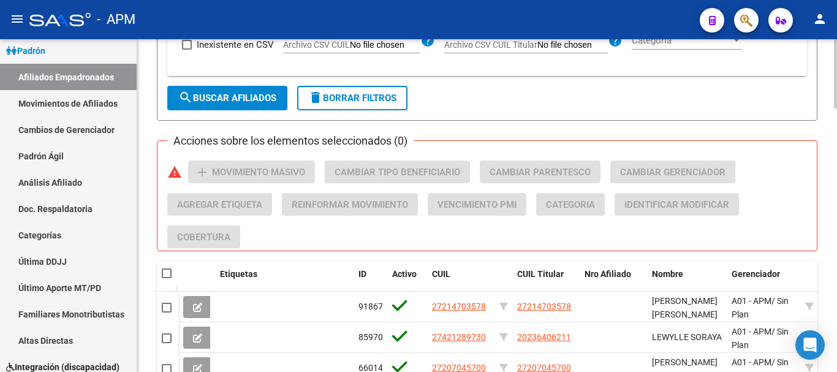
click at [282, 93] on button "search Buscar Afiliados" at bounding box center [227, 98] width 120 height 24
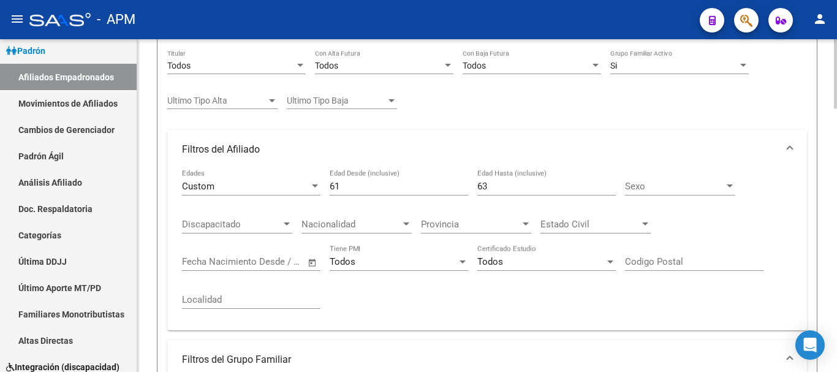
scroll to position [225, 0]
click at [492, 184] on input "63" at bounding box center [546, 186] width 138 height 11
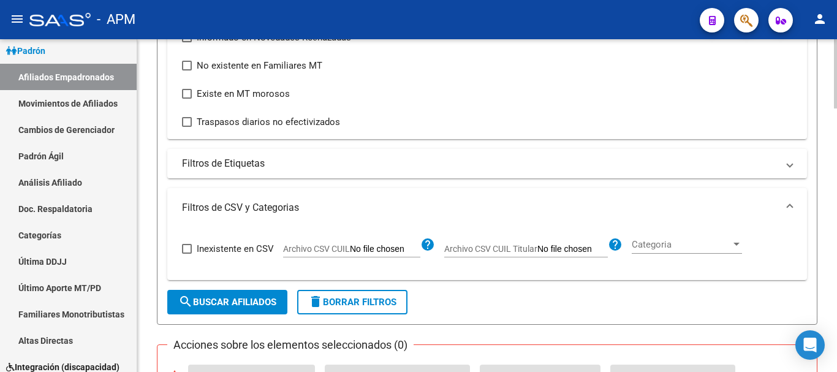
scroll to position [838, 0]
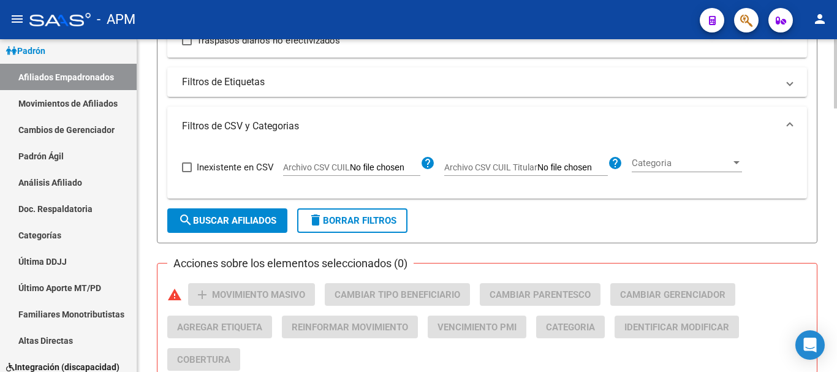
click at [255, 219] on span "search Buscar Afiliados" at bounding box center [227, 220] width 98 height 11
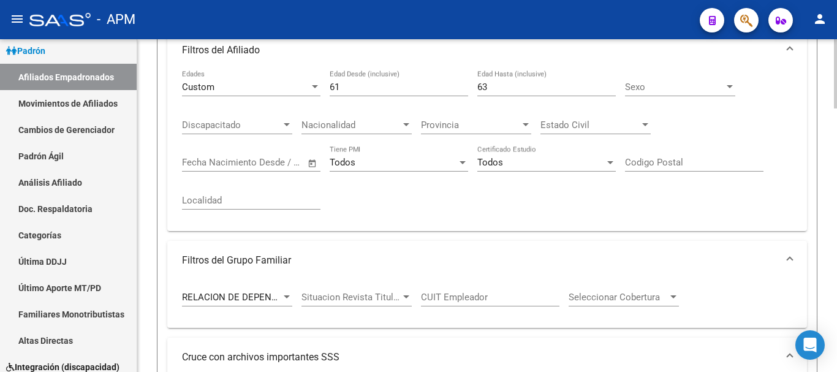
scroll to position [287, 0]
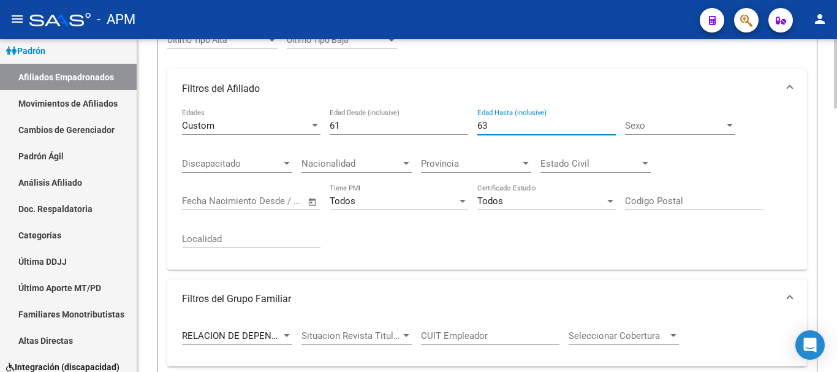
click at [504, 127] on input "63" at bounding box center [546, 125] width 138 height 11
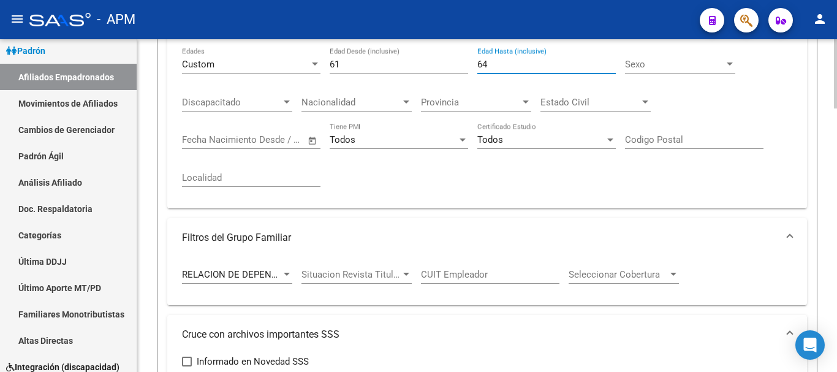
scroll to position [409, 0]
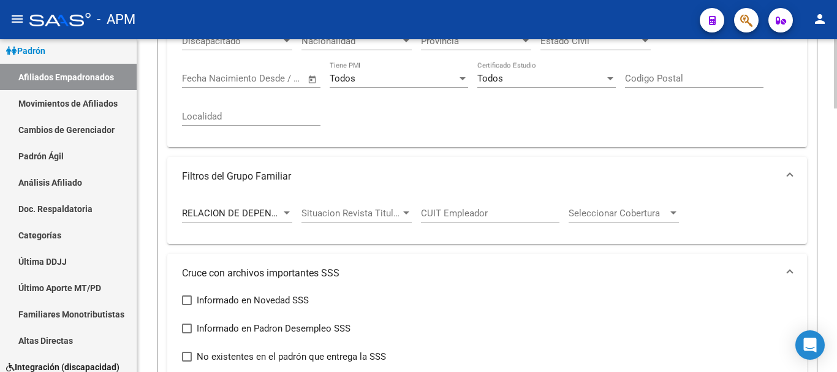
type input "64"
click at [288, 213] on div at bounding box center [287, 212] width 6 height 3
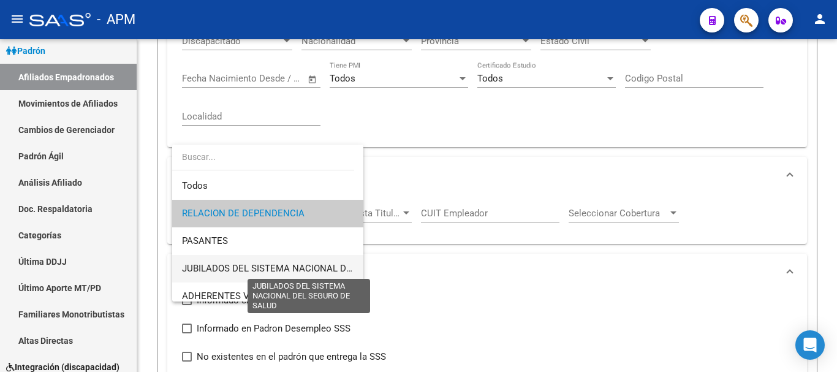
click at [268, 268] on span "JUBILADOS DEL SISTEMA NACIONAL DEL SEGURO DE SALUD" at bounding box center [310, 268] width 257 height 11
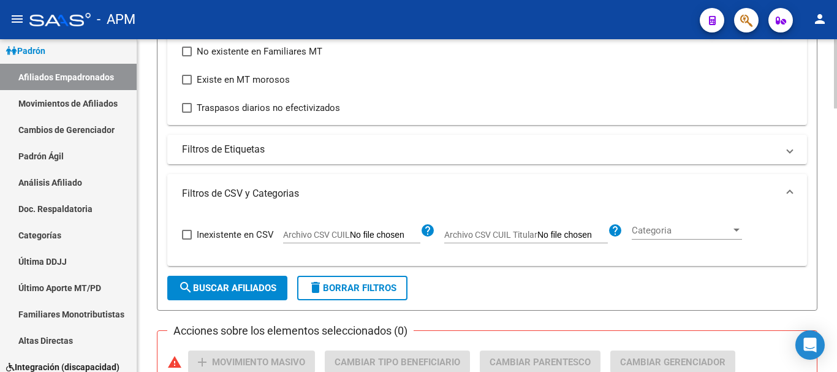
scroll to position [777, 0]
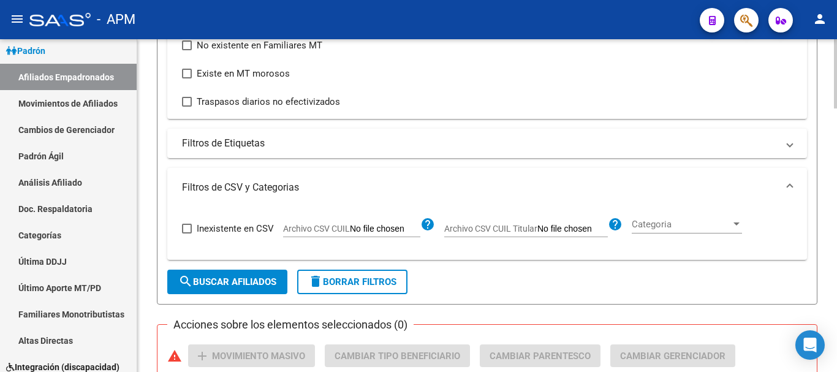
click at [255, 280] on span "search Buscar Afiliados" at bounding box center [227, 281] width 98 height 11
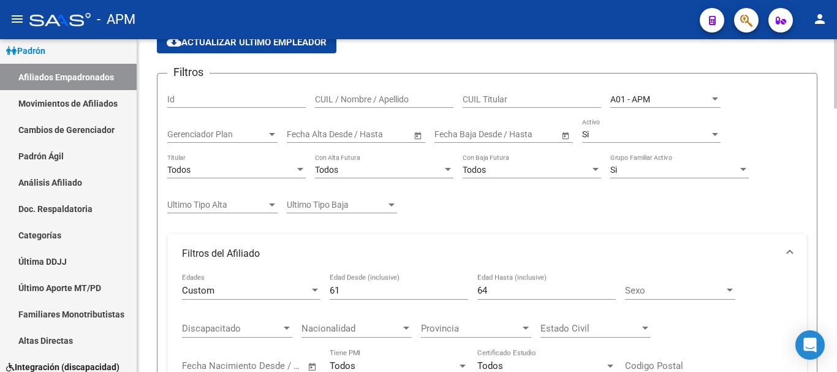
scroll to position [122, 0]
click at [356, 290] on input "61" at bounding box center [399, 289] width 138 height 11
type input "6"
type input "56"
click at [494, 284] on input "64" at bounding box center [546, 289] width 138 height 11
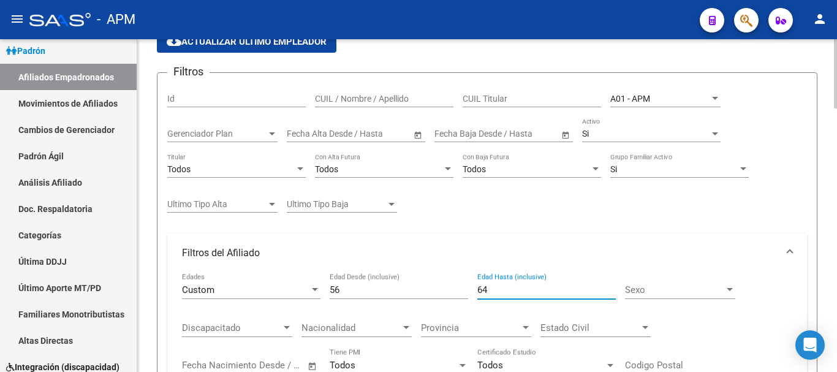
type input "6"
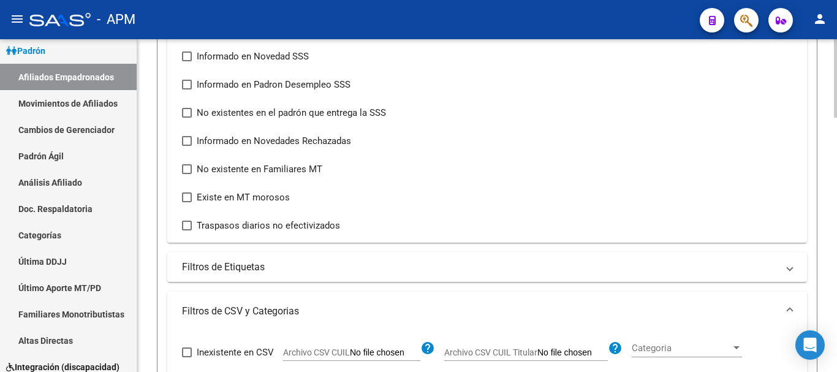
scroll to position [796, 0]
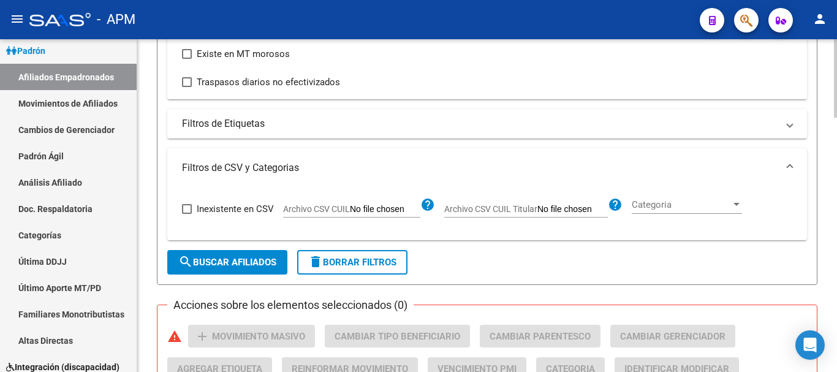
type input "60"
click at [259, 261] on span "search Buscar Afiliados" at bounding box center [227, 262] width 98 height 11
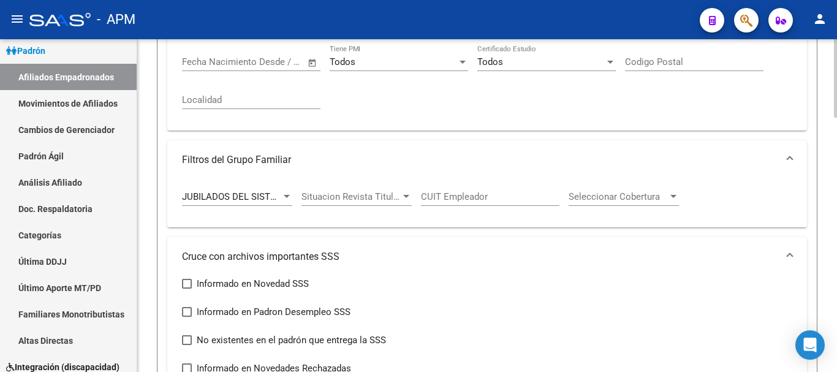
scroll to position [409, 0]
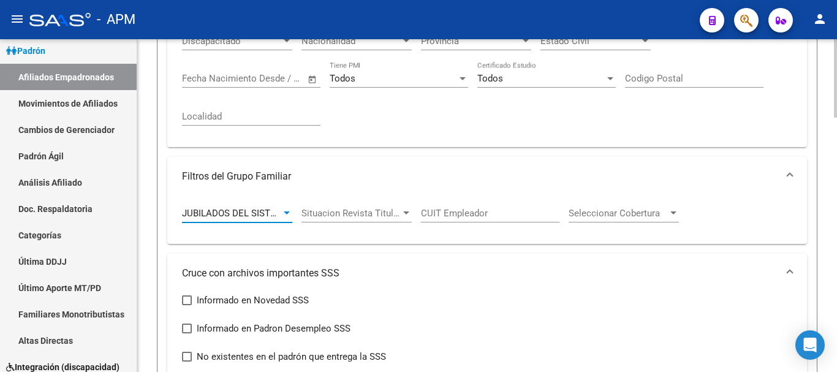
click at [278, 213] on span "JUBILADOS DEL SISTEMA NACIONAL DEL SEGURO DE SALUD" at bounding box center [310, 213] width 257 height 11
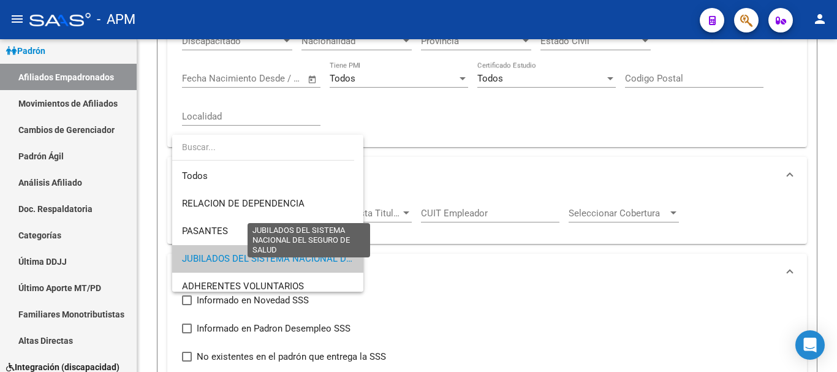
scroll to position [46, 0]
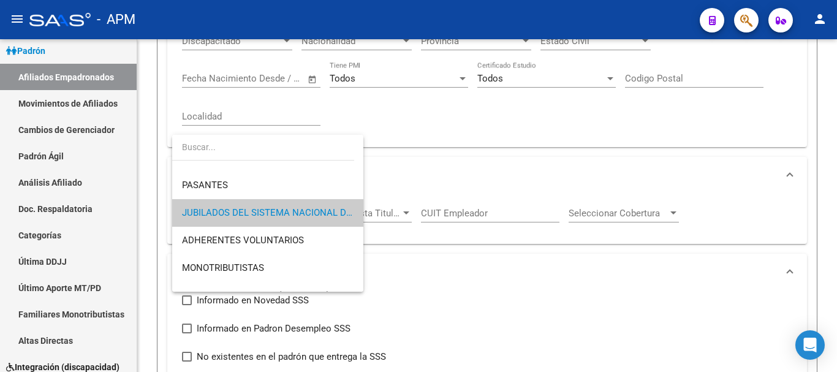
click at [712, 323] on div at bounding box center [418, 186] width 837 height 372
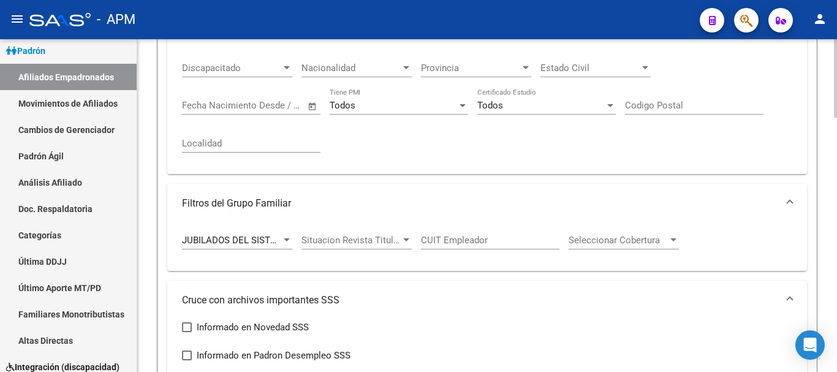
scroll to position [470, 0]
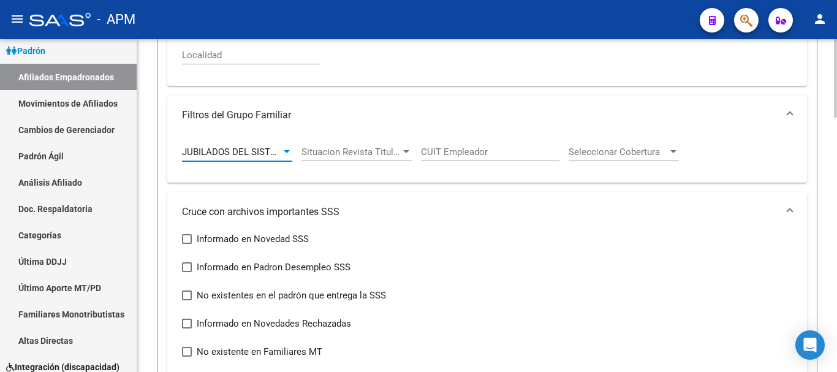
click at [275, 149] on span "JUBILADOS DEL SISTEMA NACIONAL DEL SEGURO DE SALUD" at bounding box center [310, 151] width 257 height 11
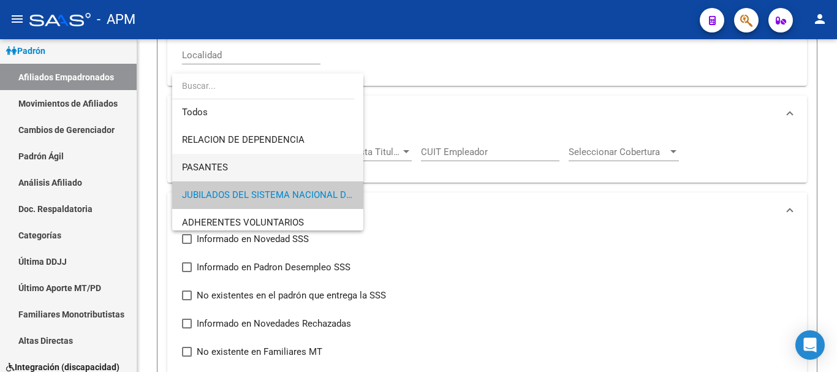
scroll to position [0, 0]
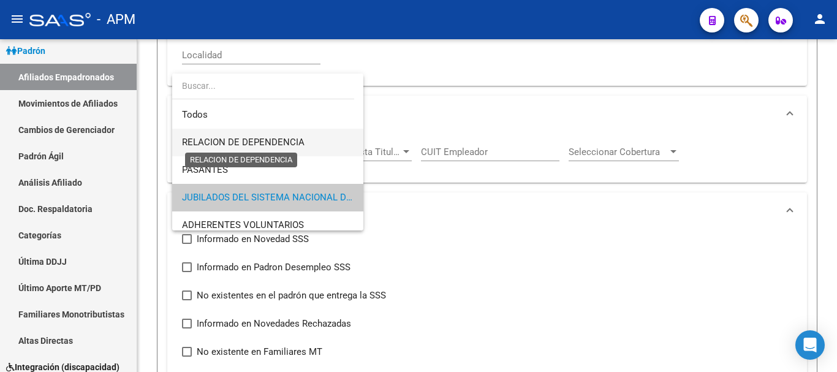
click at [293, 138] on span "RELACION DE DEPENDENCIA" at bounding box center [243, 142] width 122 height 11
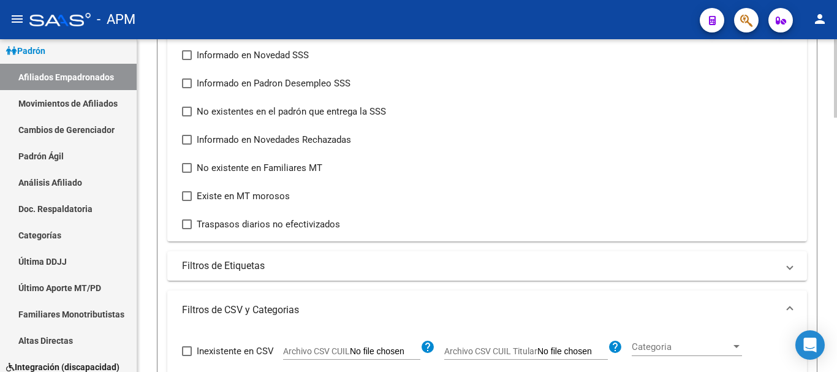
scroll to position [899, 0]
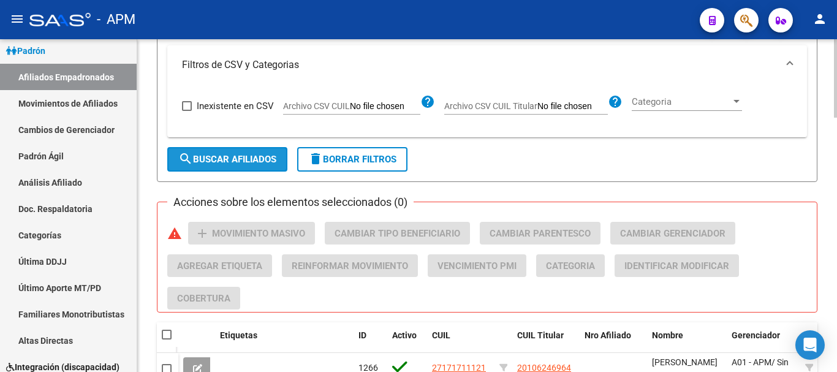
click at [252, 158] on span "search Buscar Afiliados" at bounding box center [227, 159] width 98 height 11
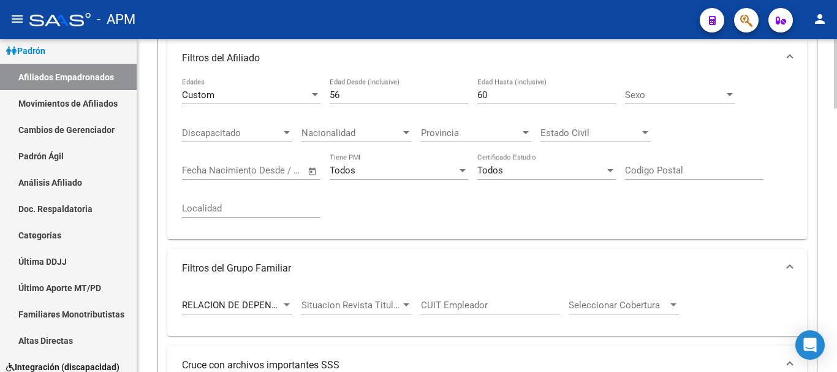
scroll to position [287, 0]
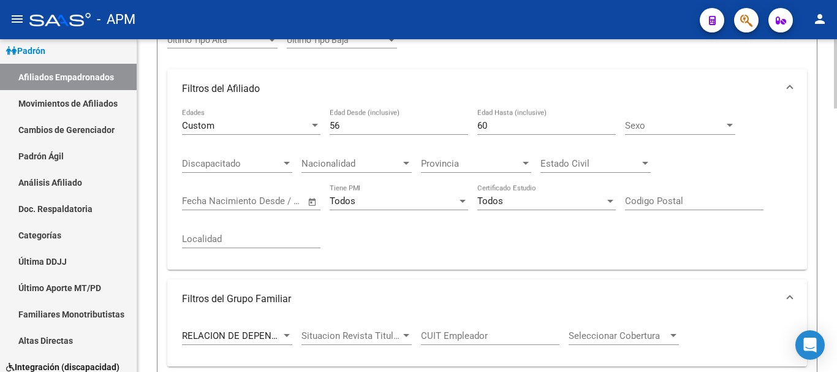
click at [347, 129] on input "56" at bounding box center [399, 125] width 138 height 11
type input "50"
click at [484, 120] on input "60" at bounding box center [546, 125] width 138 height 11
click at [489, 125] on input "60" at bounding box center [546, 125] width 138 height 11
type input "6"
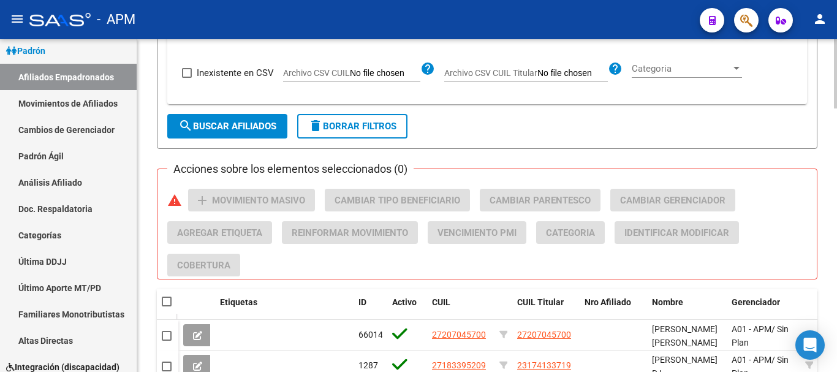
scroll to position [960, 0]
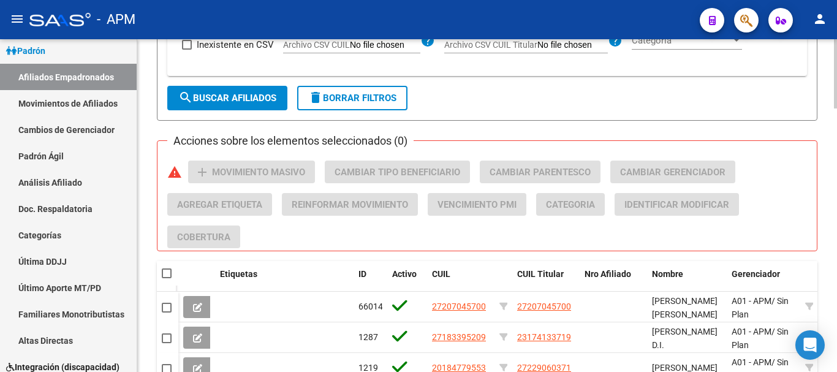
type input "55"
click at [260, 100] on span "search Buscar Afiliados" at bounding box center [227, 97] width 98 height 11
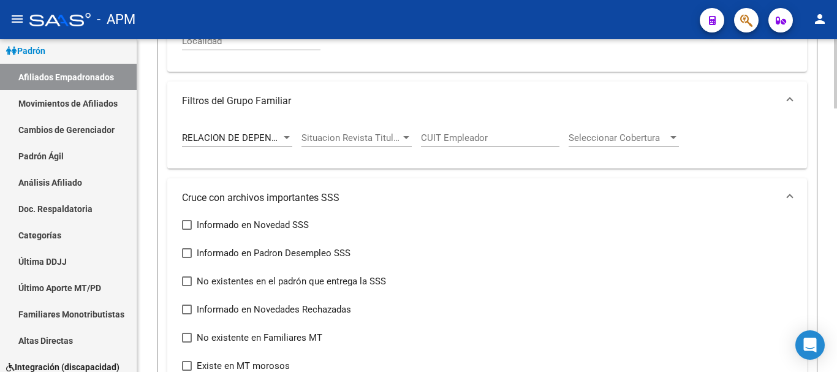
scroll to position [409, 0]
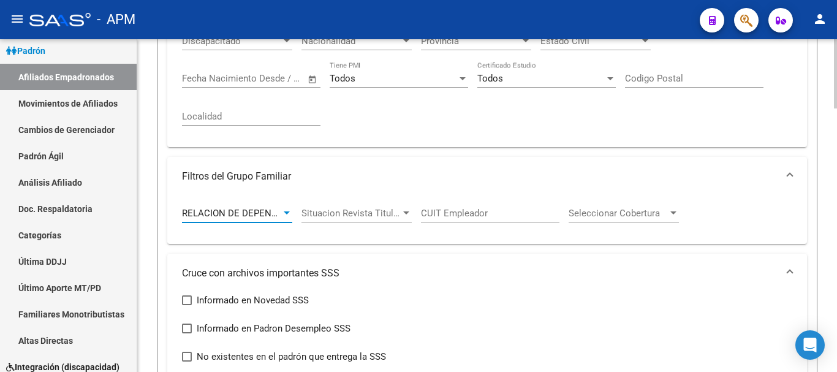
click at [284, 211] on div at bounding box center [286, 213] width 11 height 10
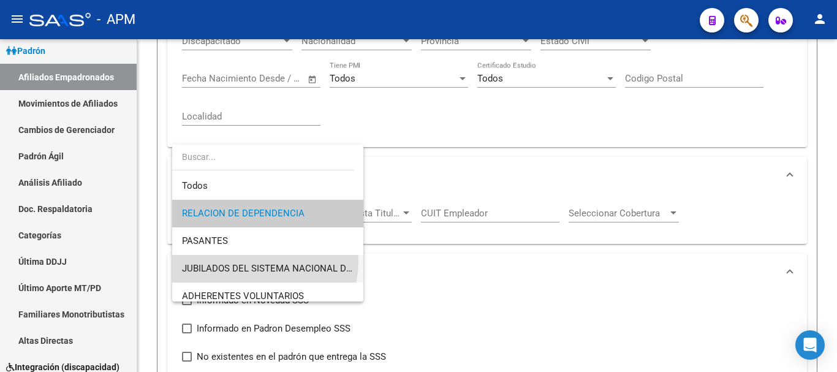
click at [265, 262] on span "JUBILADOS DEL SISTEMA NACIONAL DEL SEGURO DE SALUD" at bounding box center [267, 269] width 171 height 28
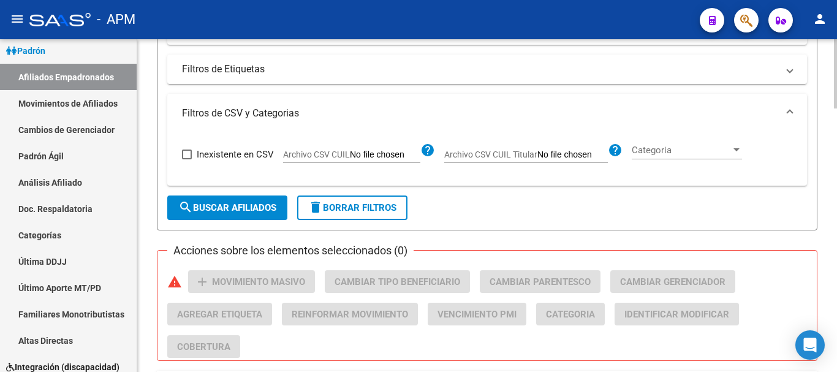
scroll to position [1022, 0]
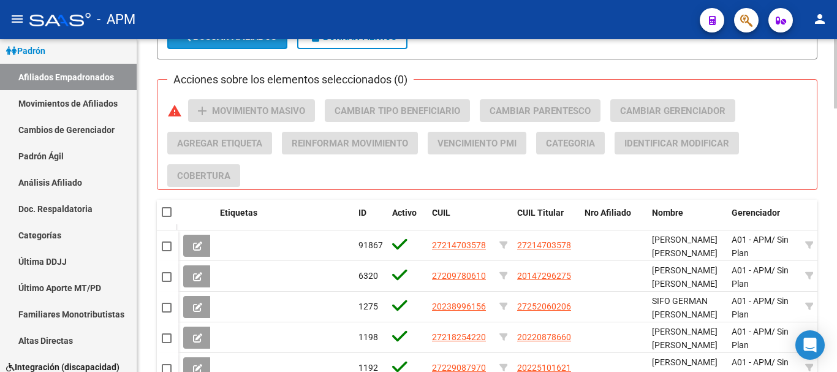
click at [252, 44] on button "search Buscar Afiliados" at bounding box center [227, 36] width 120 height 24
